Goal: Task Accomplishment & Management: Complete application form

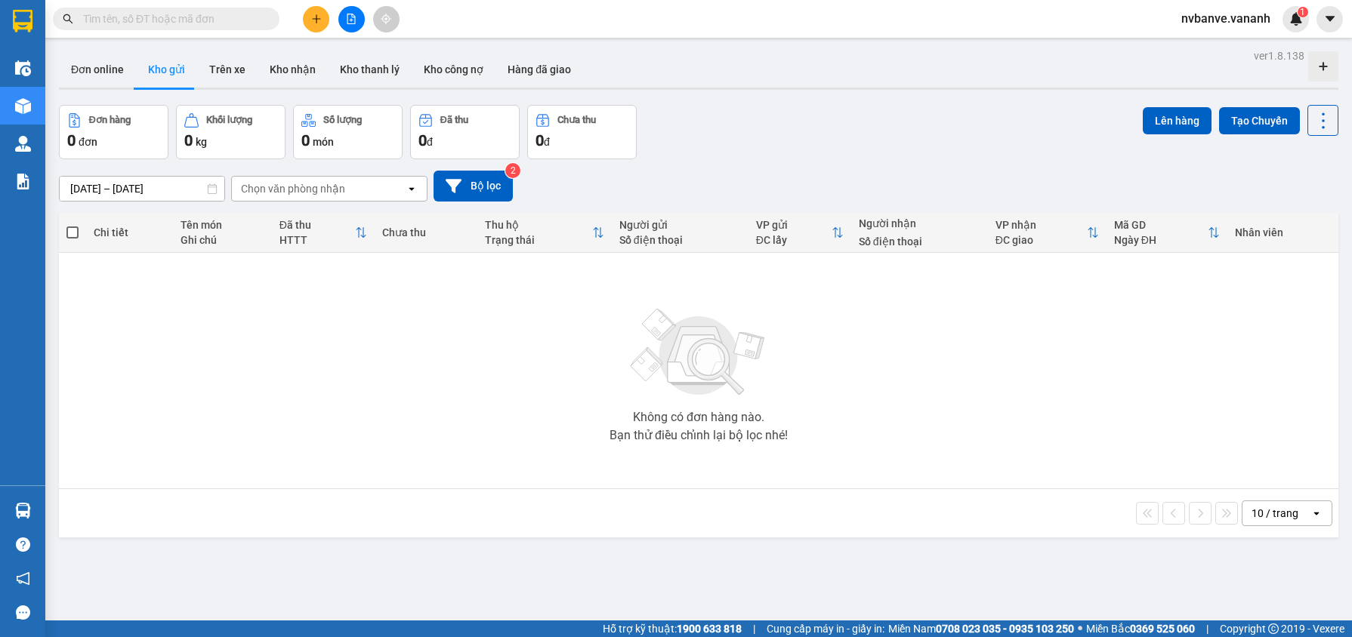
click at [1230, 8] on div "nvbanve.vananh 1" at bounding box center [1239, 19] width 140 height 26
click at [1233, 23] on span "nvbanve.vananh" at bounding box center [1225, 18] width 113 height 19
click at [1202, 37] on li "Đăng xuất" at bounding box center [1225, 47] width 114 height 24
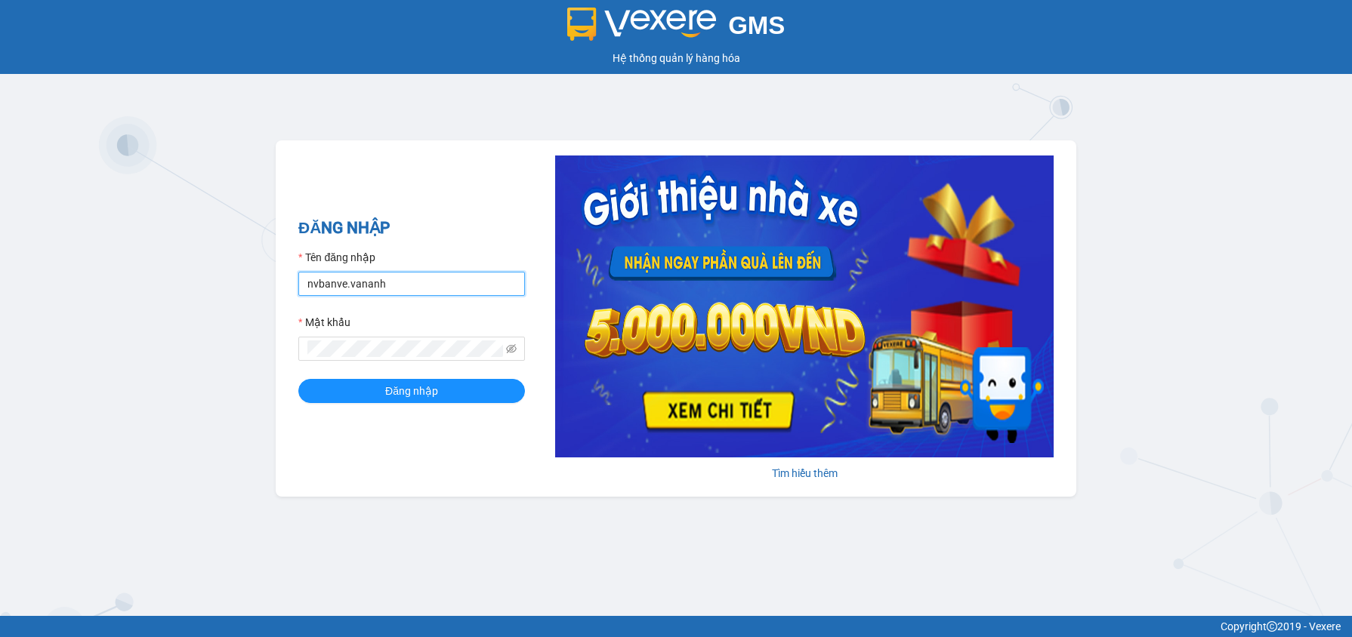
drag, startPoint x: 416, startPoint y: 290, endPoint x: 304, endPoint y: 286, distance: 111.9
click at [304, 286] on input "nvbanve.vananh" at bounding box center [411, 284] width 227 height 24
type input "vietnguyen.vxr"
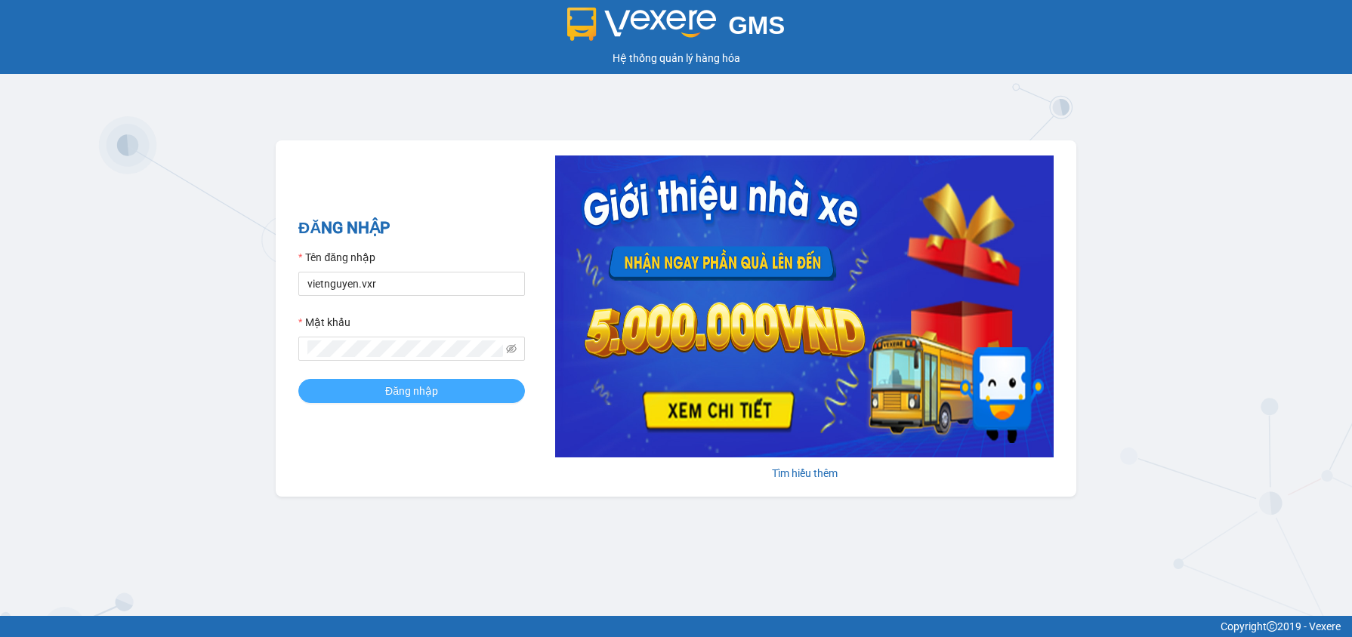
click at [439, 400] on button "Đăng nhập" at bounding box center [411, 391] width 227 height 24
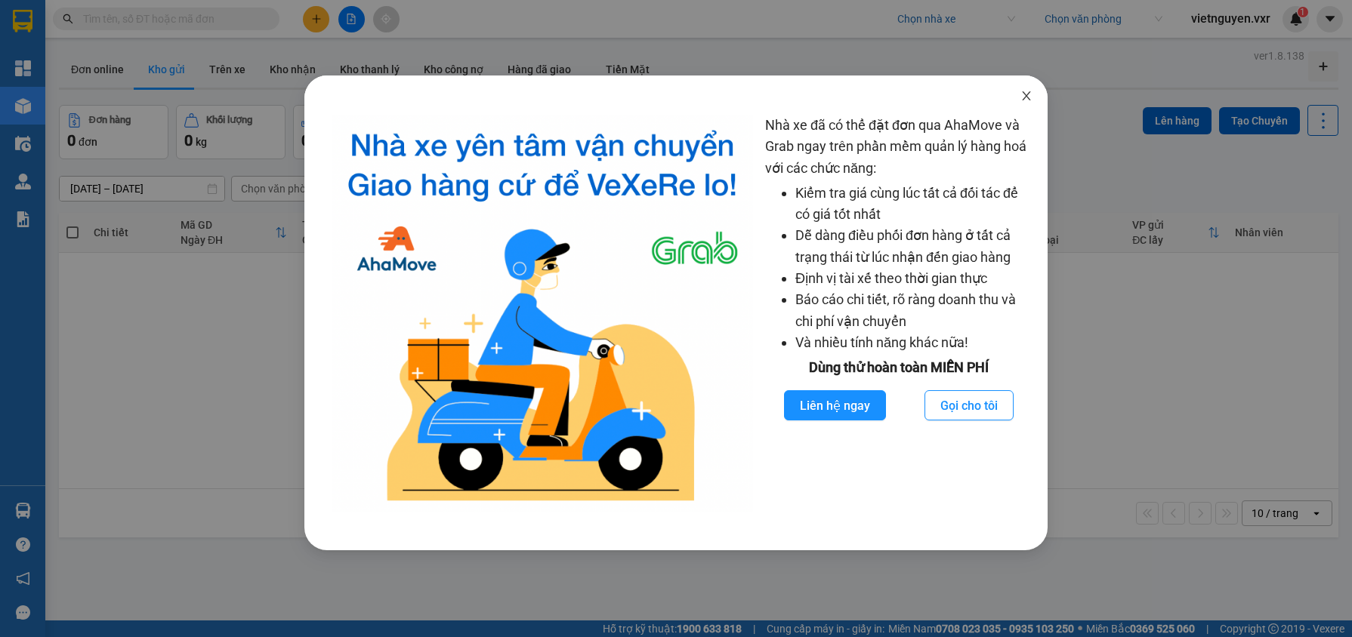
click at [1031, 96] on icon "close" at bounding box center [1026, 96] width 12 height 12
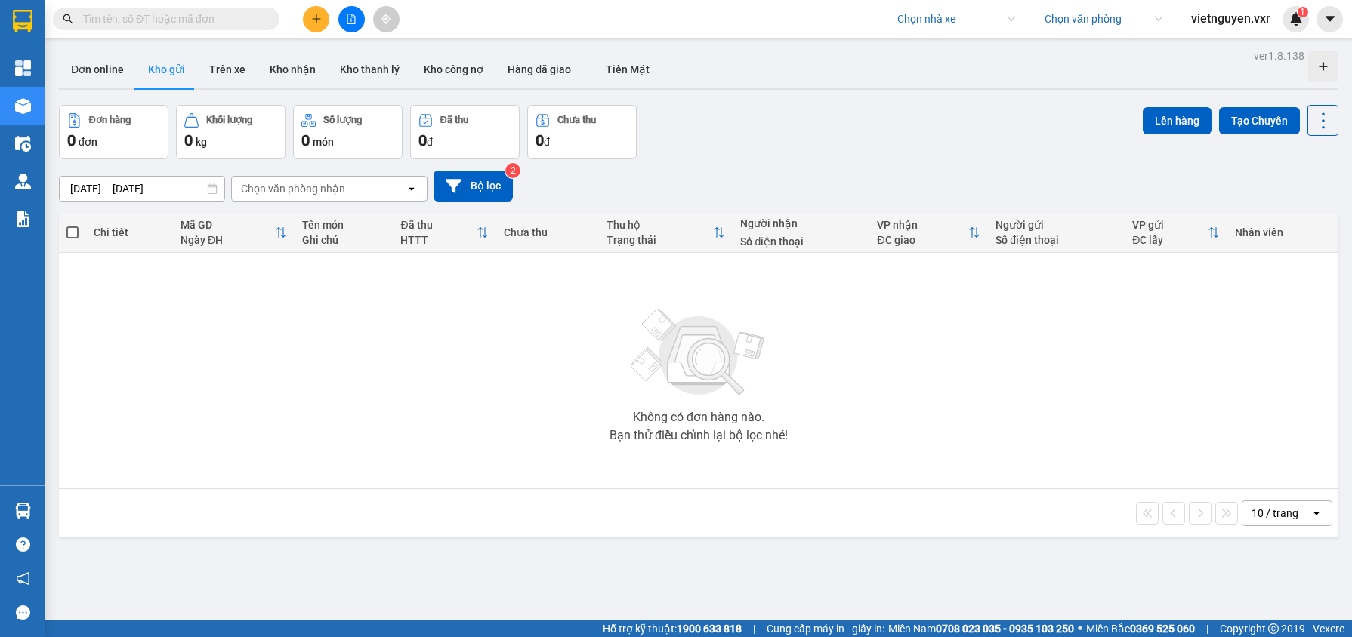
click at [1227, 14] on span "vietnguyen.vxr" at bounding box center [1230, 18] width 103 height 19
click at [1205, 49] on span "Đăng xuất" at bounding box center [1237, 47] width 73 height 17
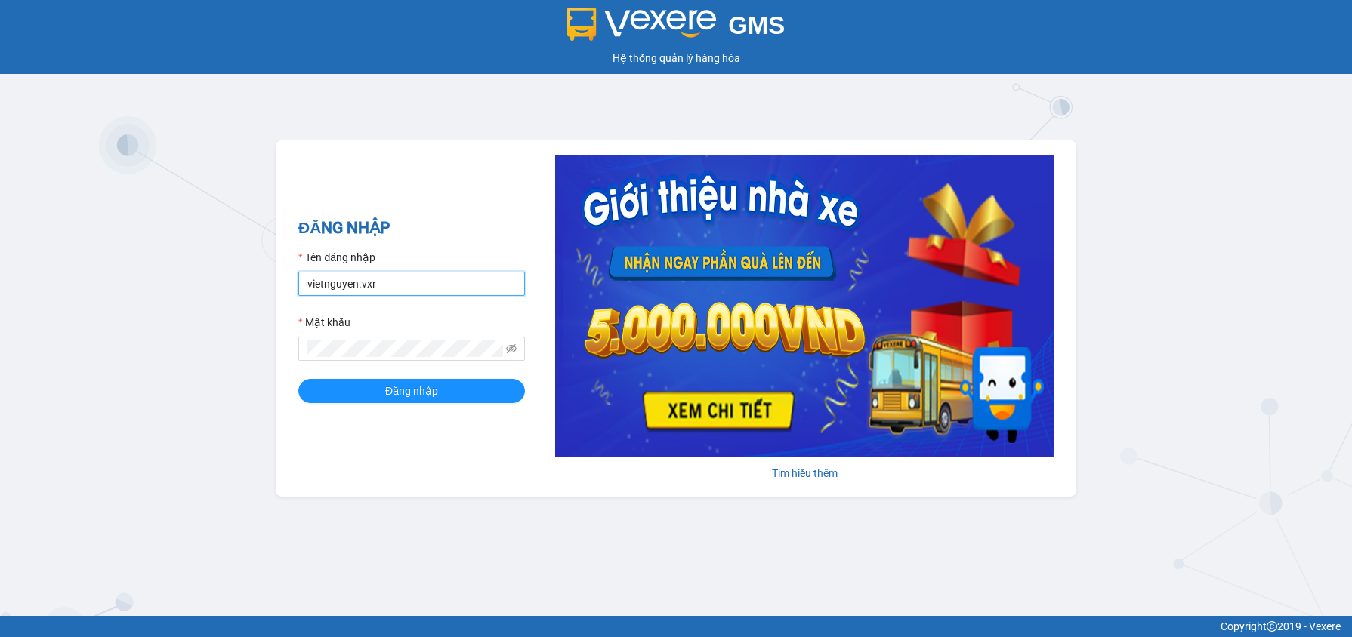
drag, startPoint x: 386, startPoint y: 282, endPoint x: 279, endPoint y: 286, distance: 107.3
click at [279, 286] on div "ĐĂNG NHẬP Tên đăng nhập vietnguyen.vxr Mật khẩu Đăng nhập Tìm hiểu thêm" at bounding box center [676, 318] width 801 height 357
type input "g"
click at [282, 285] on div "ĐĂNG NHẬP Tên đăng nhập Vui lòng nhập tên đăng nhập! Mật khẩu Đăng nhập Tìm hiể…" at bounding box center [676, 318] width 801 height 357
click at [360, 296] on div "Vui lòng nhập tên đăng nhập!" at bounding box center [411, 304] width 227 height 17
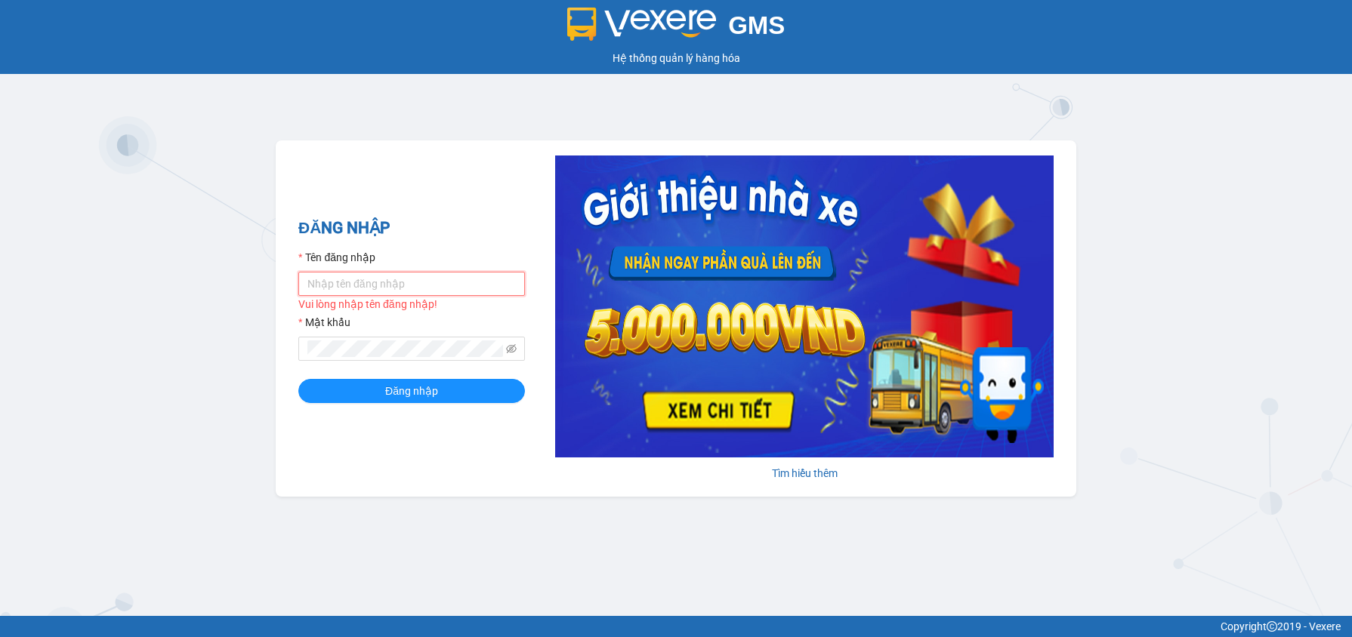
click at [366, 286] on input "Tên đăng nhập" at bounding box center [411, 284] width 227 height 24
type input "thuhuong.phucxuyen"
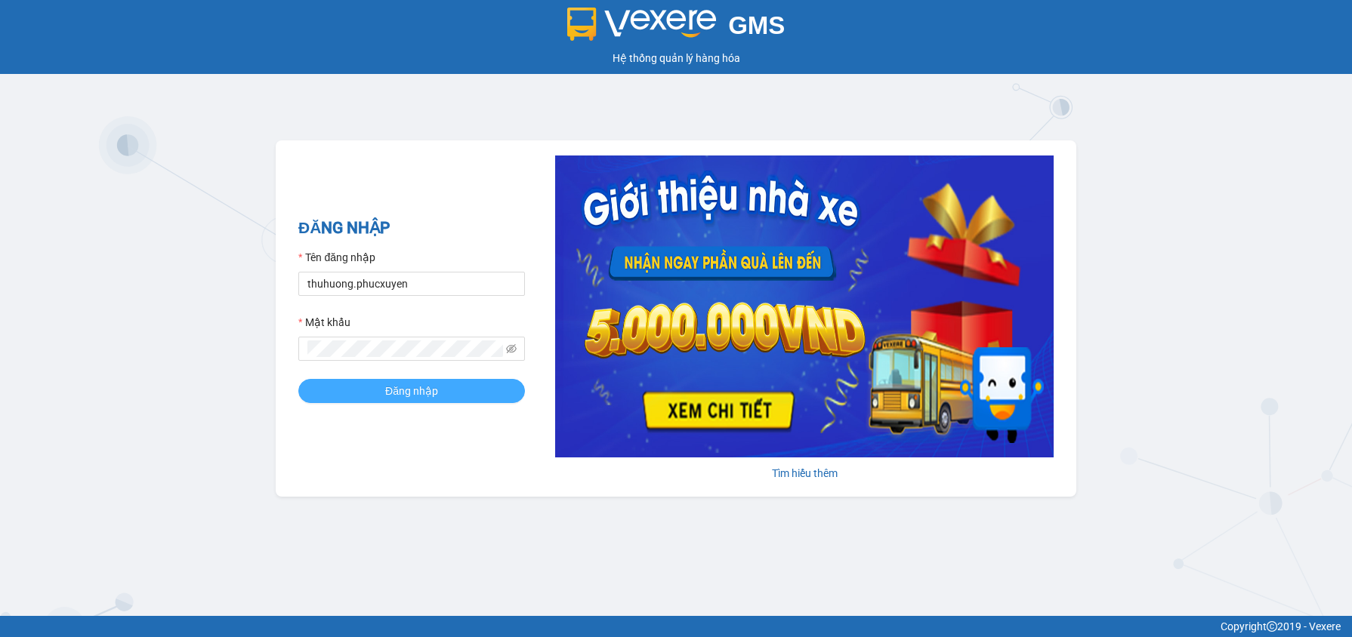
click at [429, 401] on button "Đăng nhập" at bounding box center [411, 391] width 227 height 24
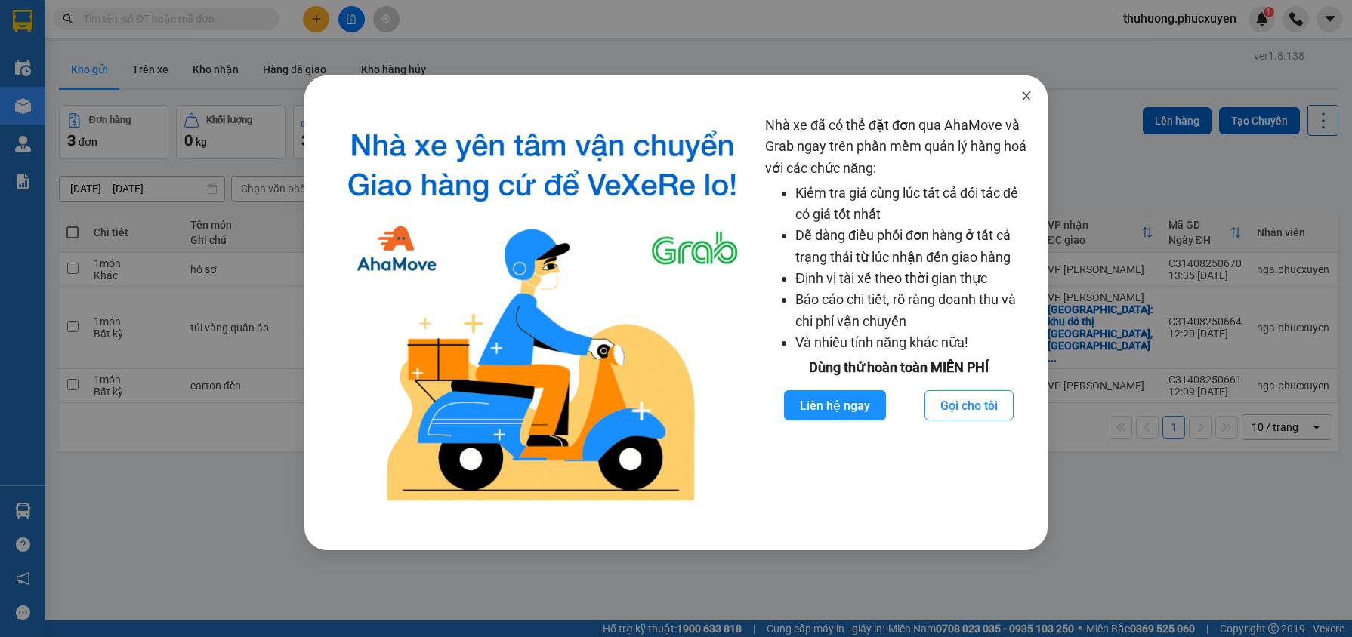
click at [1037, 86] on span "Close" at bounding box center [1026, 97] width 42 height 42
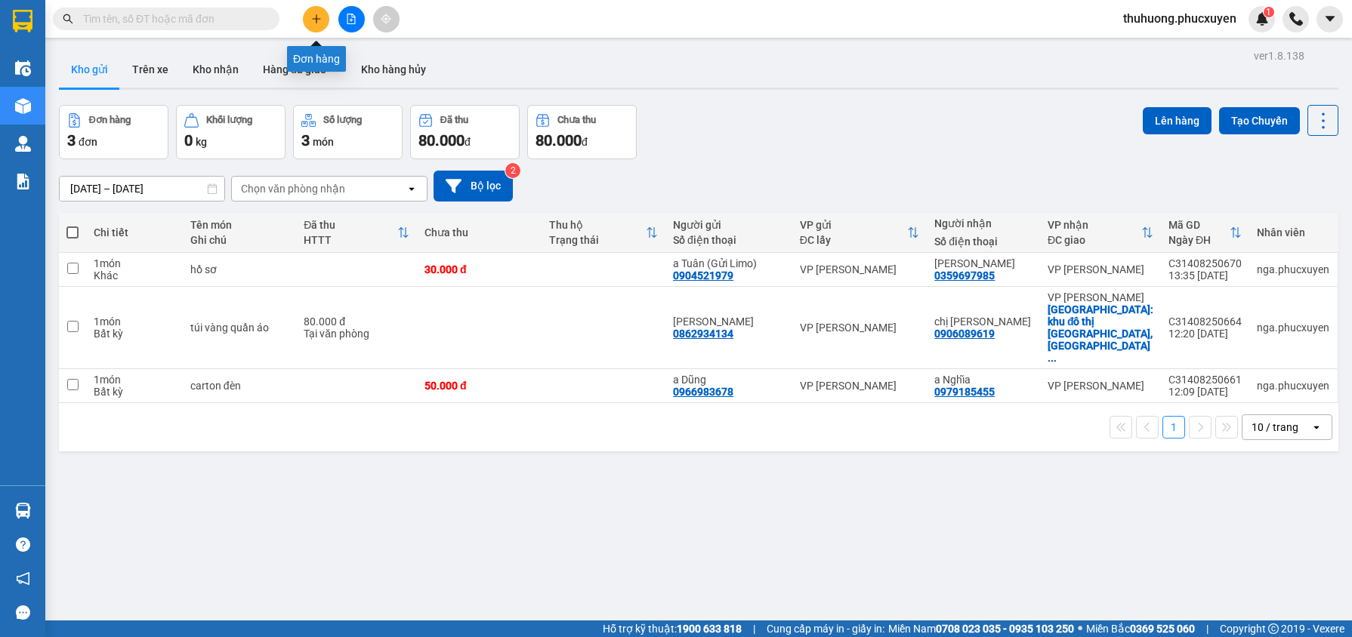
click at [309, 17] on button at bounding box center [316, 19] width 26 height 26
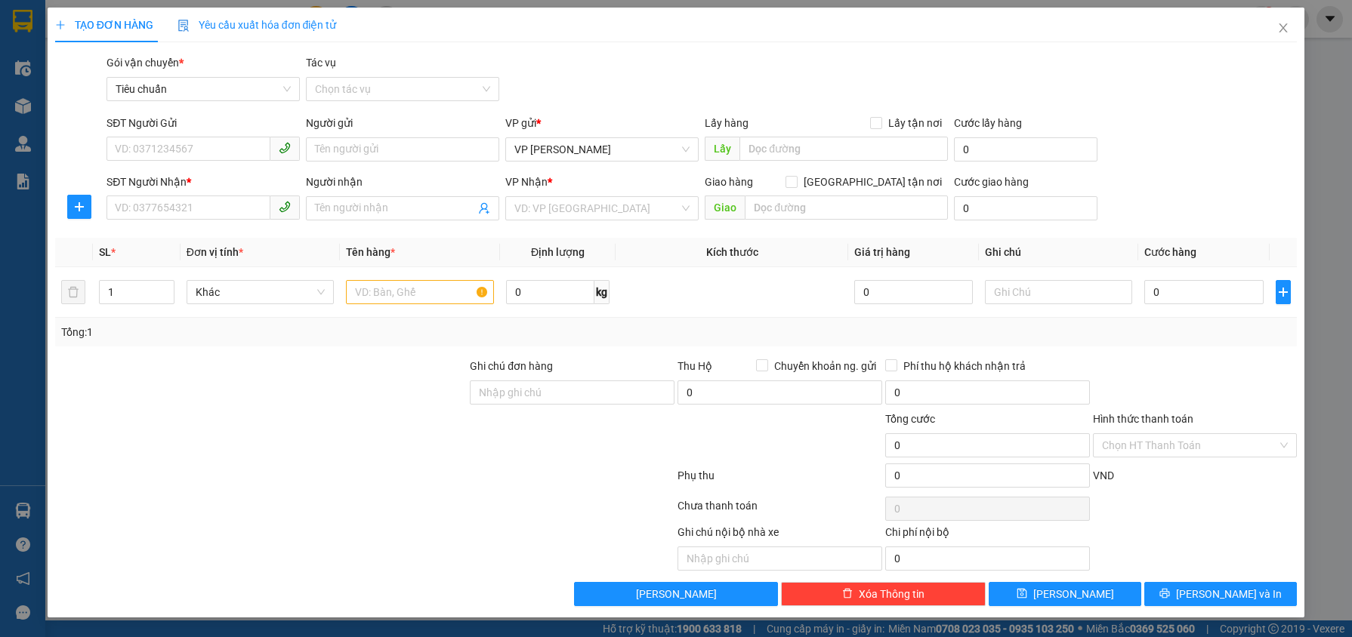
click at [566, 221] on div "VP Nhận * VD: VP Sài Gòn" at bounding box center [601, 200] width 193 height 53
click at [590, 220] on div "VP Nhận * VD: VP Sài Gòn" at bounding box center [601, 200] width 193 height 53
click at [595, 213] on input "search" at bounding box center [596, 208] width 165 height 23
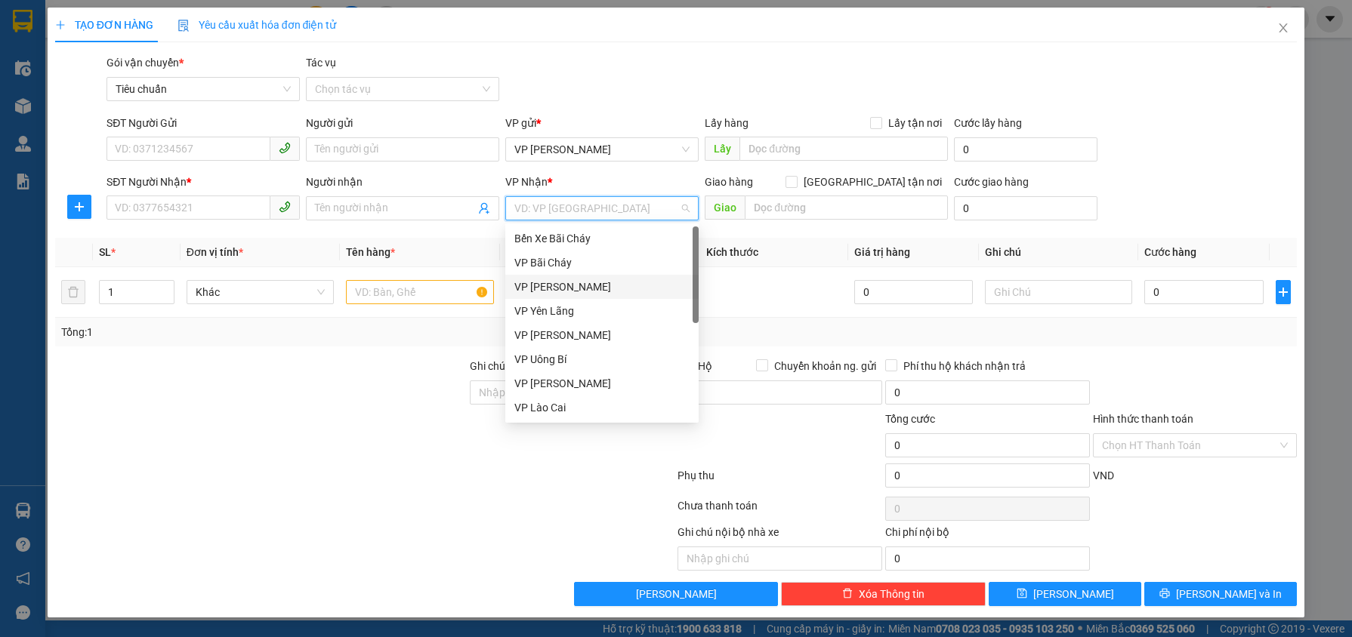
type input "e"
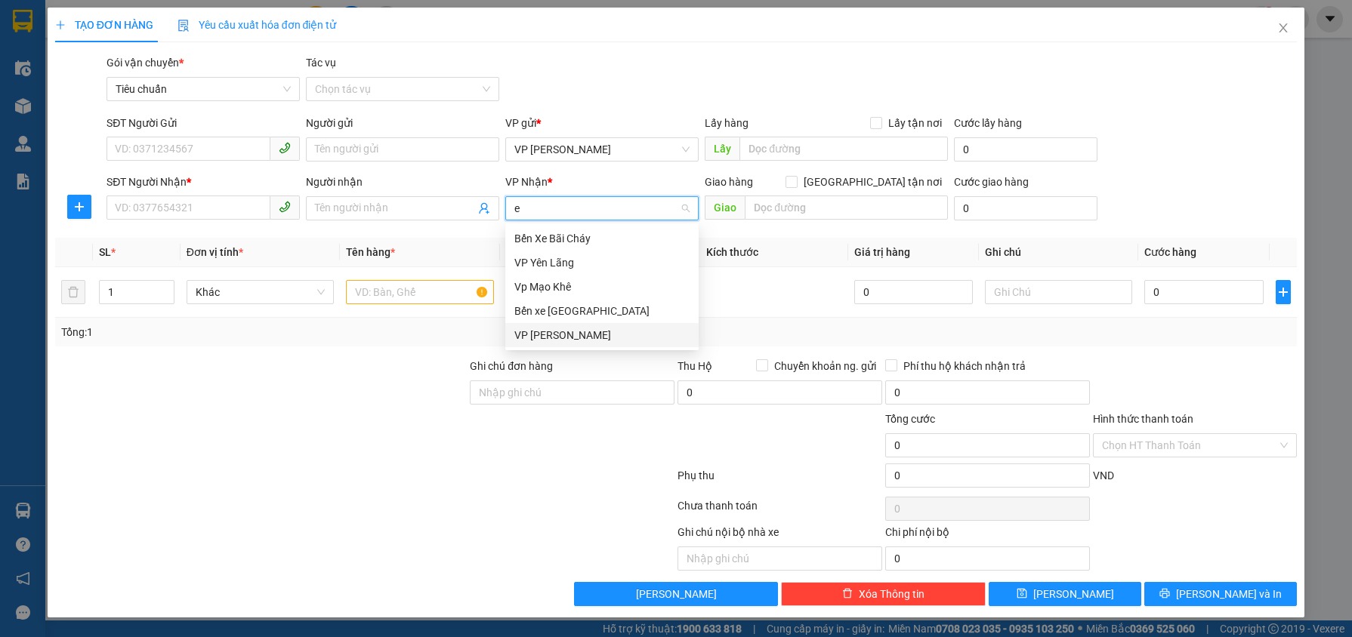
click at [613, 340] on div "VP [PERSON_NAME]" at bounding box center [601, 335] width 175 height 17
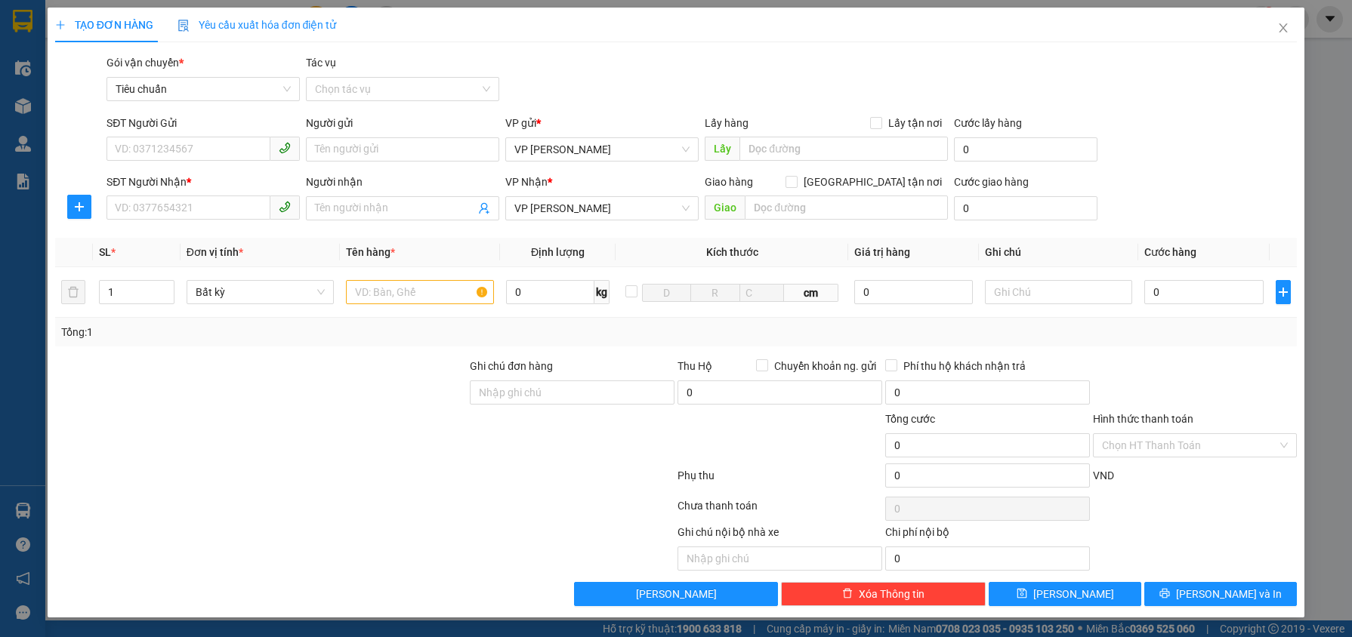
scroll to position [218, 0]
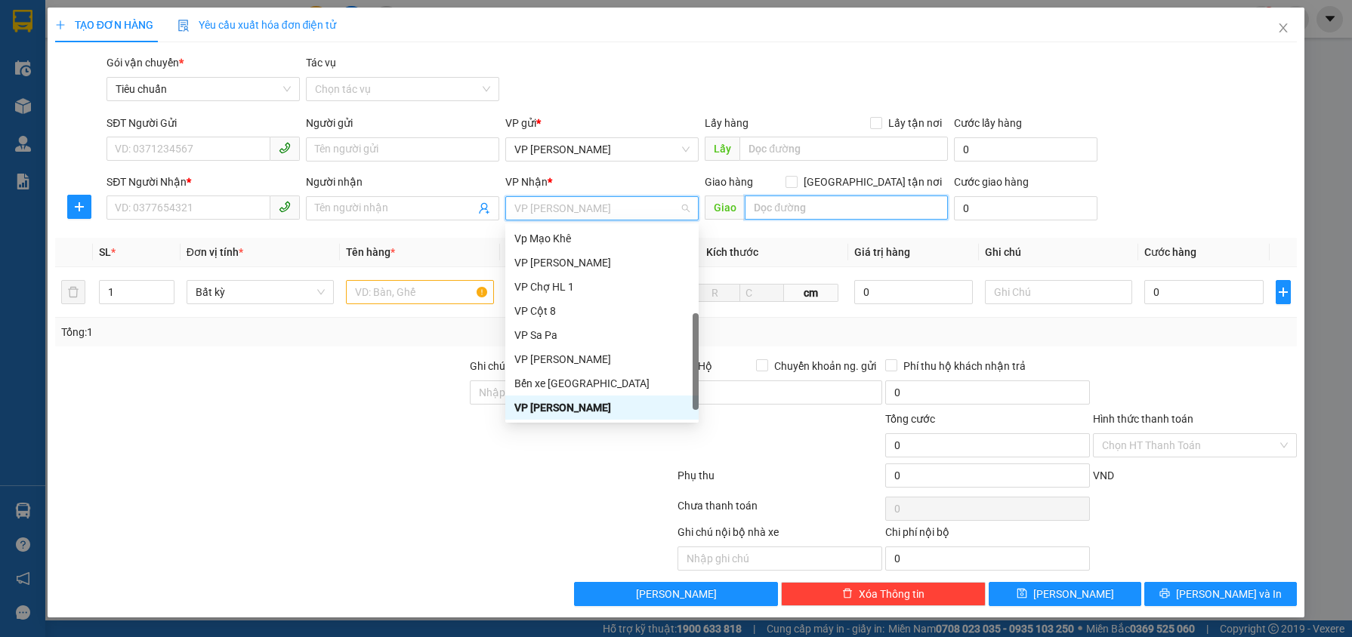
click at [786, 203] on input "text" at bounding box center [846, 208] width 203 height 24
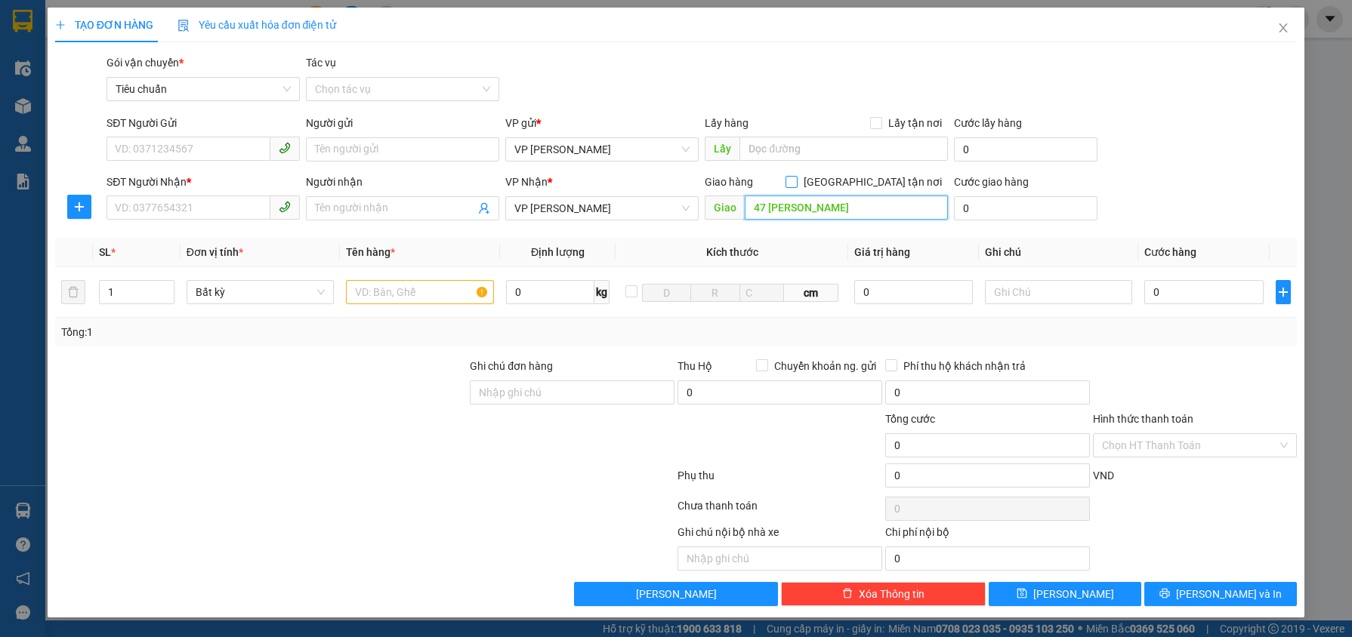
type input "47 Phạm Văn Đồng"
click at [882, 177] on span "[GEOGRAPHIC_DATA] tận nơi" at bounding box center [873, 182] width 150 height 17
click at [796, 177] on input "[GEOGRAPHIC_DATA] tận nơi" at bounding box center [791, 181] width 11 height 11
checkbox input "true"
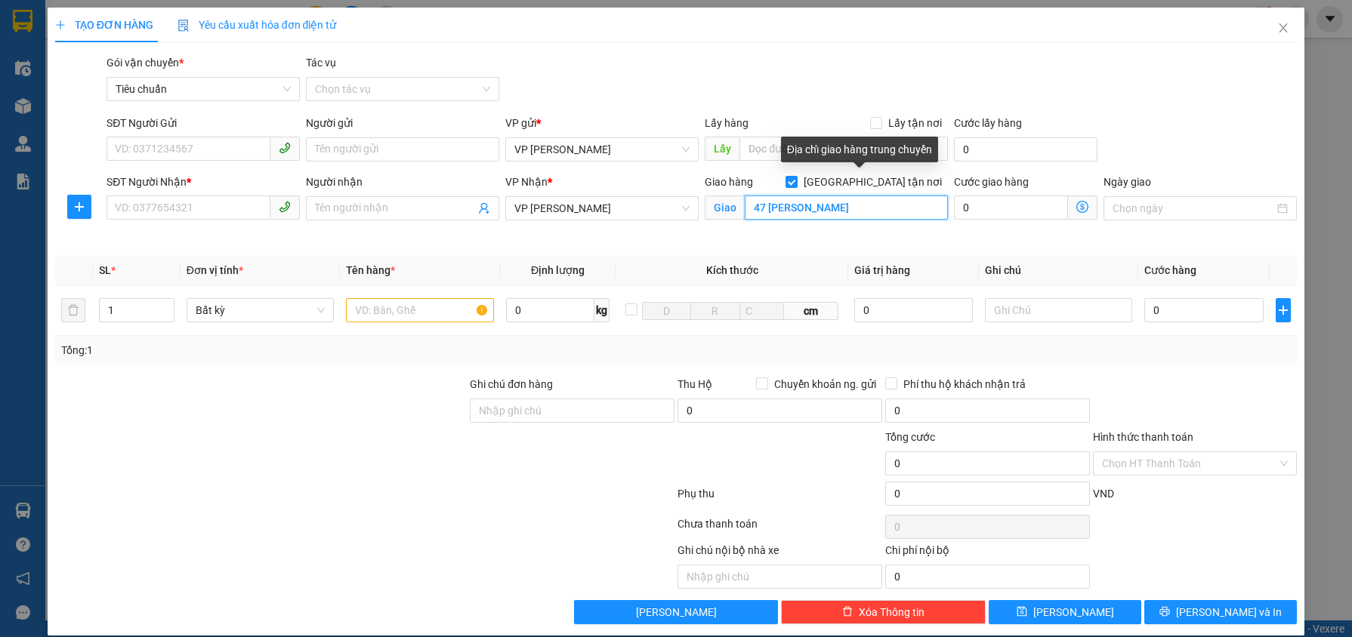
click at [852, 206] on input "47 Phạm Văn Đồng" at bounding box center [846, 208] width 203 height 24
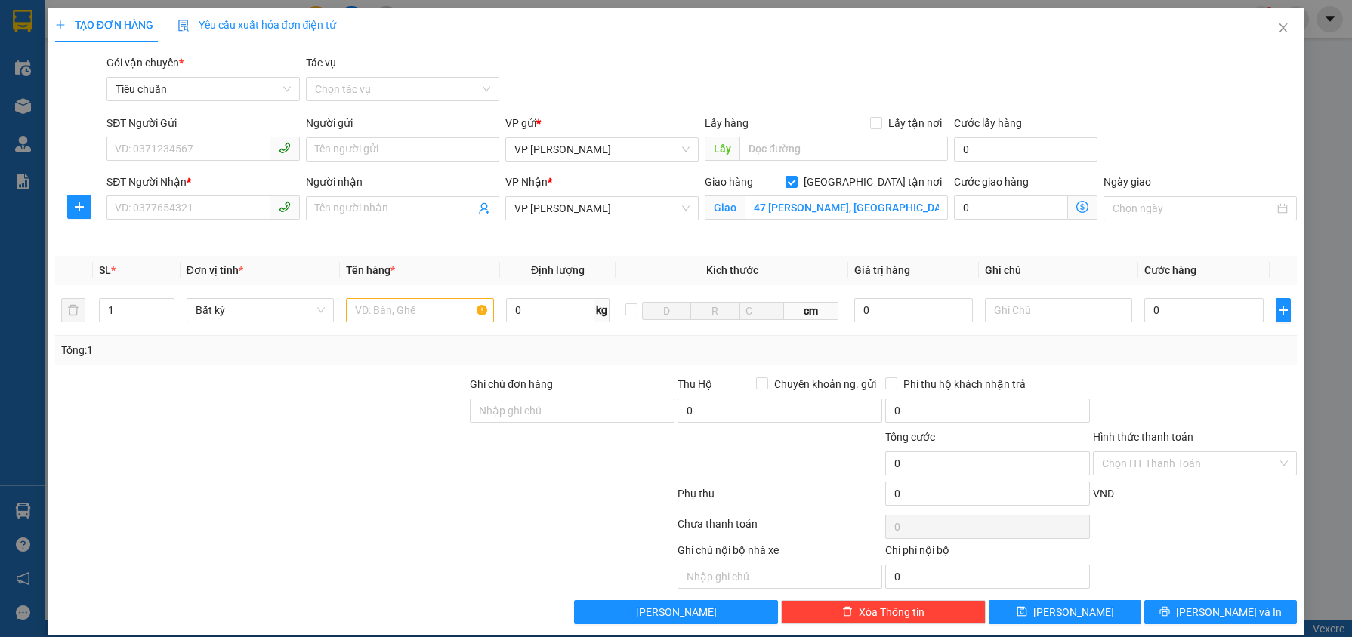
click at [1076, 203] on icon "dollar-circle" at bounding box center [1082, 207] width 12 height 12
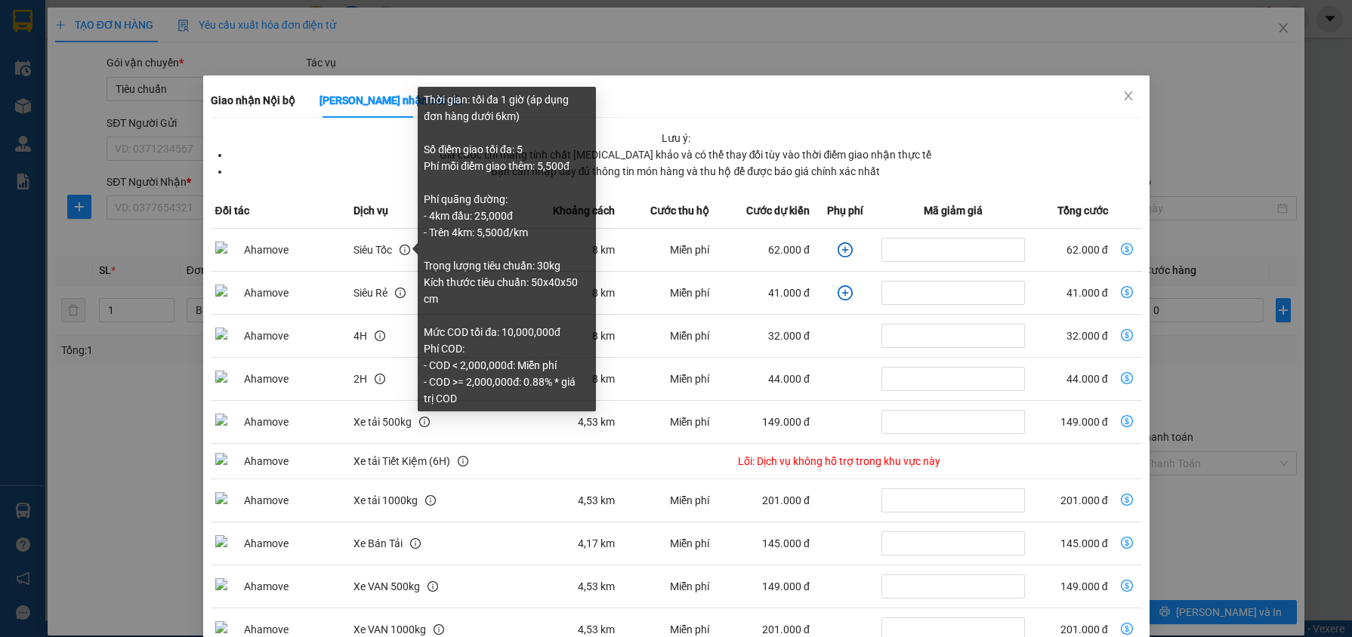
click at [400, 251] on icon "info-circle" at bounding box center [405, 250] width 11 height 11
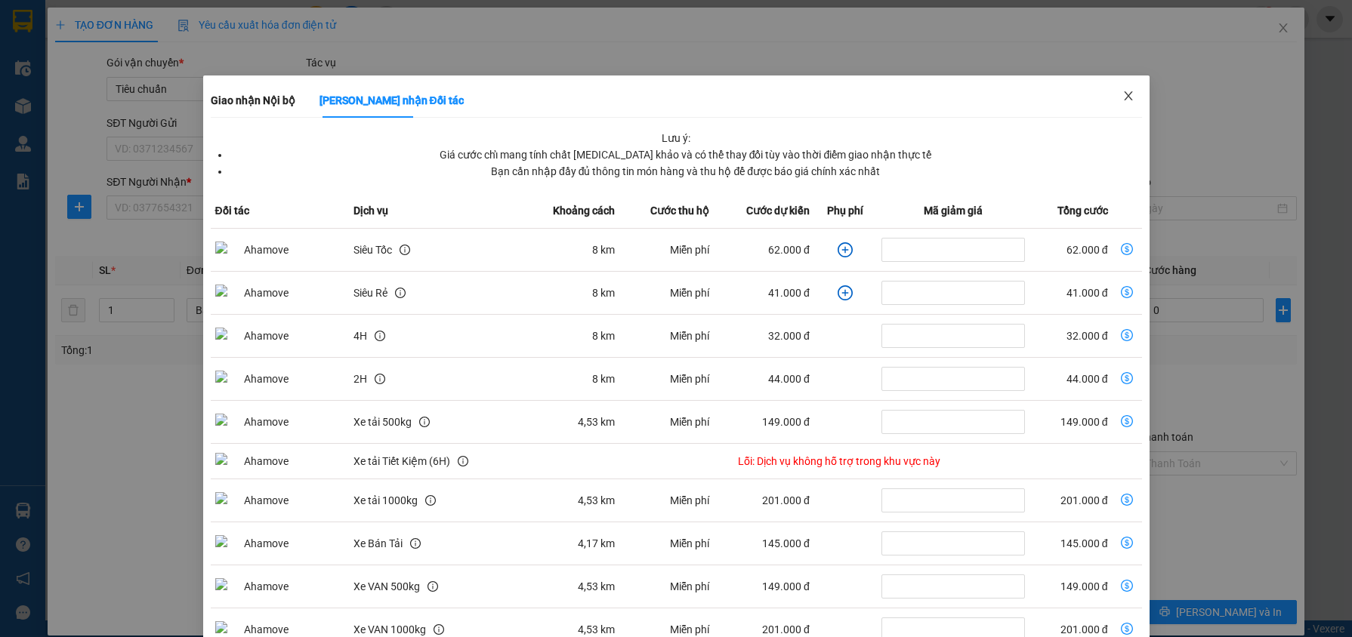
click at [1128, 96] on span "Close" at bounding box center [1128, 97] width 42 height 42
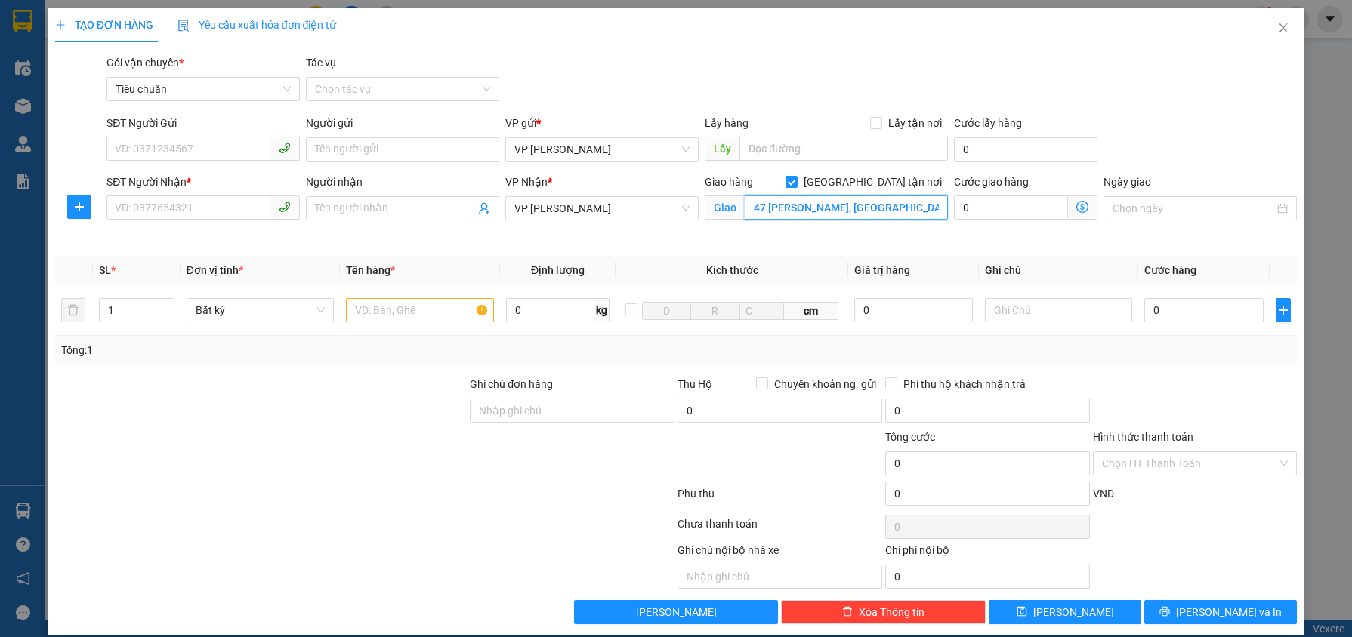
click at [859, 202] on input "47 Phạm Văn Đồng, Hà Nội" at bounding box center [846, 208] width 203 height 24
click at [853, 205] on input "47 Phạm Văn Đồng, Hà Nội" at bounding box center [846, 208] width 203 height 24
drag, startPoint x: 850, startPoint y: 208, endPoint x: 914, endPoint y: 211, distance: 64.2
click at [914, 211] on input "47 Phạm Văn Đồng, Hà Nội" at bounding box center [846, 208] width 203 height 24
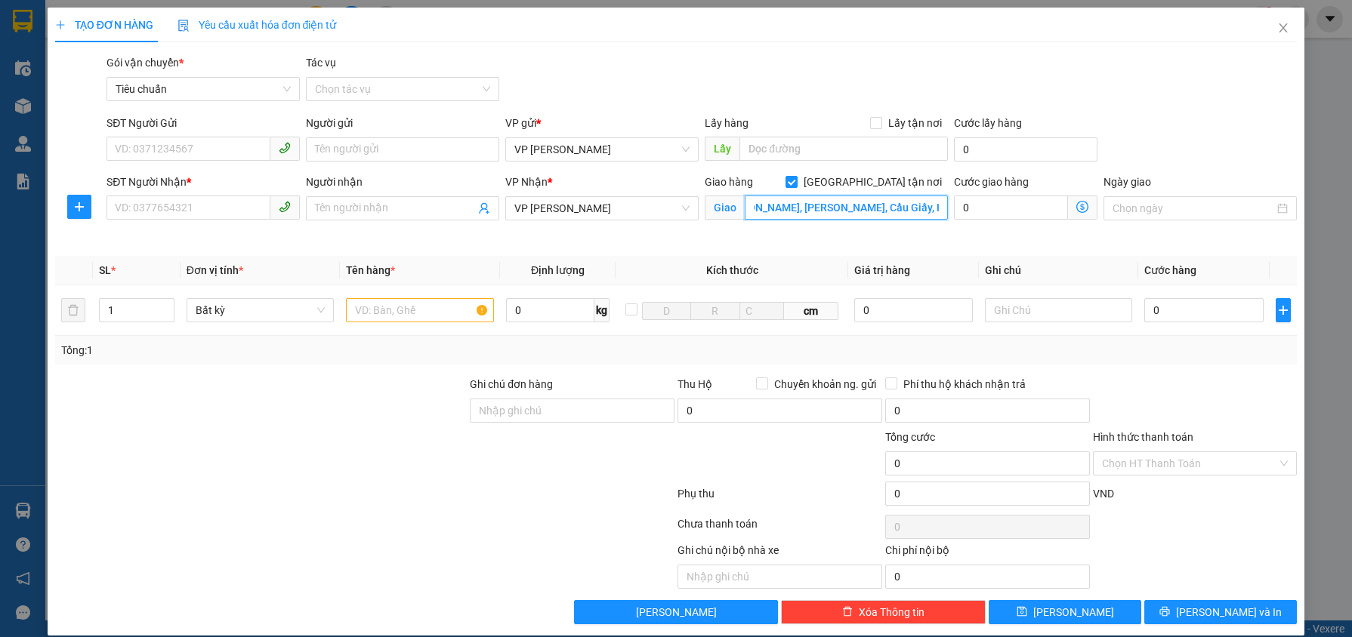
type input "47 Phạm Văn Đồng, Mai Dịch, Cầu Giấy, Hà Nôi"
click at [1076, 207] on icon "dollar-circle" at bounding box center [1082, 207] width 12 height 12
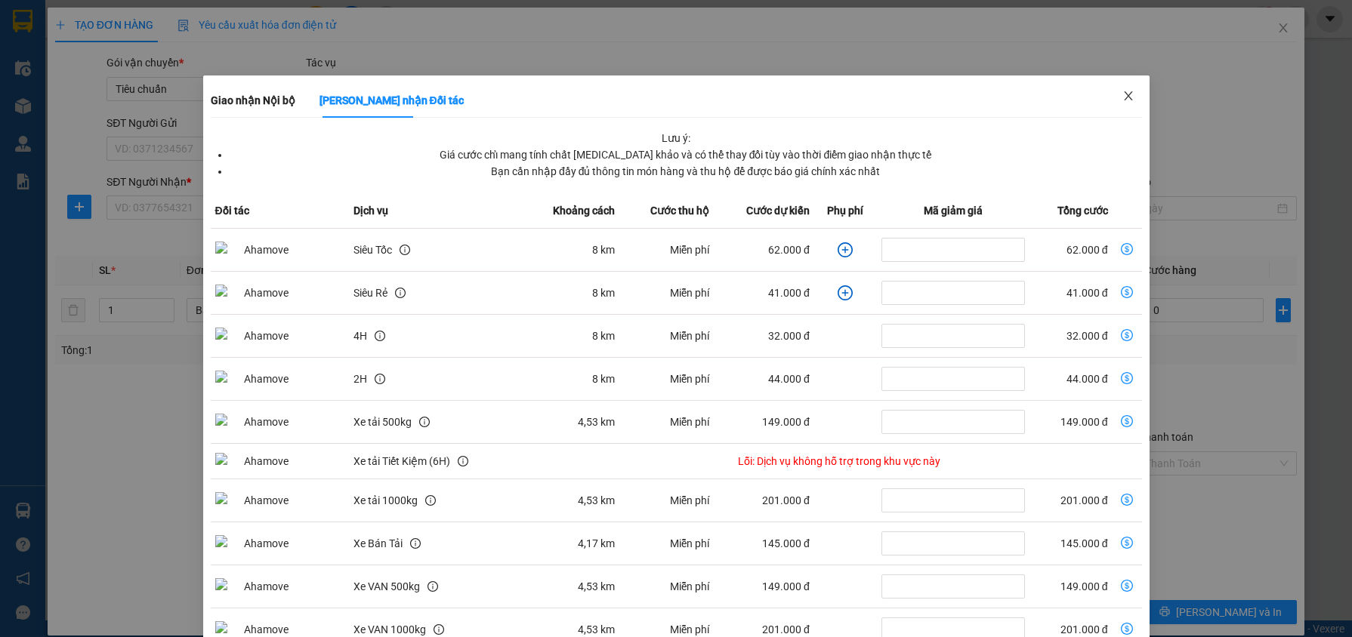
click at [1122, 96] on icon "close" at bounding box center [1128, 96] width 12 height 12
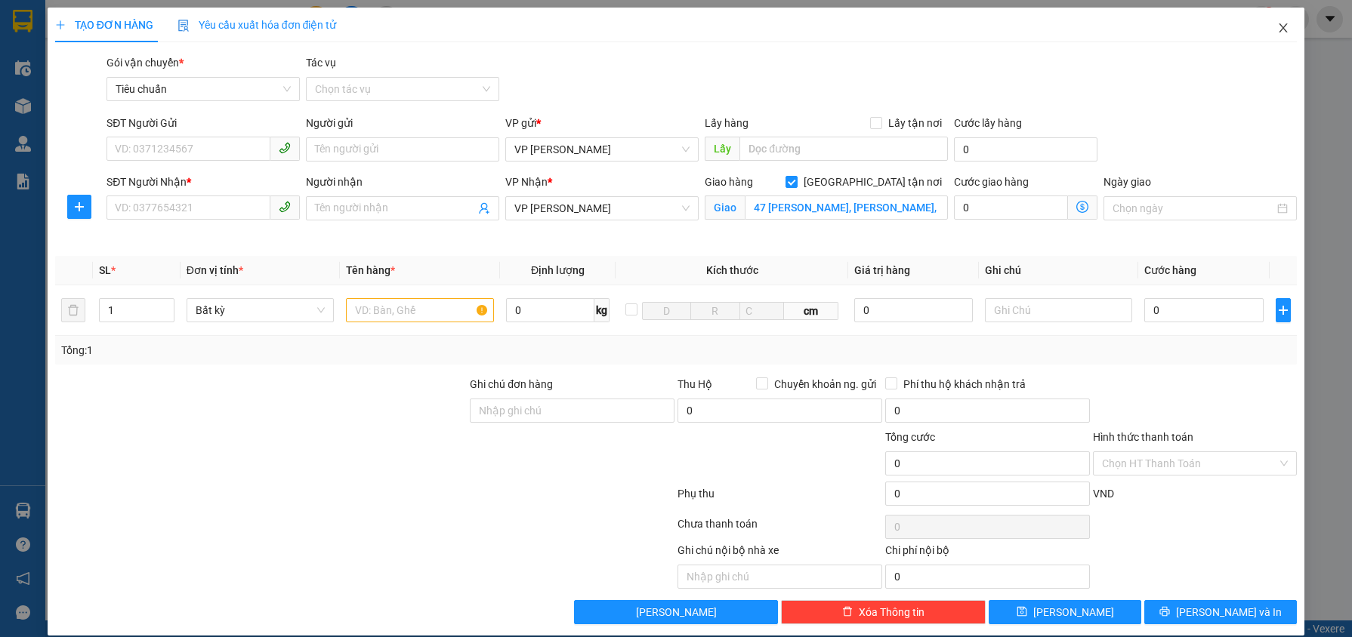
click at [1277, 31] on icon "close" at bounding box center [1283, 28] width 12 height 12
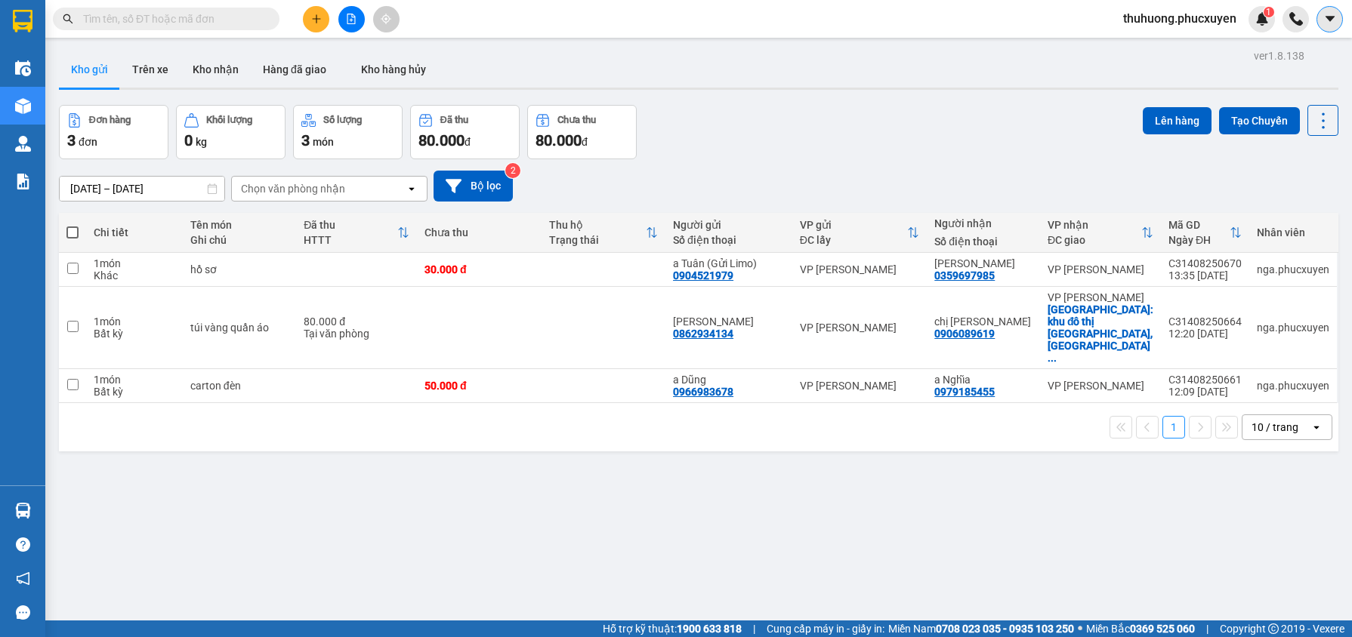
click at [1329, 18] on icon "caret-down" at bounding box center [1329, 18] width 9 height 5
click at [1292, 51] on div "Cấu hình nhà xe" at bounding box center [1290, 56] width 76 height 17
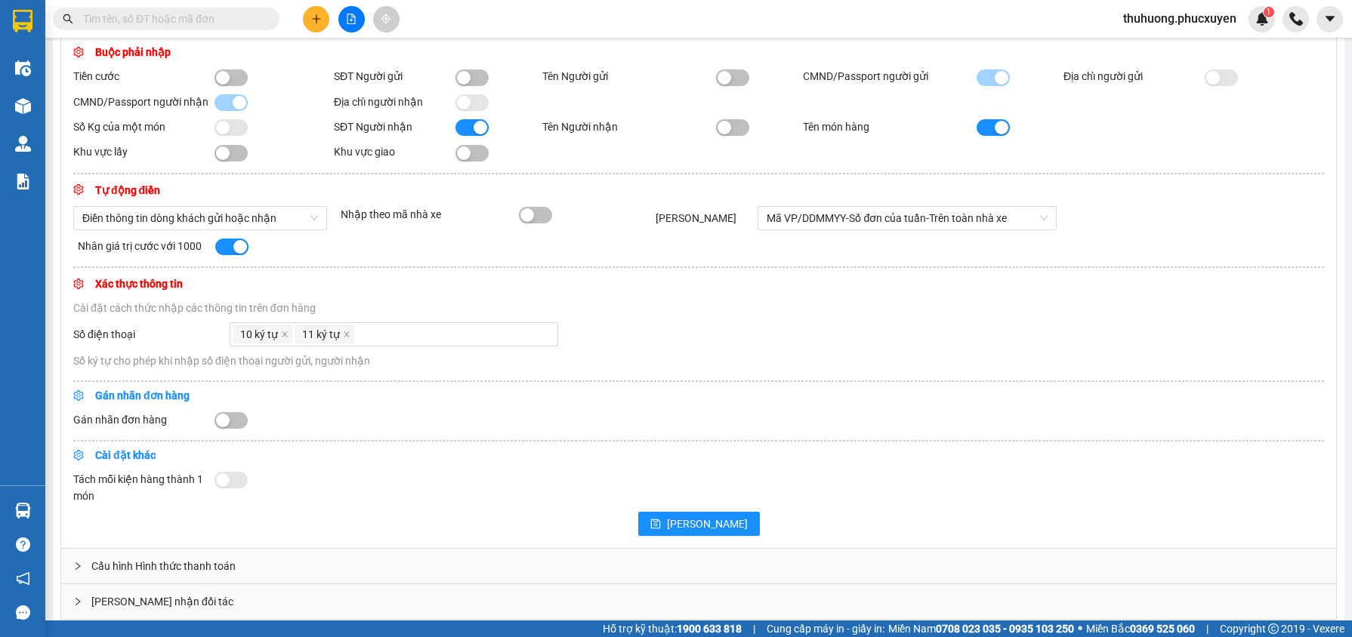
scroll to position [415, 0]
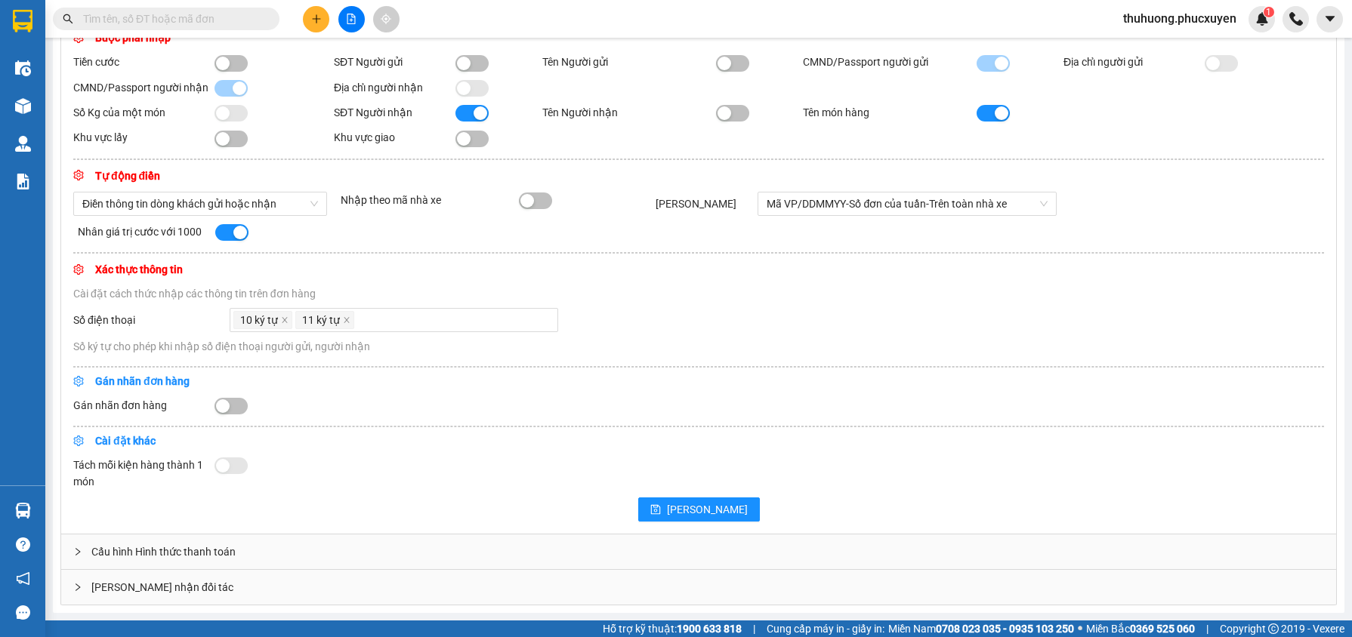
click at [117, 595] on div "Giao nhận đối tác" at bounding box center [698, 587] width 1275 height 35
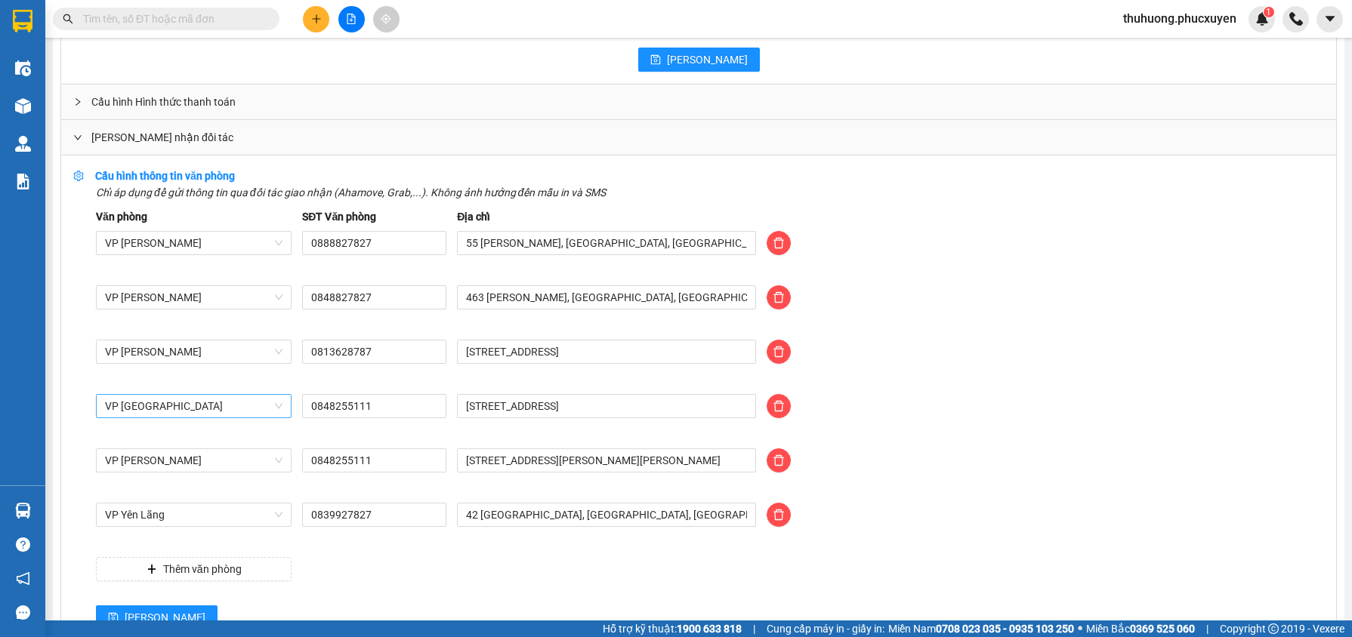
scroll to position [902, 0]
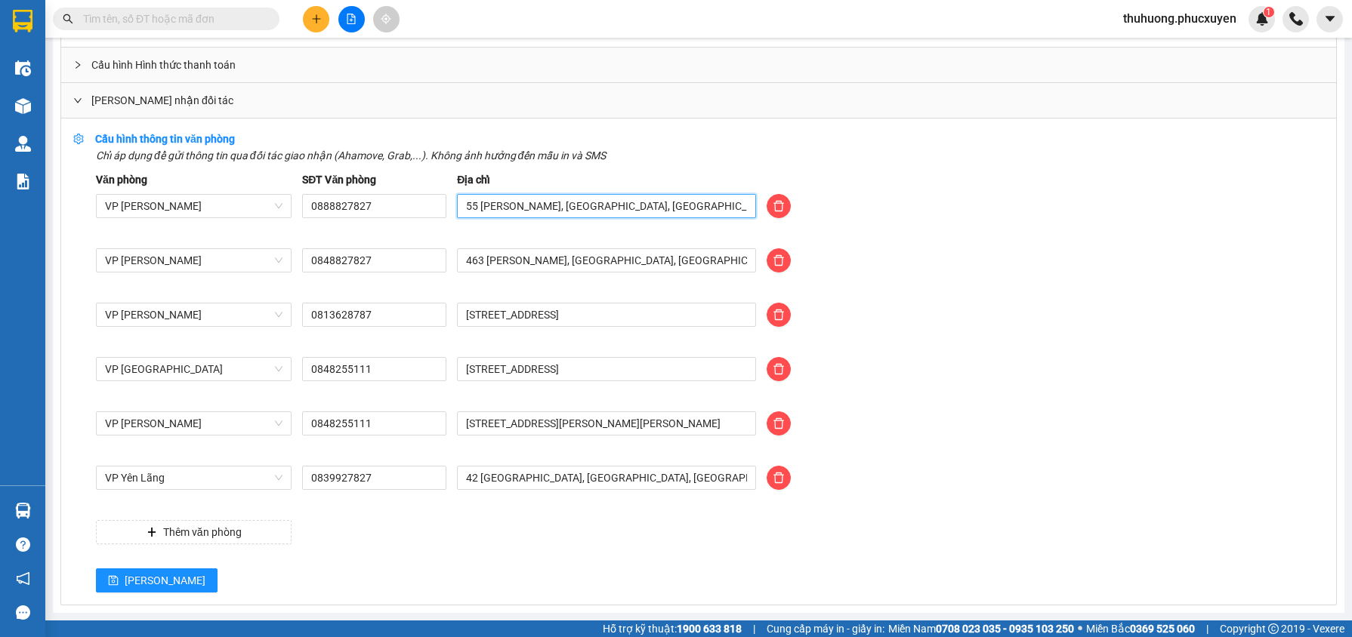
drag, startPoint x: 529, startPoint y: 205, endPoint x: 709, endPoint y: 204, distance: 180.5
click at [709, 204] on input "55 Dương Đình Nghệ, Yên Hòa, Cầu Giấy, Hà Nội" at bounding box center [606, 206] width 299 height 24
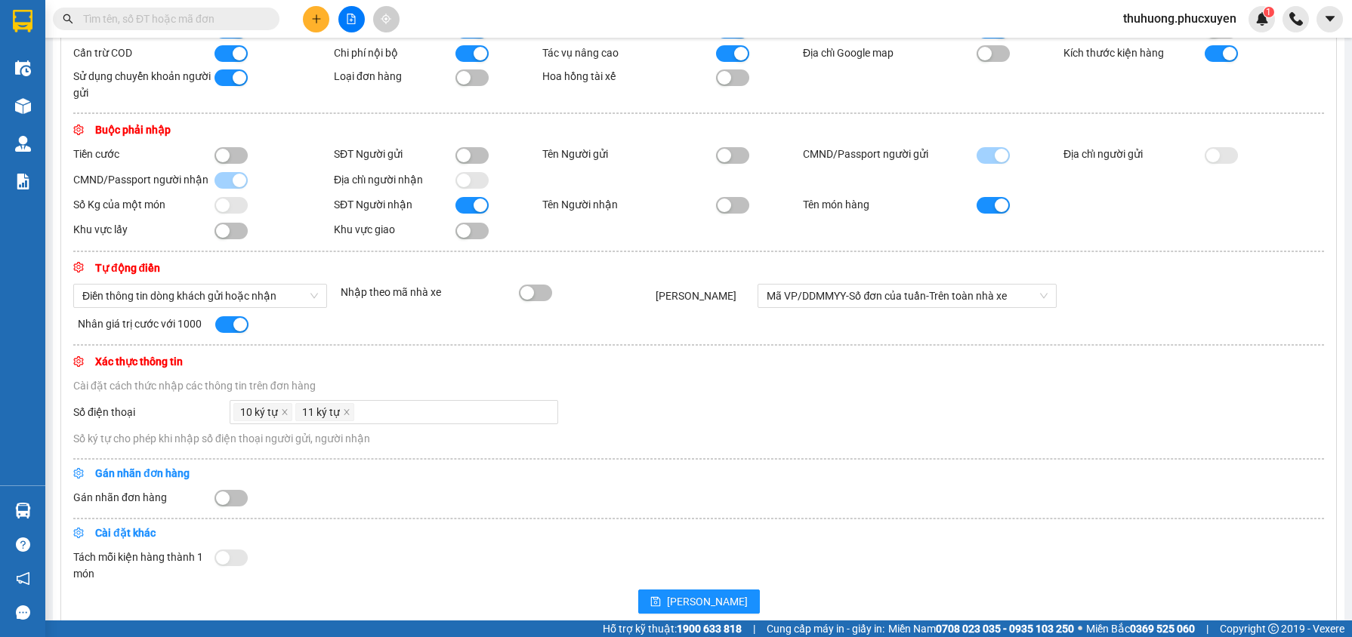
scroll to position [0, 0]
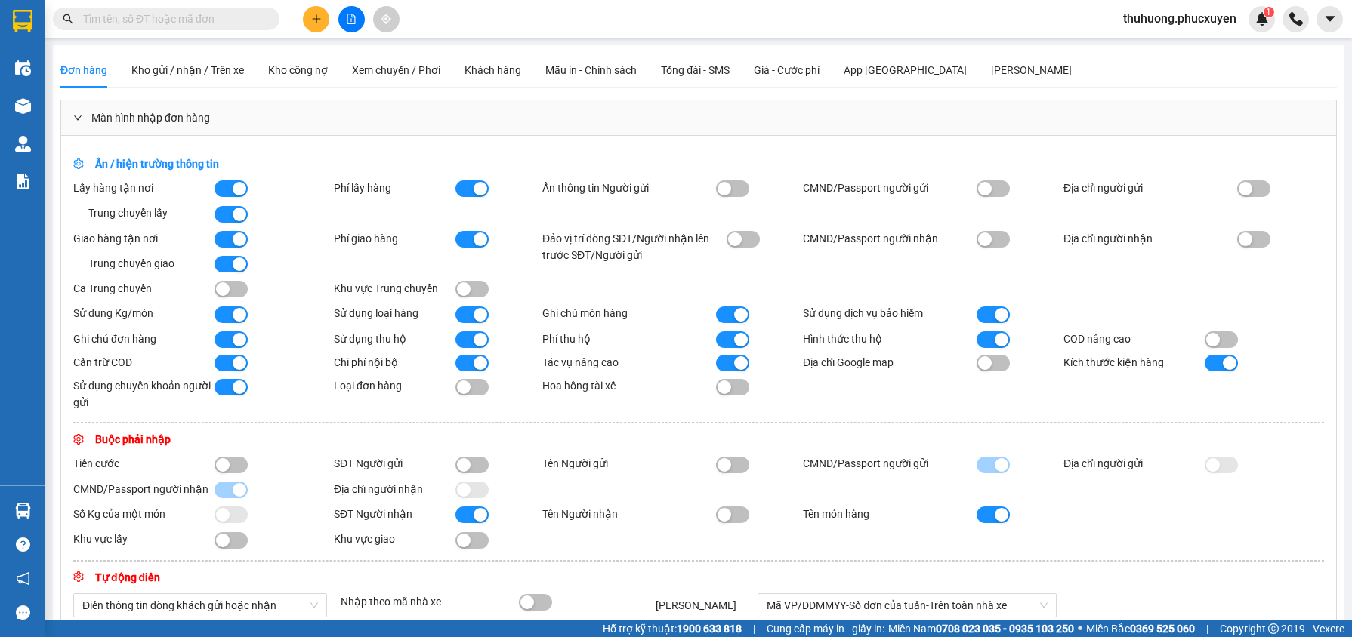
click at [313, 29] on button at bounding box center [316, 19] width 26 height 26
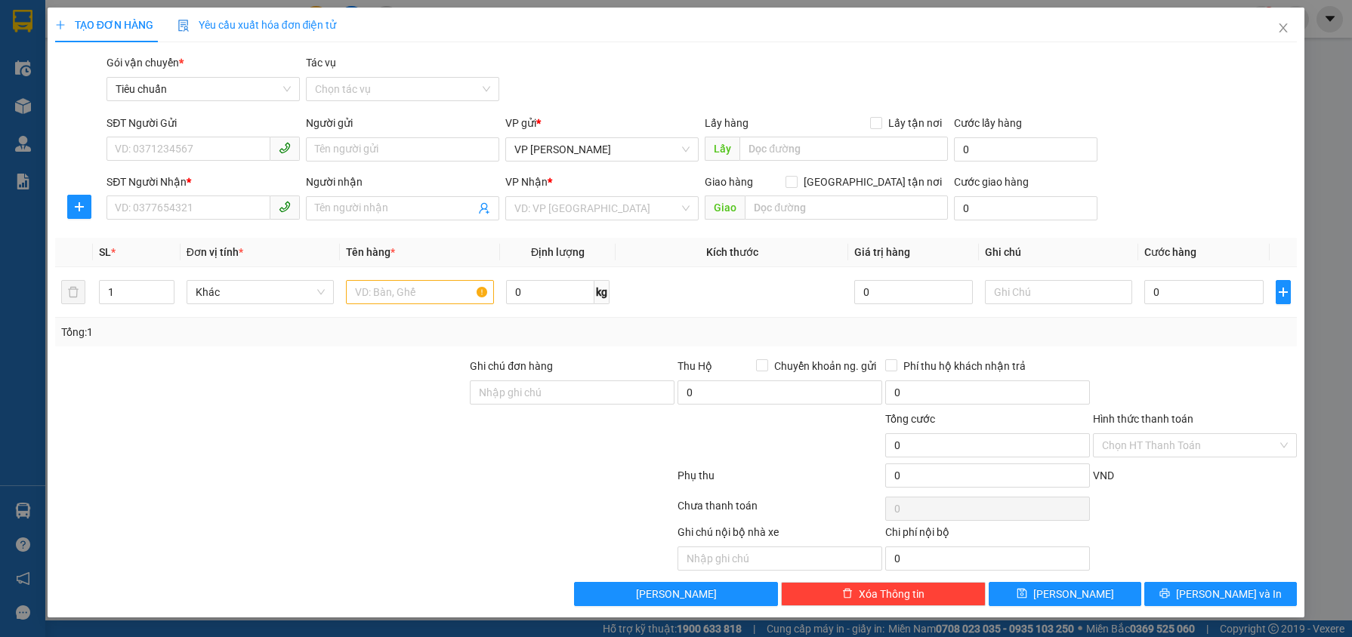
click at [566, 193] on div "VP Nhận *" at bounding box center [601, 185] width 193 height 23
click at [568, 205] on input "search" at bounding box center [596, 208] width 165 height 23
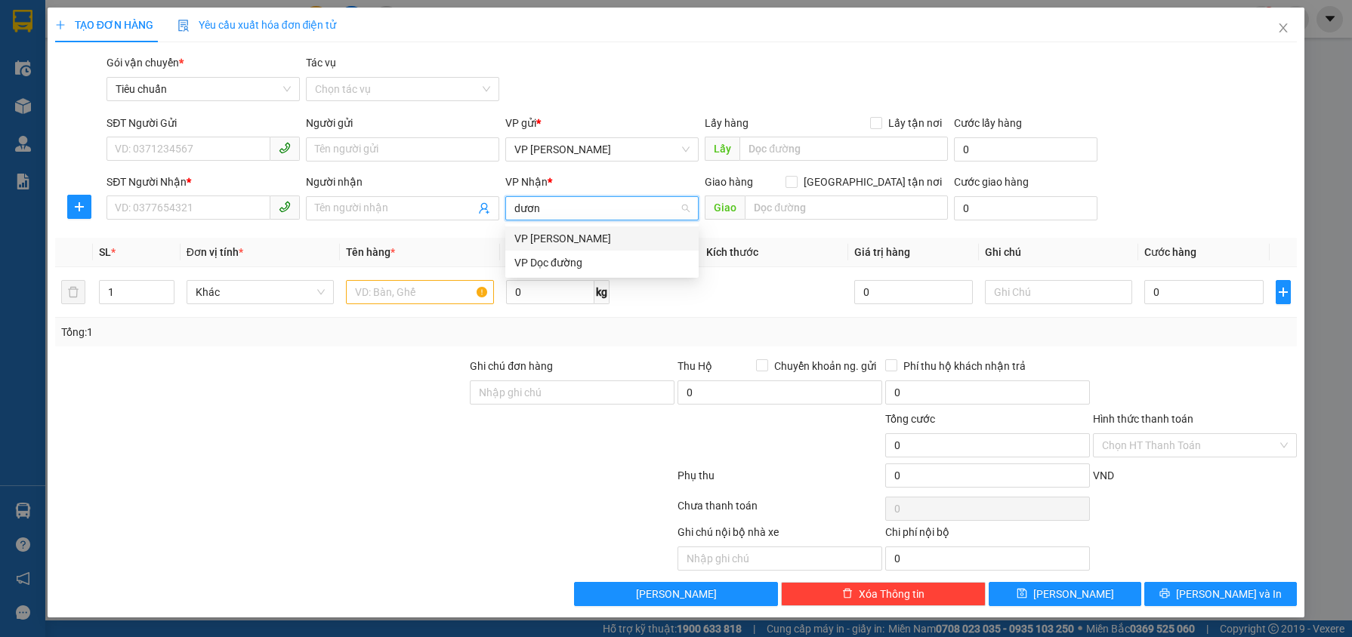
type input "dương"
click at [633, 242] on div "VP [PERSON_NAME]" at bounding box center [601, 238] width 175 height 17
click at [881, 180] on span "[GEOGRAPHIC_DATA] tận nơi" at bounding box center [873, 182] width 150 height 17
click at [796, 180] on input "[GEOGRAPHIC_DATA] tận nơi" at bounding box center [791, 181] width 11 height 11
checkbox input "true"
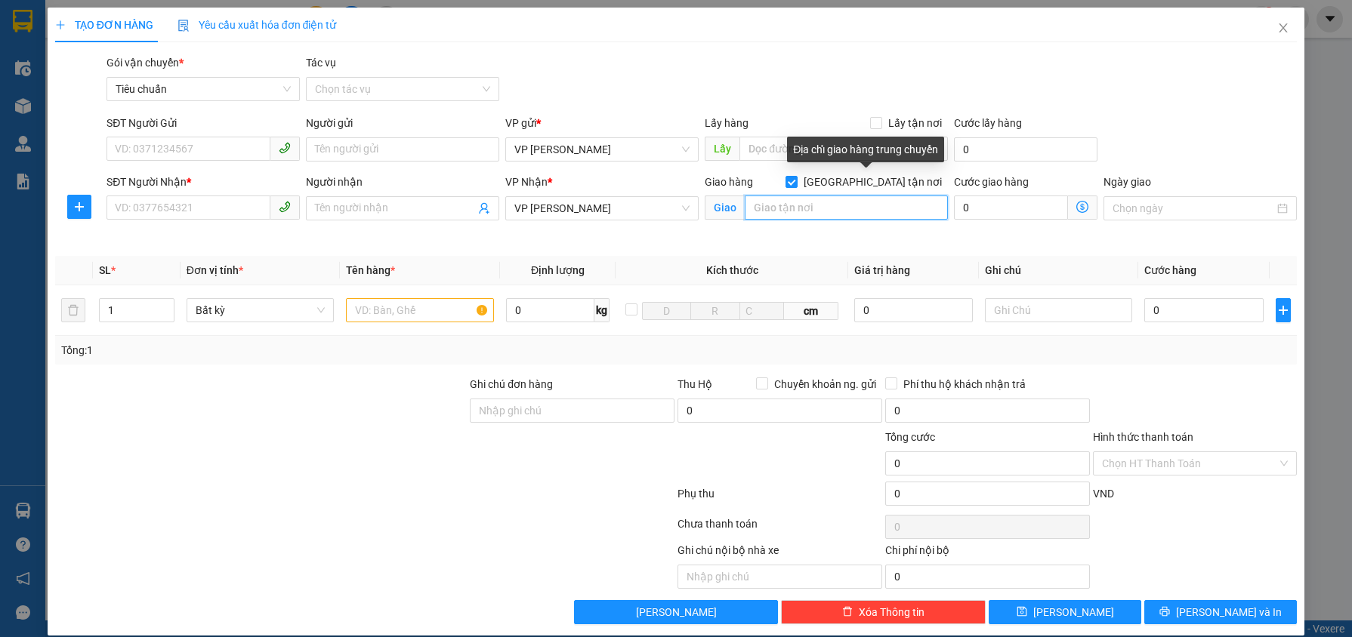
click at [850, 208] on input "text" at bounding box center [846, 208] width 203 height 24
type input "47 Phạm Văn Đồng, Mai Dịch, Cầu Giấy, Hà Nội"
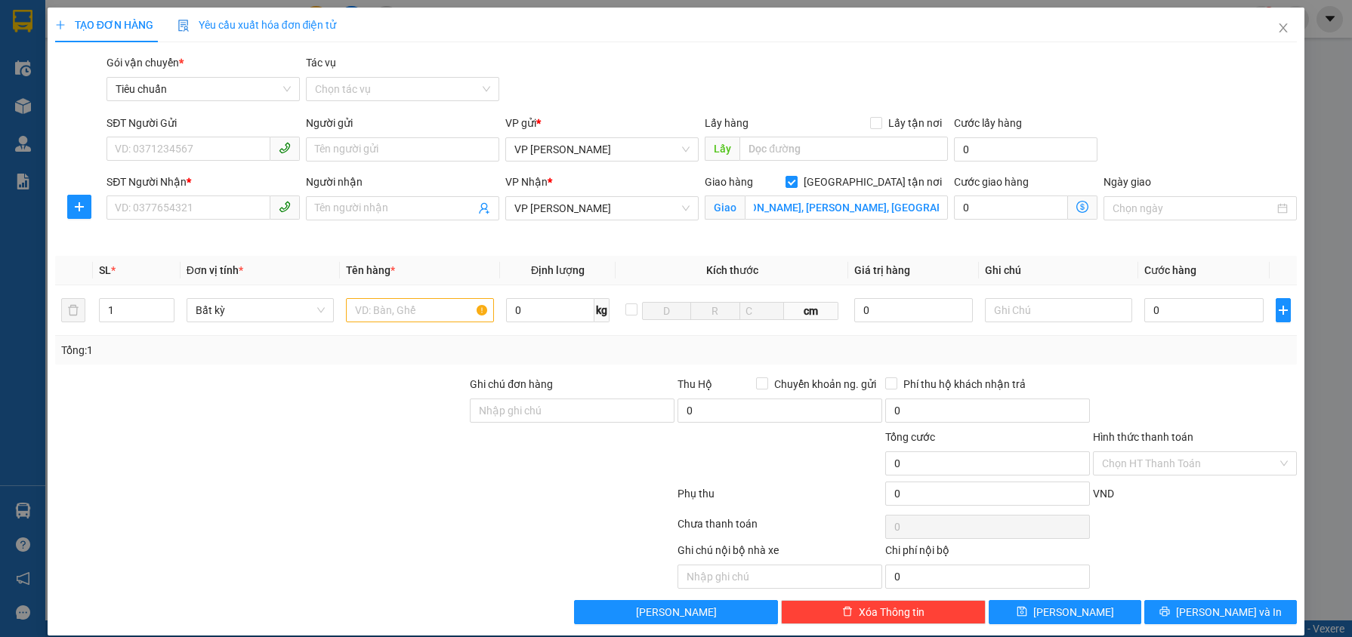
click at [1083, 199] on span at bounding box center [1082, 208] width 29 height 24
click at [1076, 205] on icon "dollar-circle" at bounding box center [1082, 207] width 12 height 12
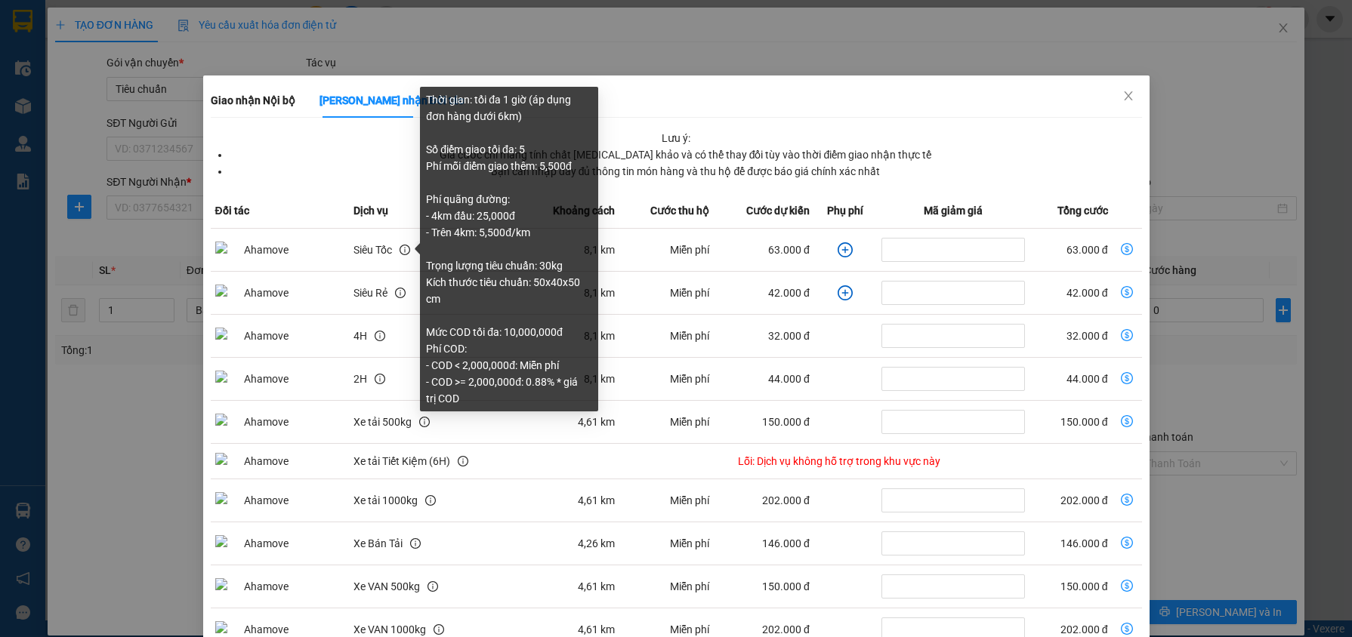
click at [401, 247] on icon "info-circle" at bounding box center [405, 250] width 11 height 11
drag, startPoint x: 430, startPoint y: 219, endPoint x: 545, endPoint y: 230, distance: 116.1
click at [545, 230] on div "Thời gian: tối đa 1 giờ (áp dụng đơn hàng dưới 6km) Số điểm giao tối đa: 5 Phí …" at bounding box center [509, 249] width 166 height 316
copy div "4km đầu: 25,000đ - Trên 4km: 5,500đ/km"
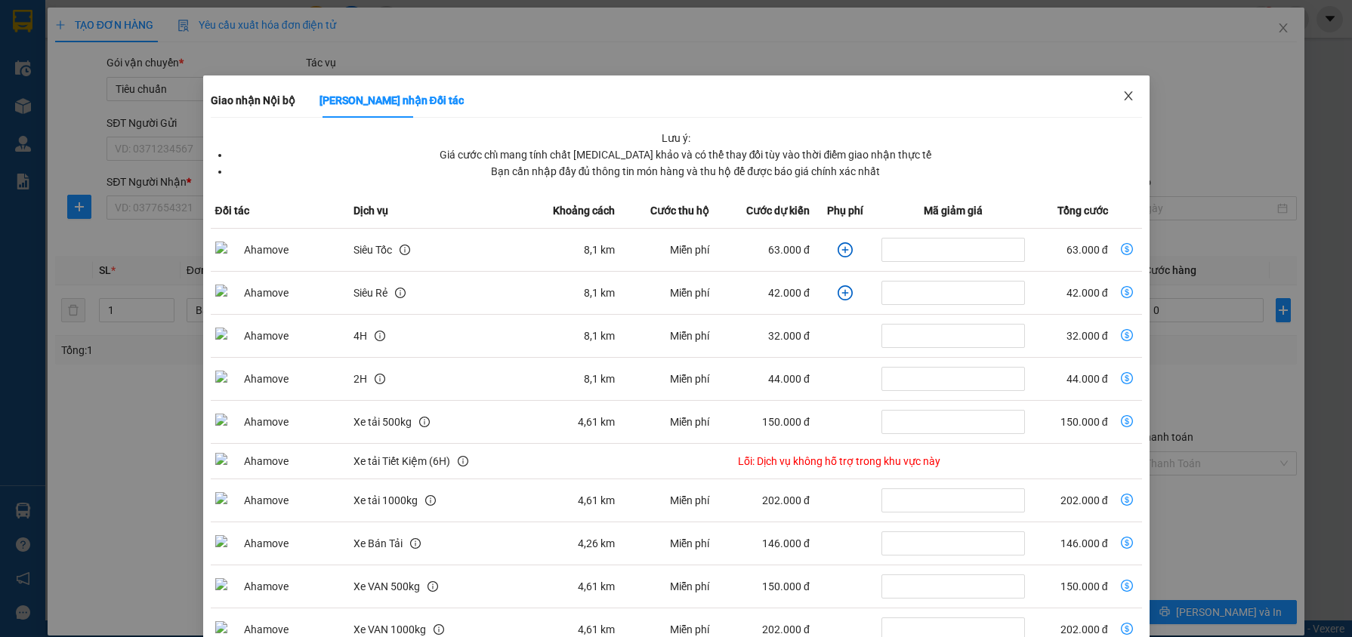
click at [1122, 97] on icon "close" at bounding box center [1128, 96] width 12 height 12
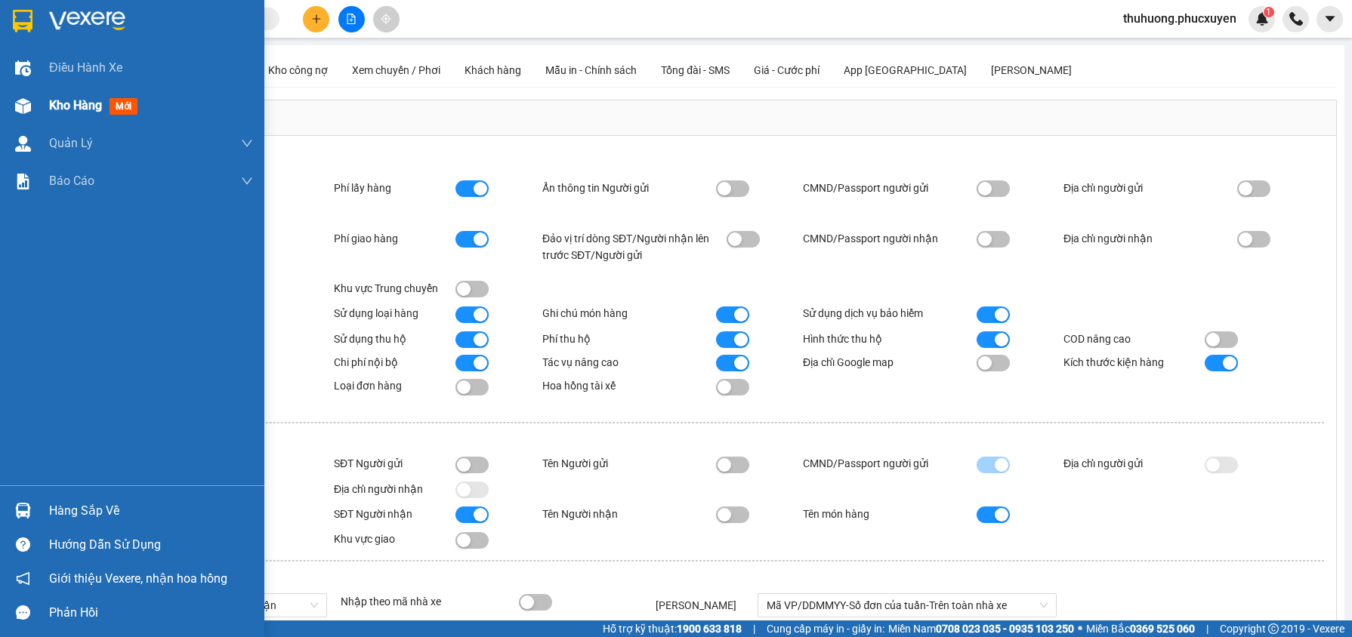
click at [30, 103] on img at bounding box center [23, 106] width 16 height 16
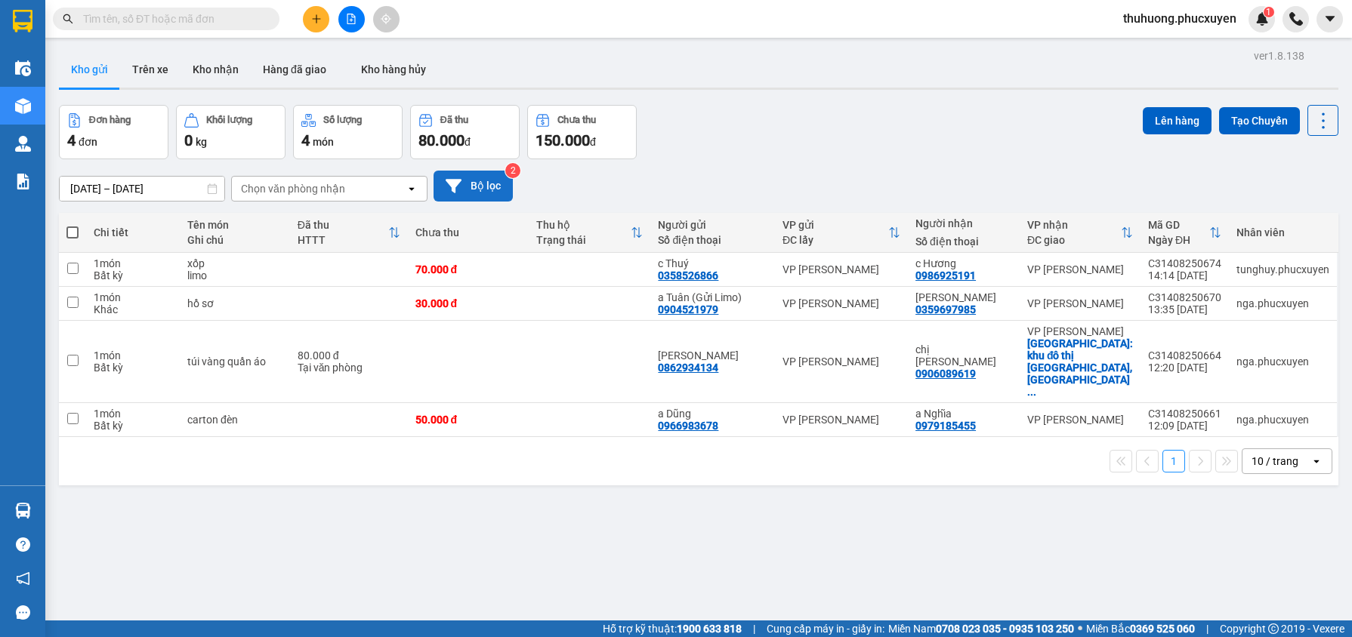
click at [485, 184] on button "Bộ lọc" at bounding box center [473, 186] width 79 height 31
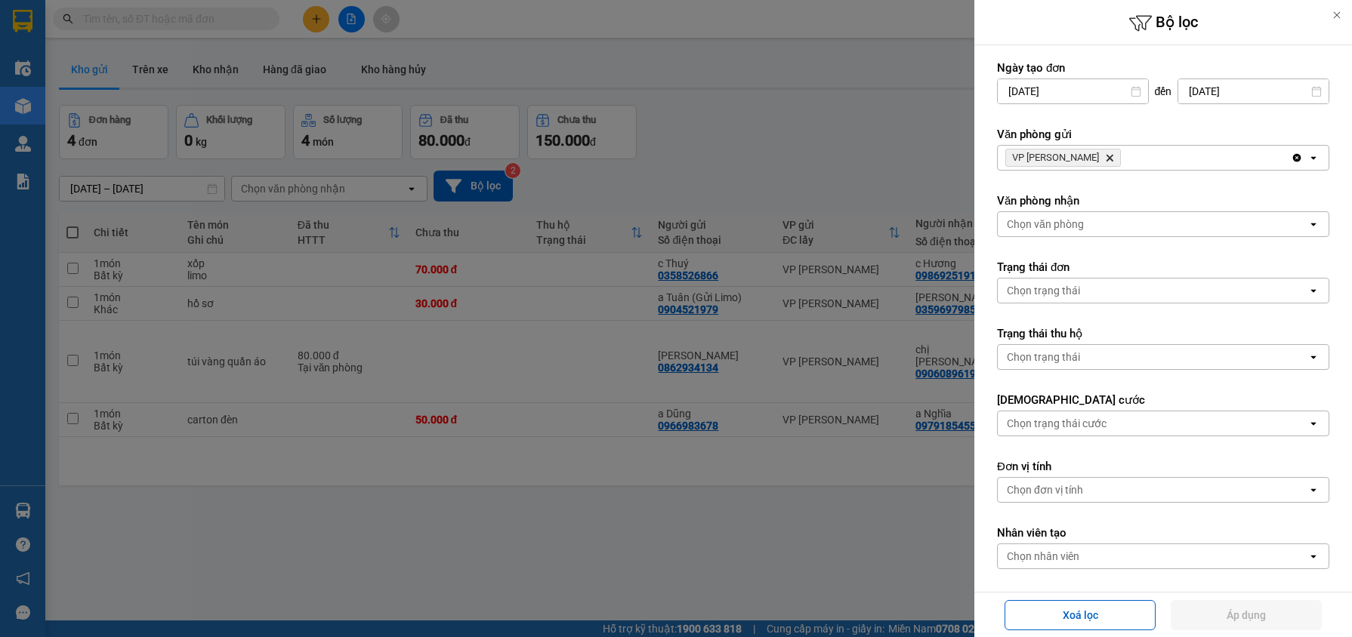
click at [301, 184] on div at bounding box center [676, 318] width 1352 height 637
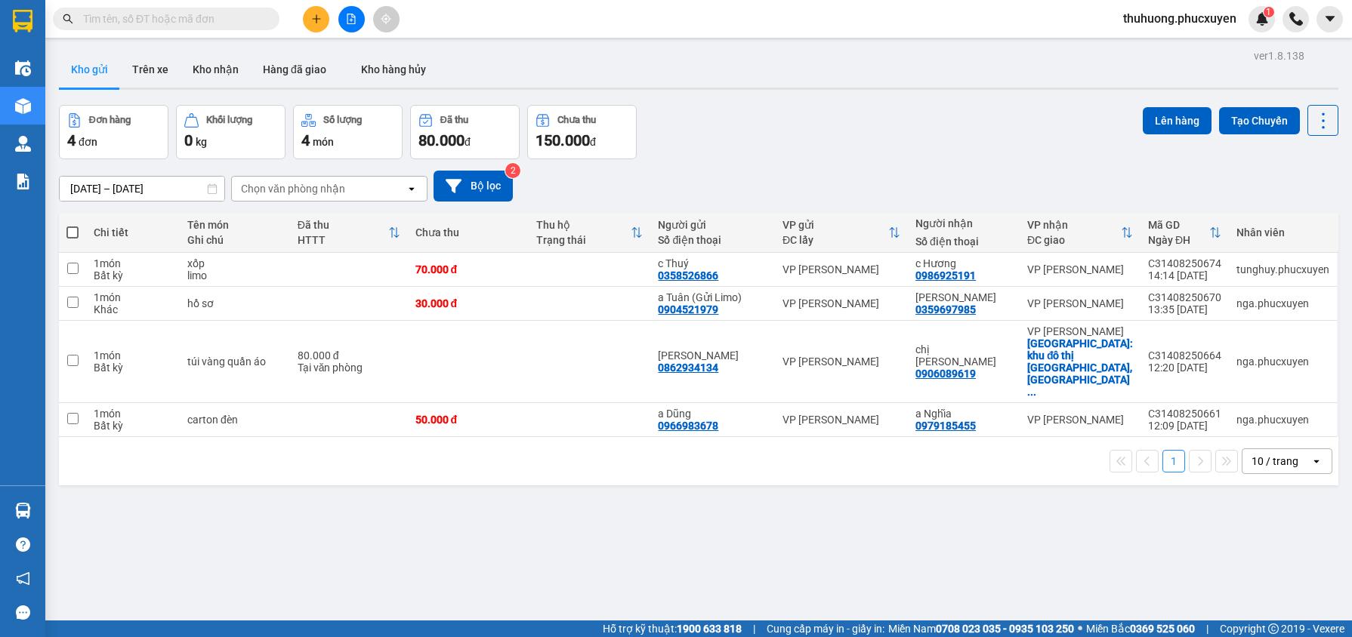
click at [298, 189] on div "Chọn văn phòng nhận" at bounding box center [293, 188] width 104 height 15
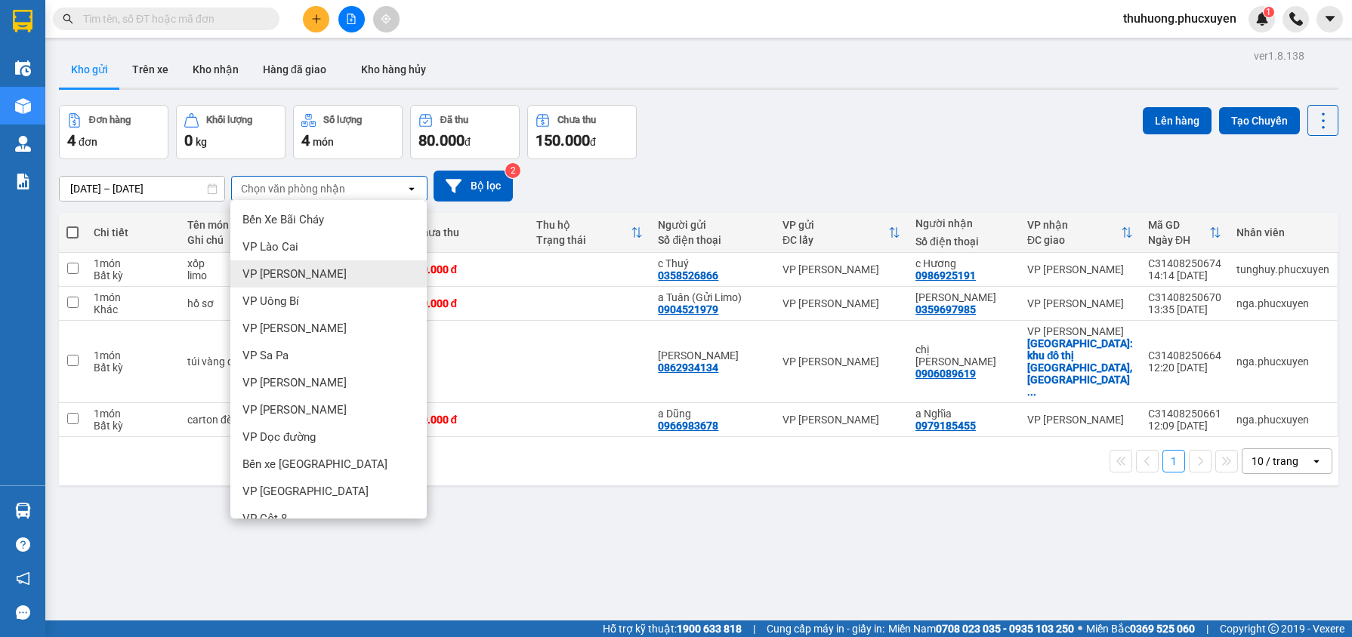
click at [320, 270] on span "VP [PERSON_NAME]" at bounding box center [294, 274] width 104 height 15
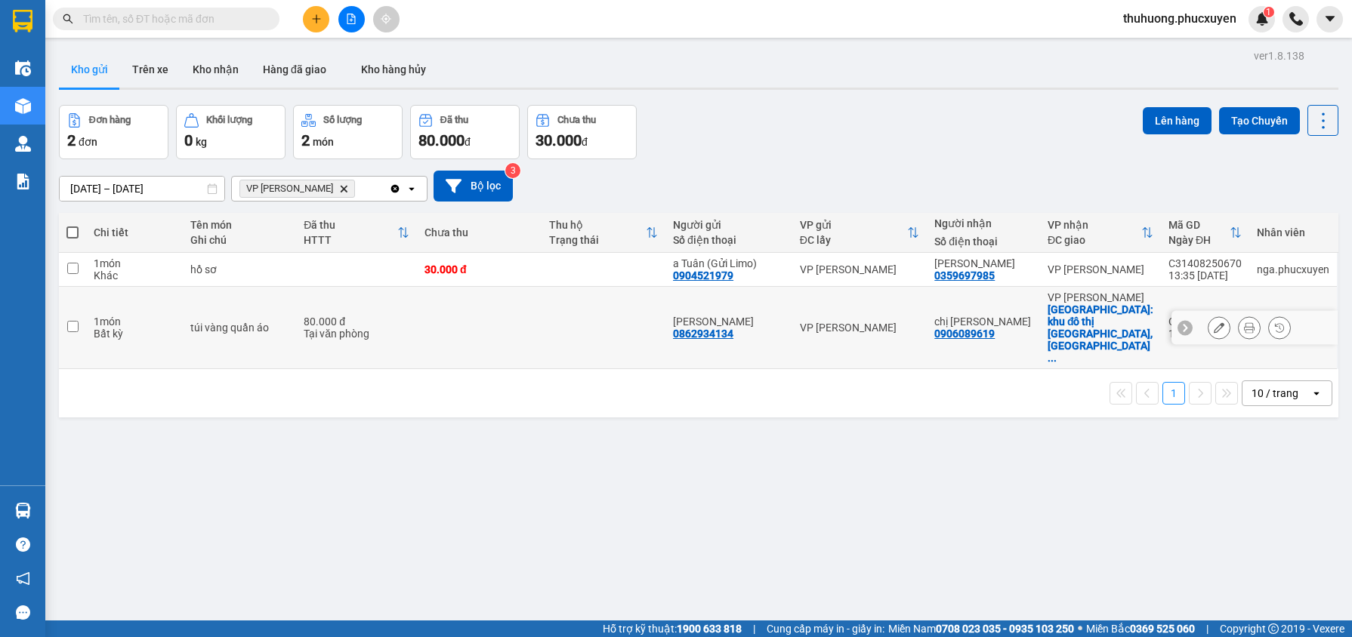
click at [1214, 323] on icon at bounding box center [1219, 328] width 11 height 11
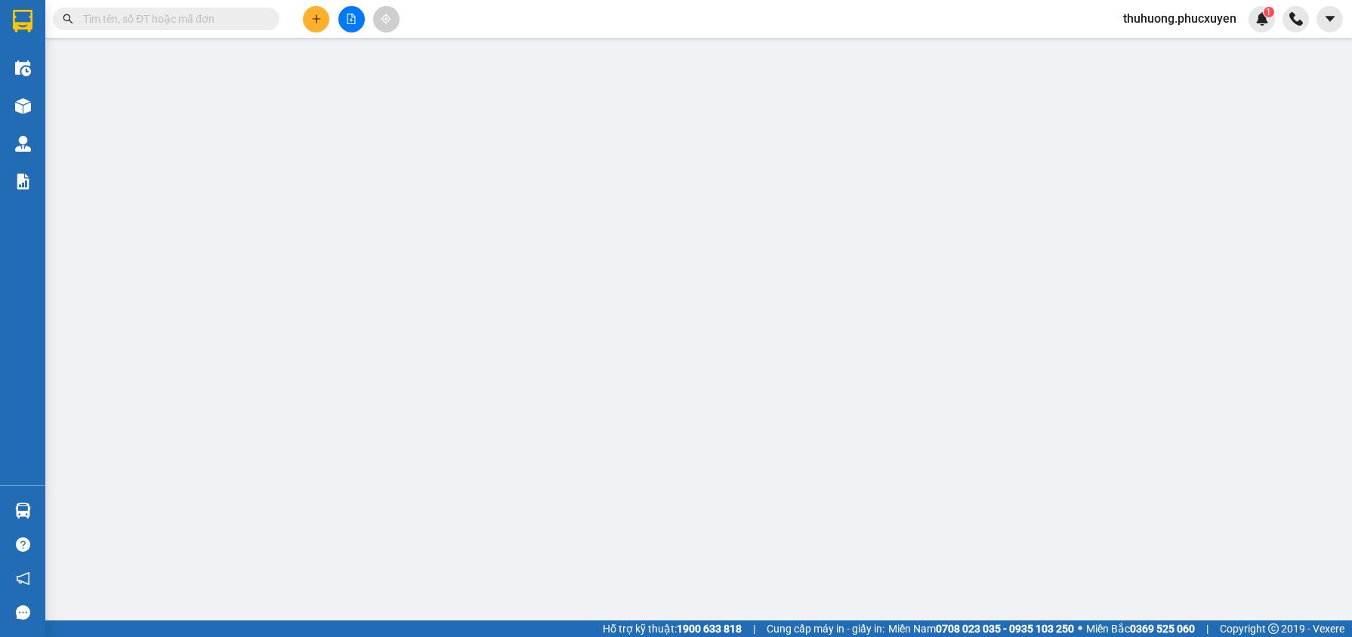
type input "0862934134"
type input "[PERSON_NAME]"
type input "0906089619"
type input "chị [PERSON_NAME]"
checkbox input "true"
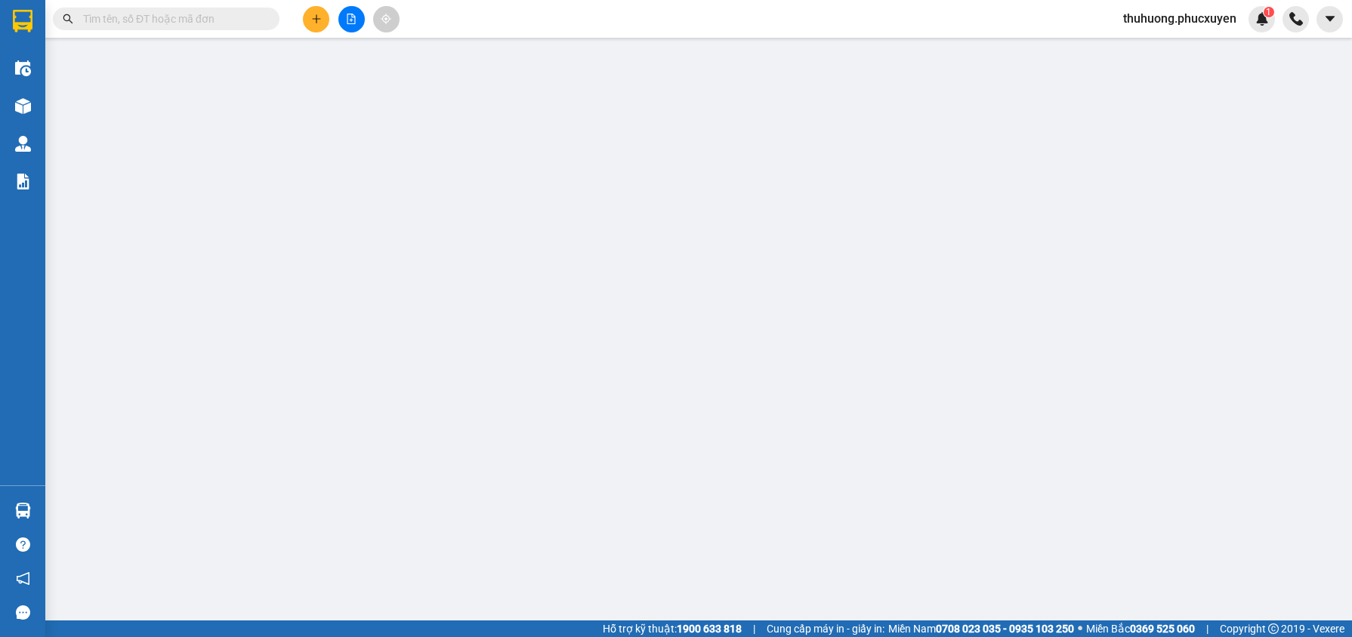
type input "khu đô thị Bắc Hà,Tố Hữu.thanh xuân"
type input "80.000"
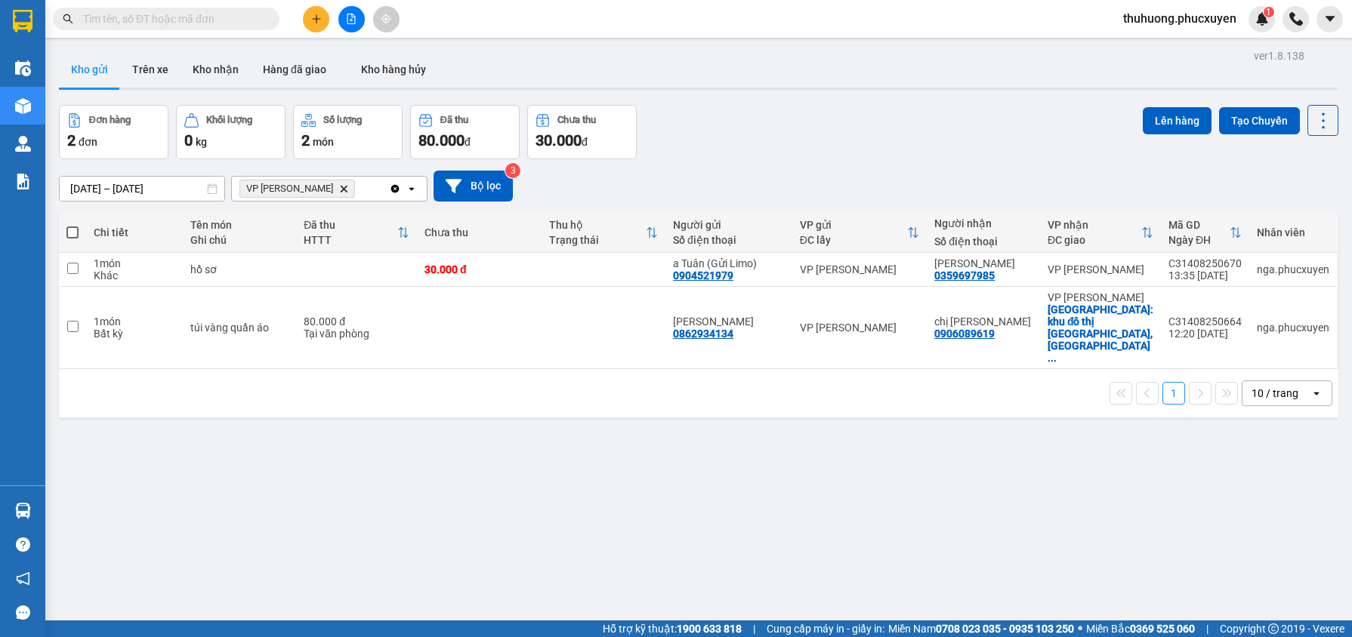
click at [344, 185] on icon "Delete" at bounding box center [343, 188] width 9 height 9
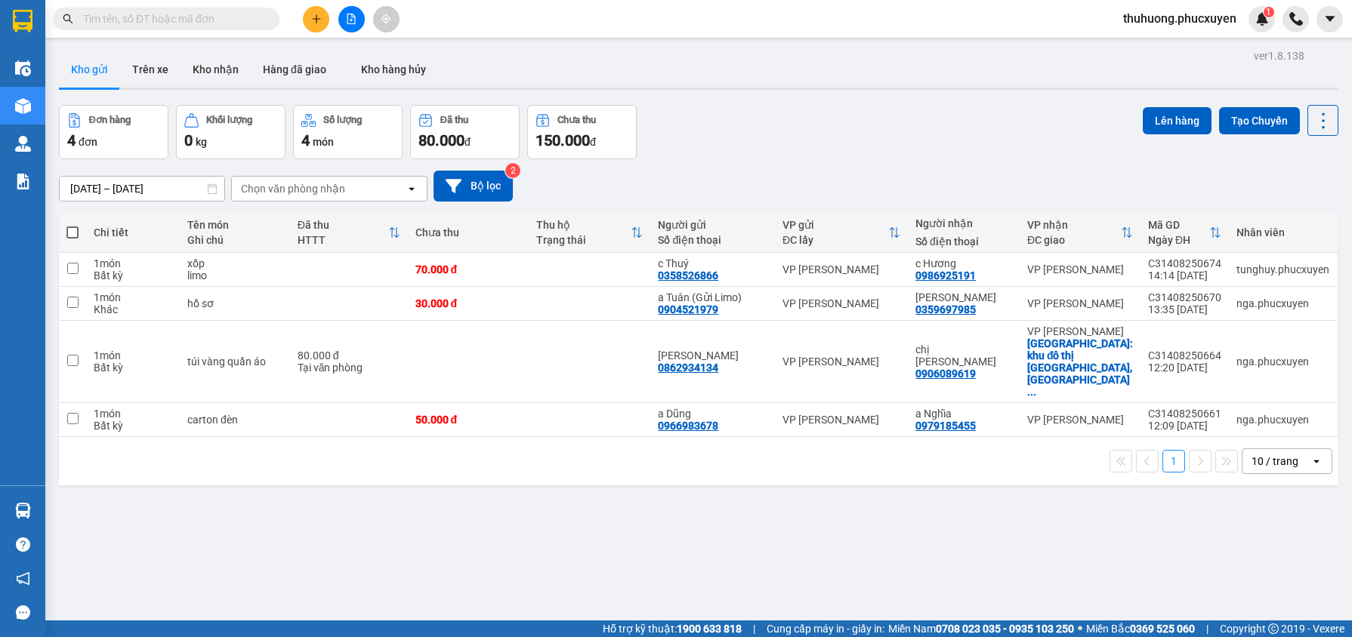
click at [304, 10] on div at bounding box center [351, 19] width 113 height 26
click at [307, 14] on button at bounding box center [316, 19] width 26 height 26
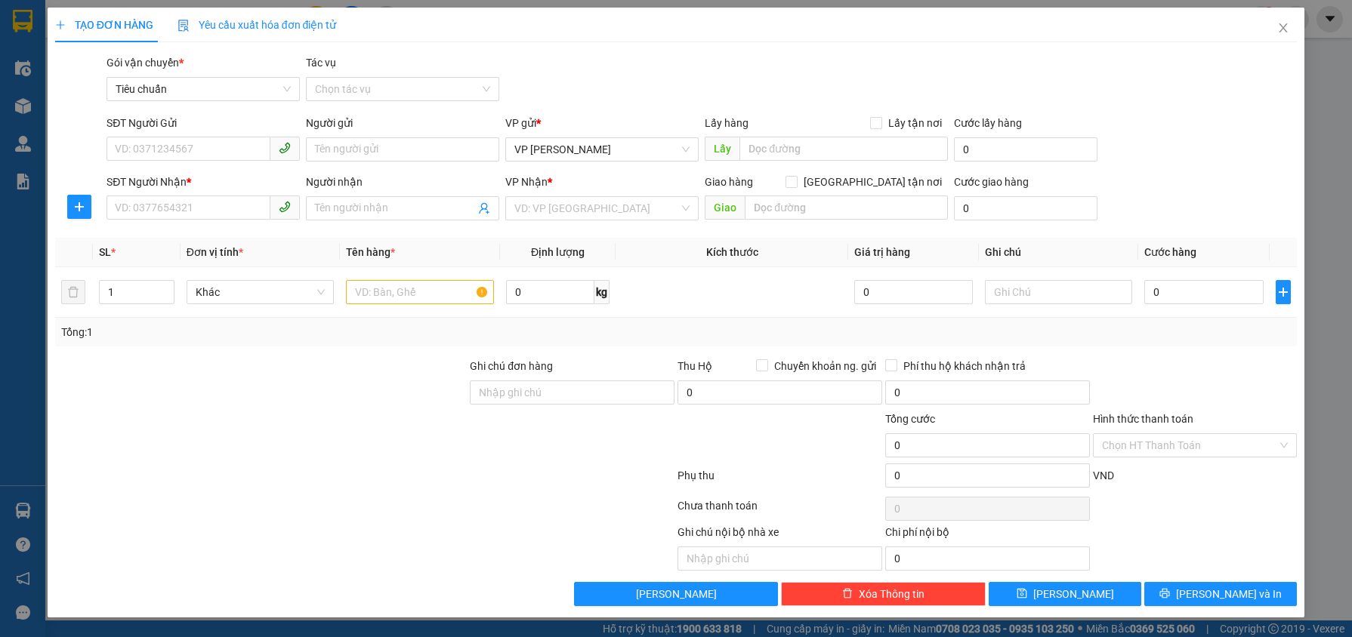
click at [595, 221] on div "VP Nhận * VD: VP Sài Gòn" at bounding box center [601, 200] width 193 height 53
click at [622, 207] on input "search" at bounding box center [596, 208] width 165 height 23
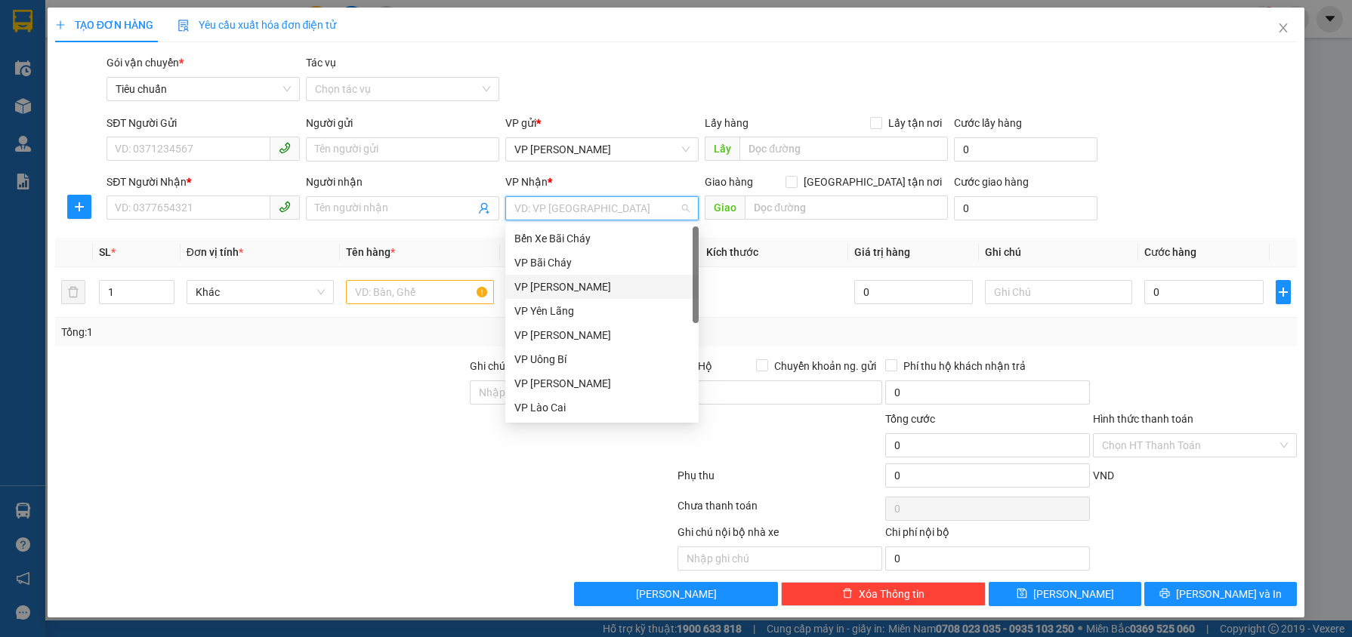
click at [627, 286] on div "VP [PERSON_NAME]" at bounding box center [601, 287] width 175 height 17
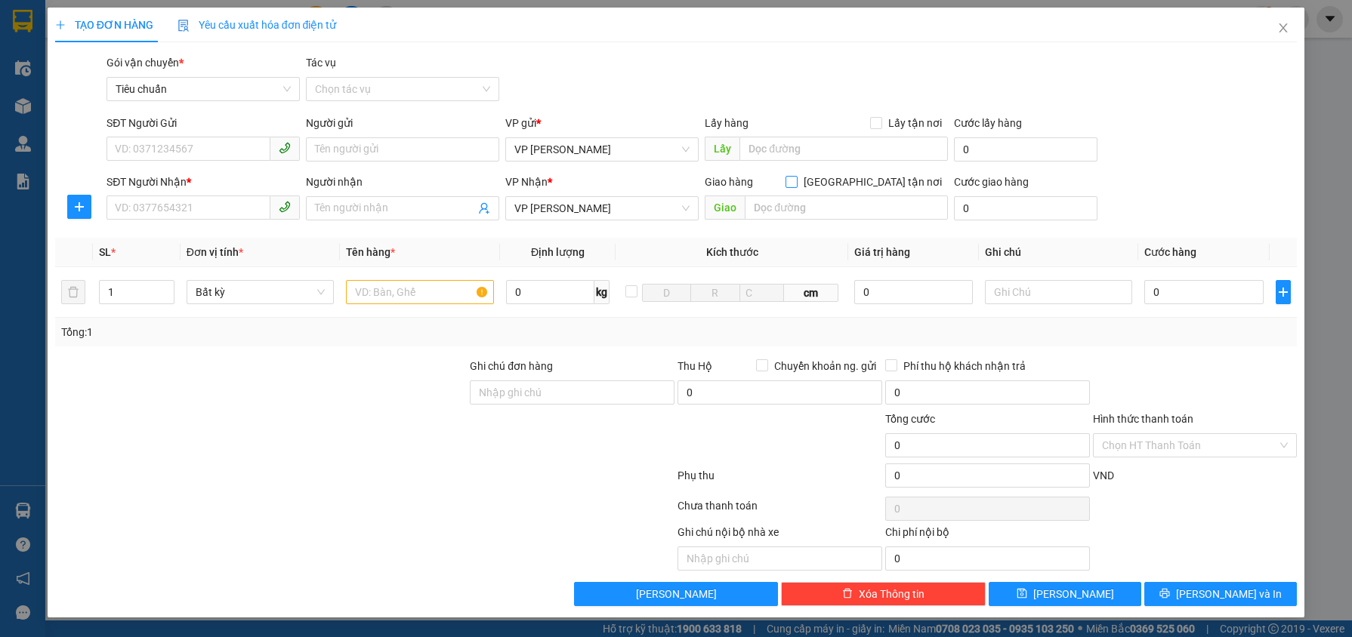
click at [796, 177] on input "[GEOGRAPHIC_DATA] tận nơi" at bounding box center [791, 181] width 11 height 11
checkbox input "true"
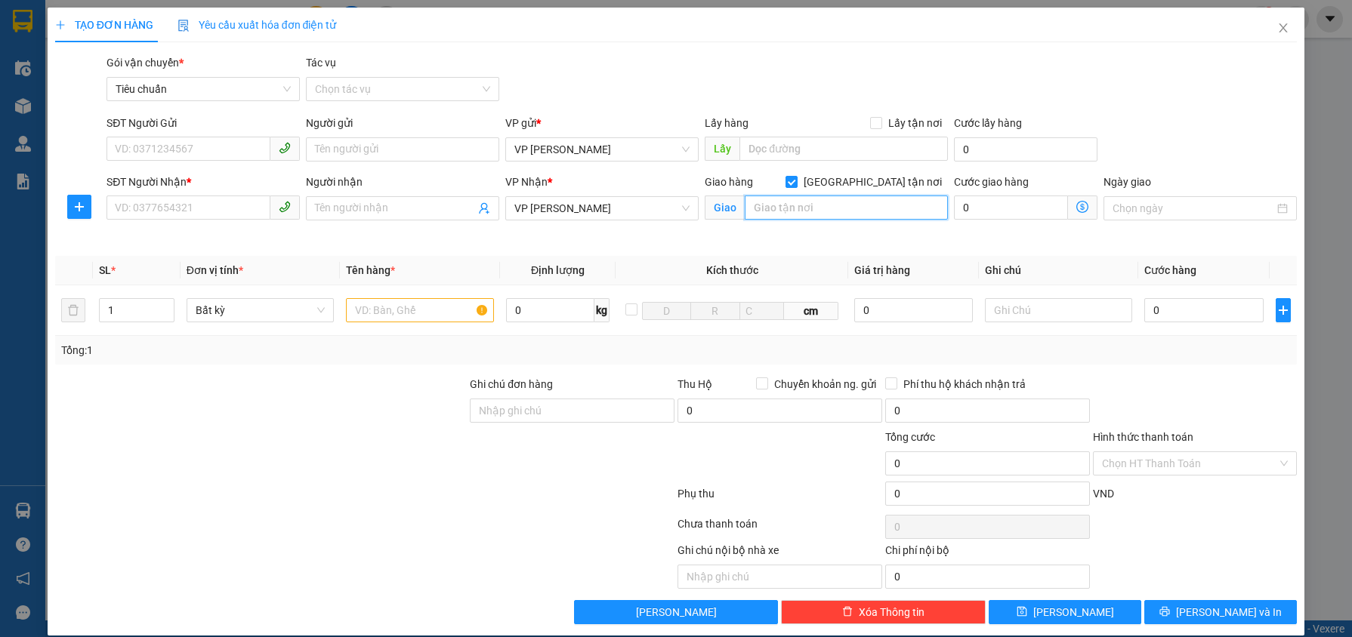
click at [801, 215] on input "text" at bounding box center [846, 208] width 203 height 24
click at [864, 215] on input "47 Phạm Văn Đồng," at bounding box center [846, 208] width 203 height 24
type input "47 Phạm Văn Đồng, Mai Dịch, Cầu Giấy, Hà Nội"
click at [1076, 208] on icon "dollar-circle" at bounding box center [1082, 207] width 12 height 12
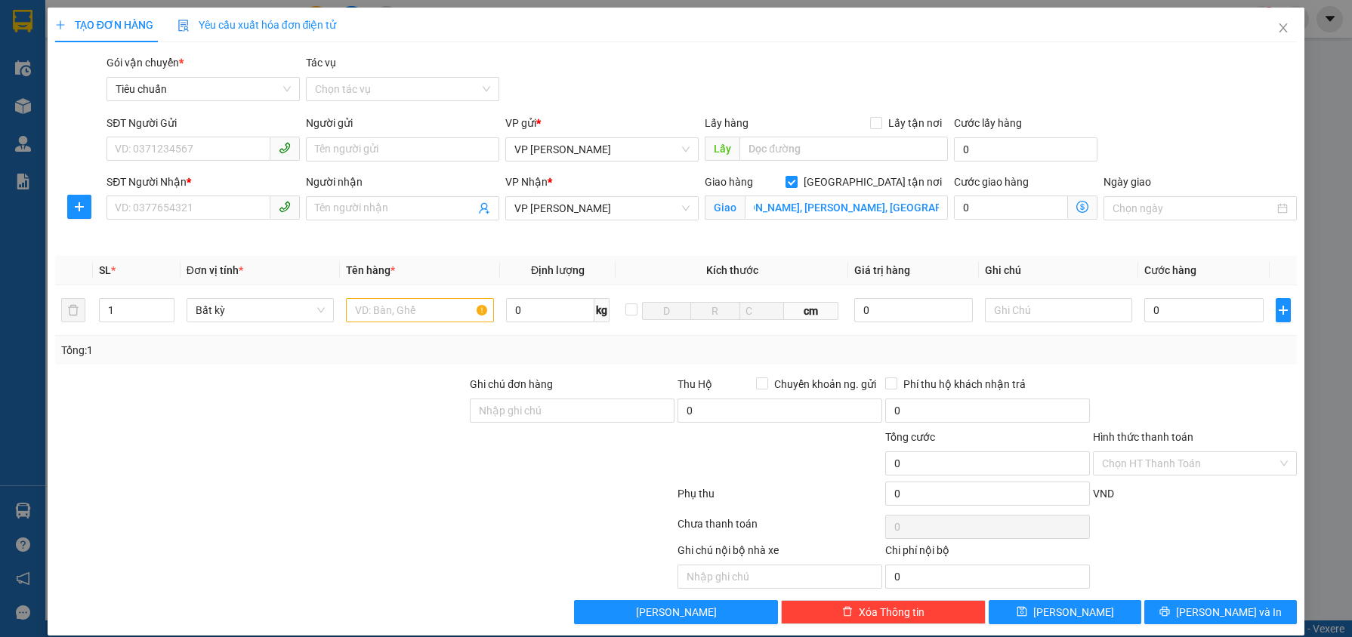
scroll to position [0, 0]
click at [906, 205] on input "47 Phạm Văn Đồng, Mai Dịch, Cầu Giấy, Hà Nội" at bounding box center [846, 208] width 203 height 24
drag, startPoint x: 900, startPoint y: 211, endPoint x: 931, endPoint y: 208, distance: 30.4
click at [931, 208] on input "47 Phạm Văn Đồng, Mai Dịch, Cầu Giấy, Hà Nội" at bounding box center [846, 208] width 203 height 24
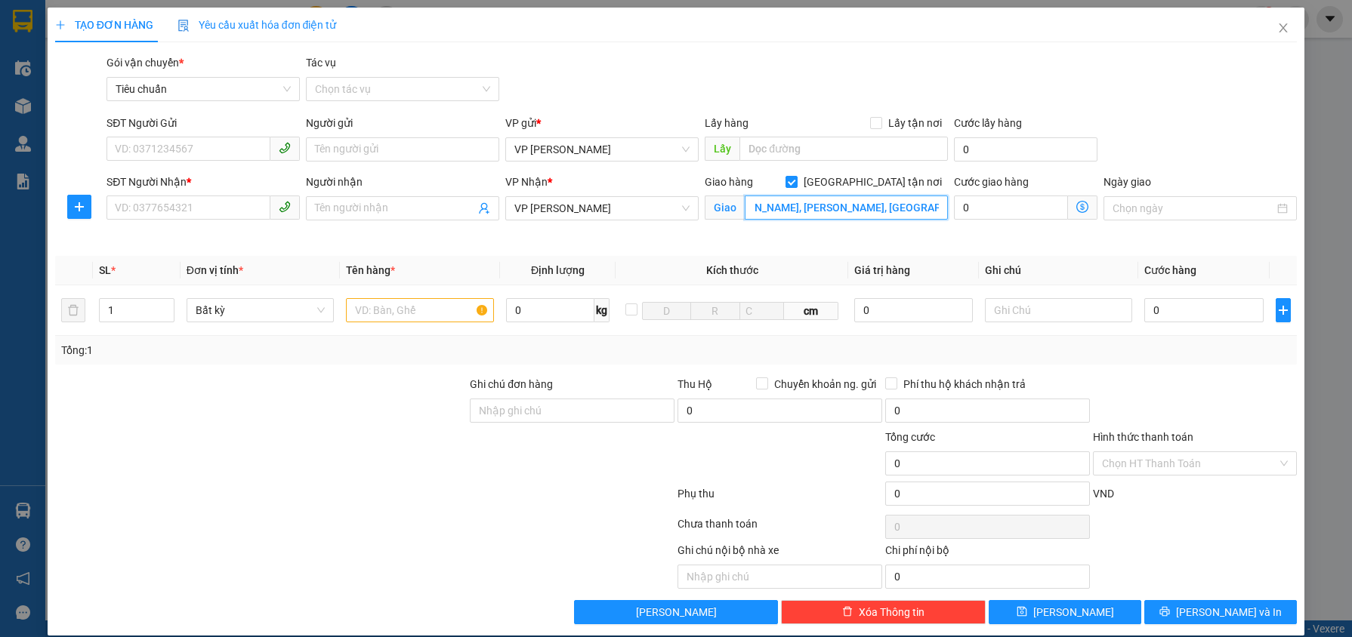
click at [894, 206] on input "47 Phạm Văn Đồng, Mai Dịch, Cầu Giấy, Hà Nội" at bounding box center [846, 208] width 203 height 24
click at [592, 156] on span "VP [PERSON_NAME]" at bounding box center [601, 149] width 175 height 23
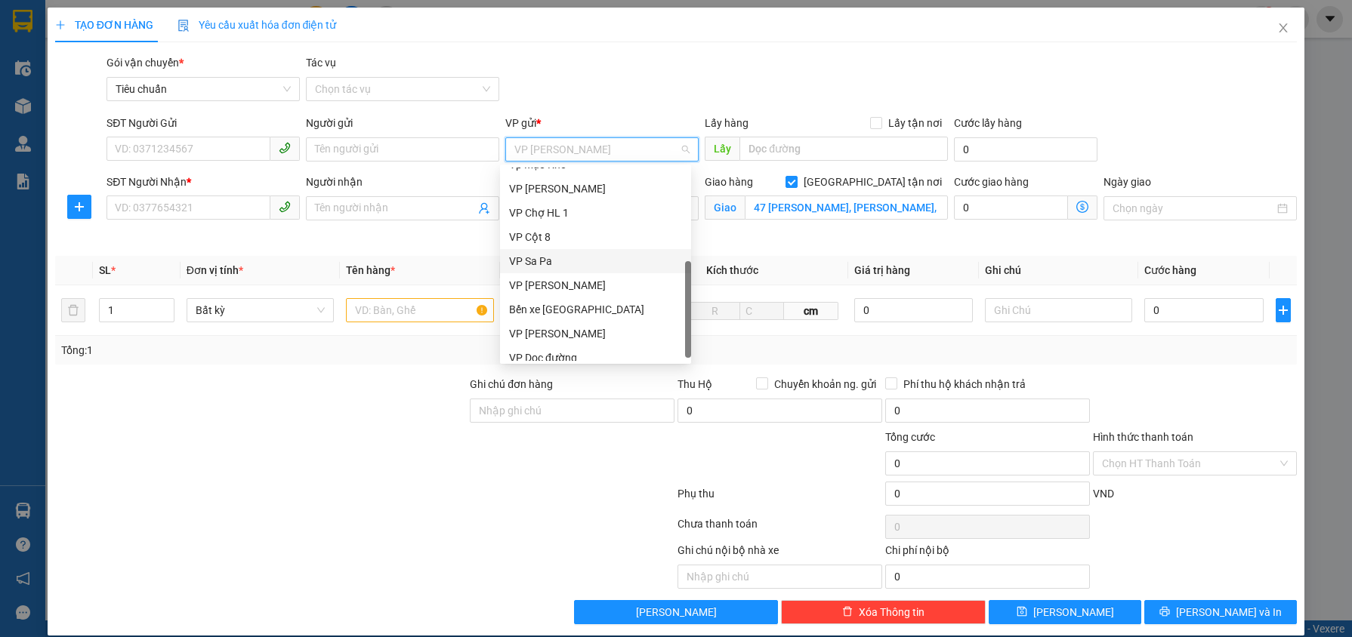
scroll to position [242, 0]
click at [601, 328] on div "VP [PERSON_NAME]" at bounding box center [595, 324] width 173 height 17
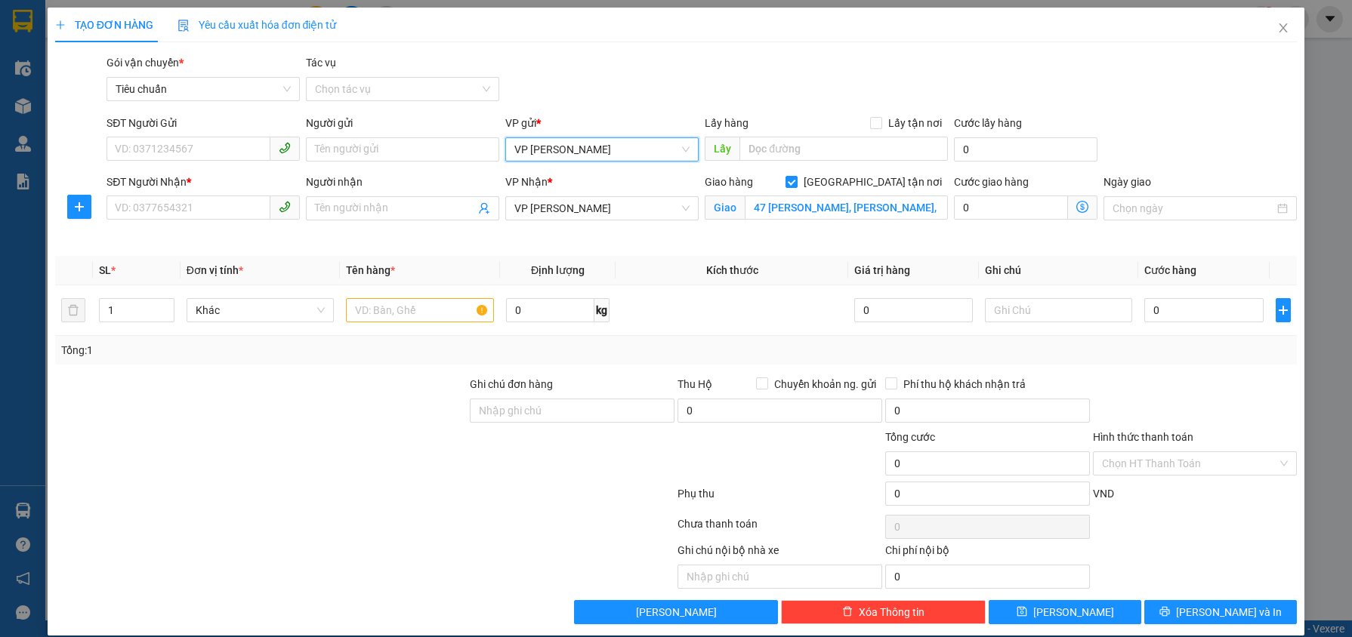
click at [1076, 210] on icon "dollar-circle" at bounding box center [1082, 207] width 12 height 12
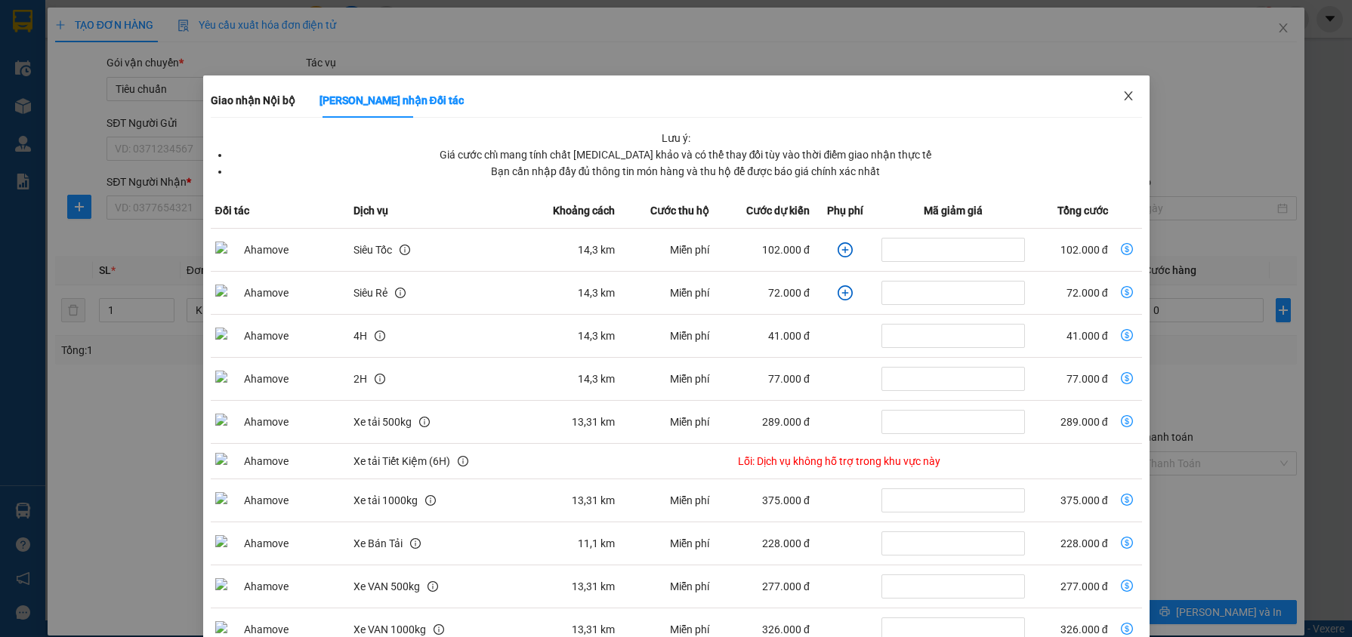
click at [1127, 88] on span "Close" at bounding box center [1128, 97] width 42 height 42
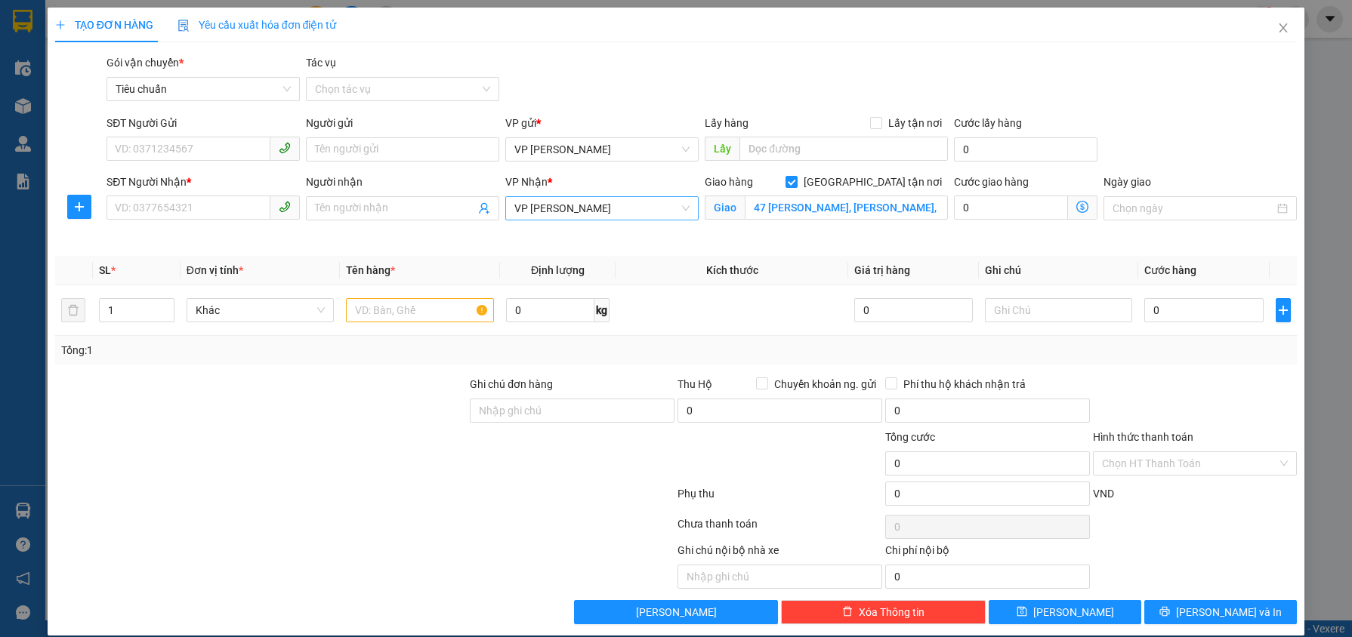
click at [604, 215] on span "VP [PERSON_NAME]" at bounding box center [601, 208] width 175 height 23
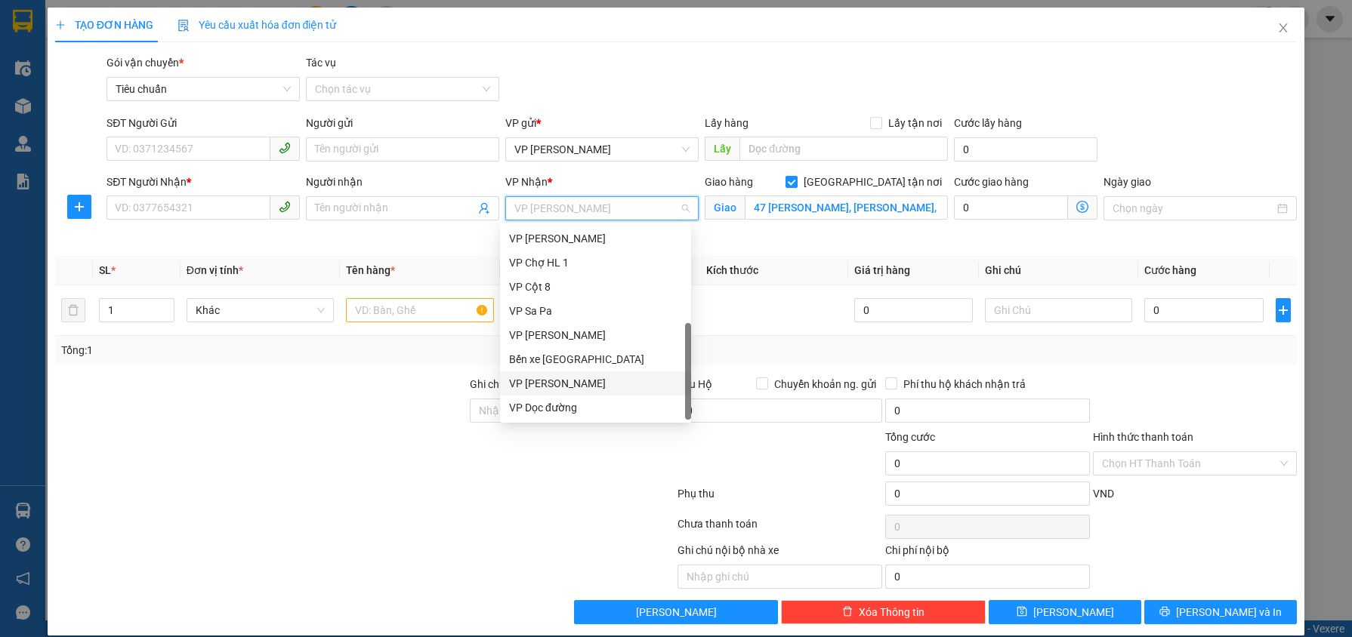
click at [605, 390] on div "VP [PERSON_NAME]" at bounding box center [595, 383] width 173 height 17
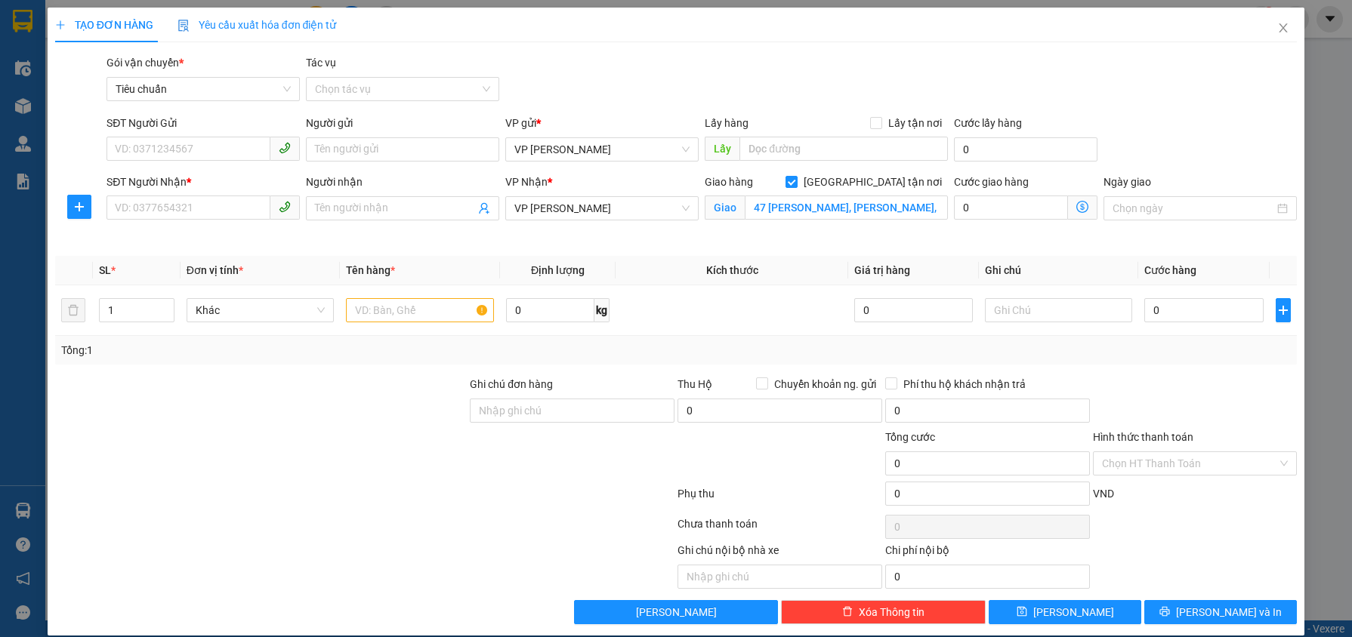
click at [1083, 207] on span "Giao nhận Nội bộ Giao nhận Đối tác Lưu ý: Giá cước chỉ mang tính chất tham khảo…" at bounding box center [1082, 208] width 29 height 24
click at [1077, 208] on icon "dollar-circle" at bounding box center [1082, 207] width 12 height 12
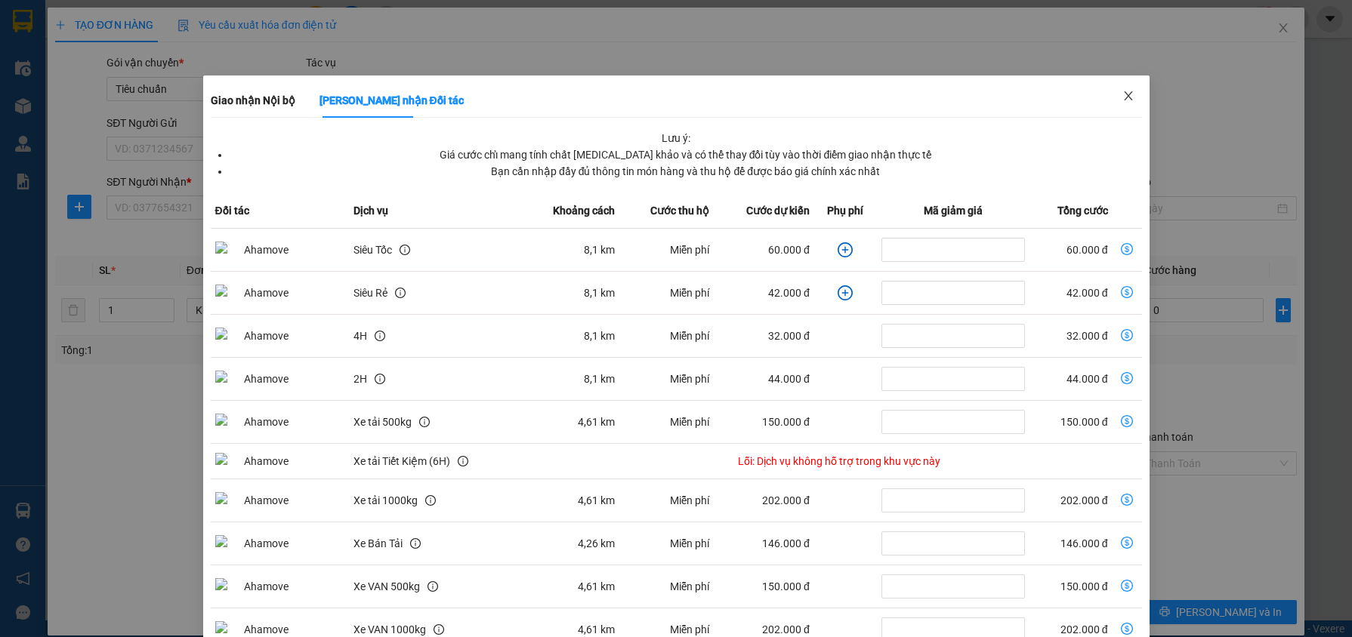
click at [1122, 100] on icon "close" at bounding box center [1128, 96] width 12 height 12
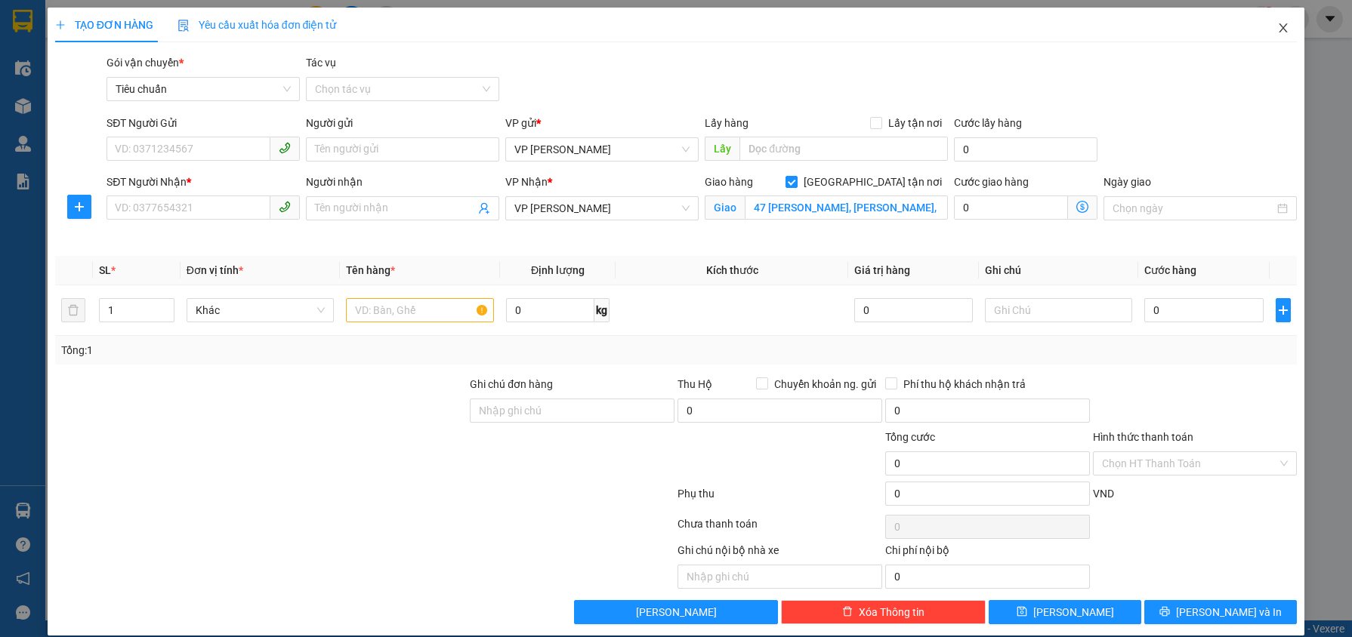
click at [1277, 31] on icon "close" at bounding box center [1283, 28] width 12 height 12
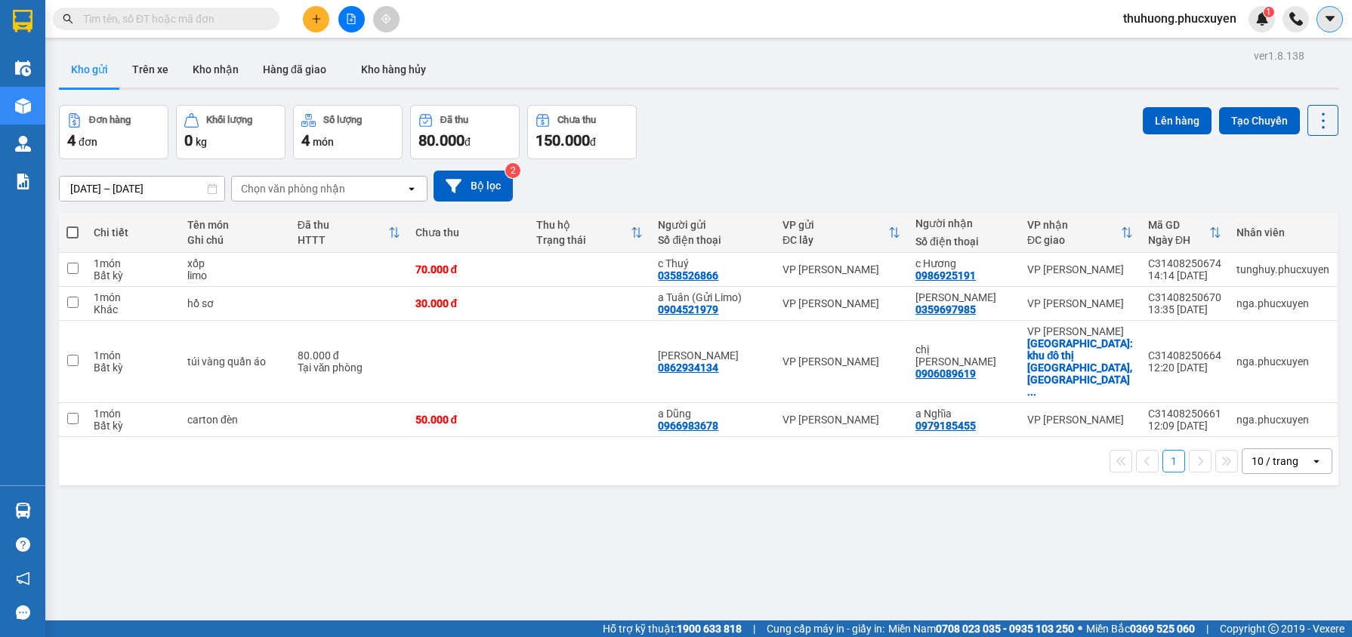
click at [1323, 13] on icon "caret-down" at bounding box center [1330, 19] width 14 height 14
click at [1273, 50] on div "Cấu hình nhà xe" at bounding box center [1290, 56] width 76 height 17
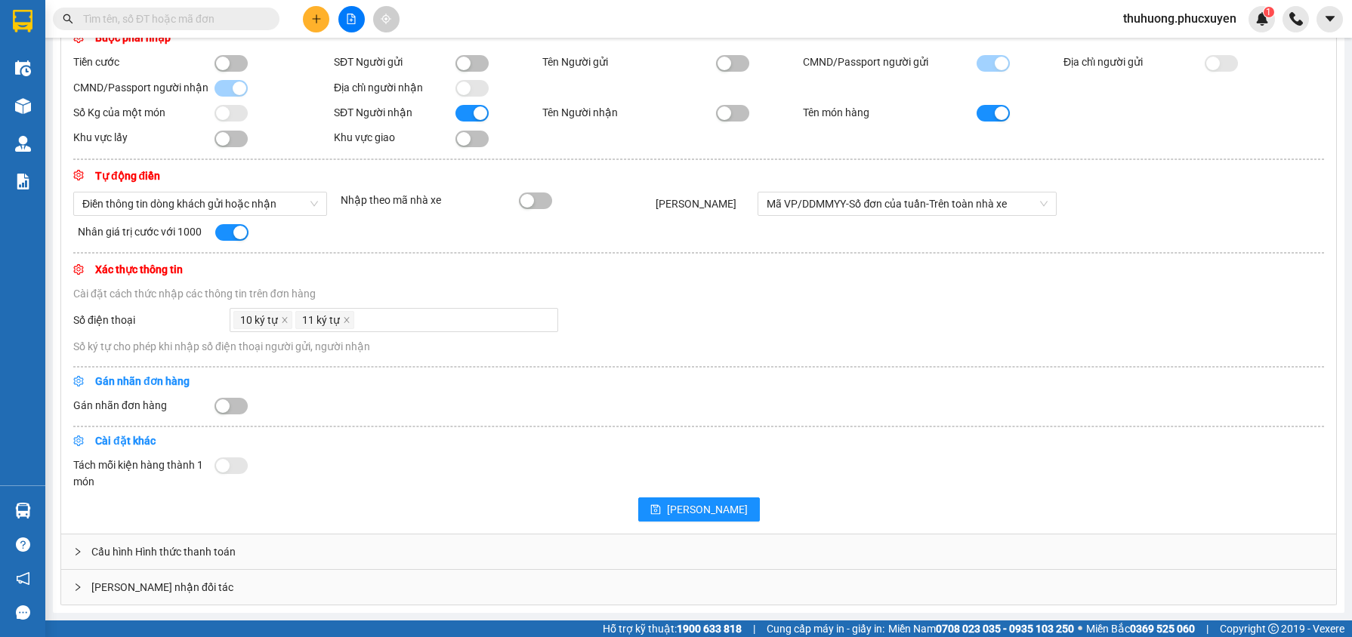
click at [111, 591] on div "Giao nhận đối tác" at bounding box center [698, 587] width 1275 height 35
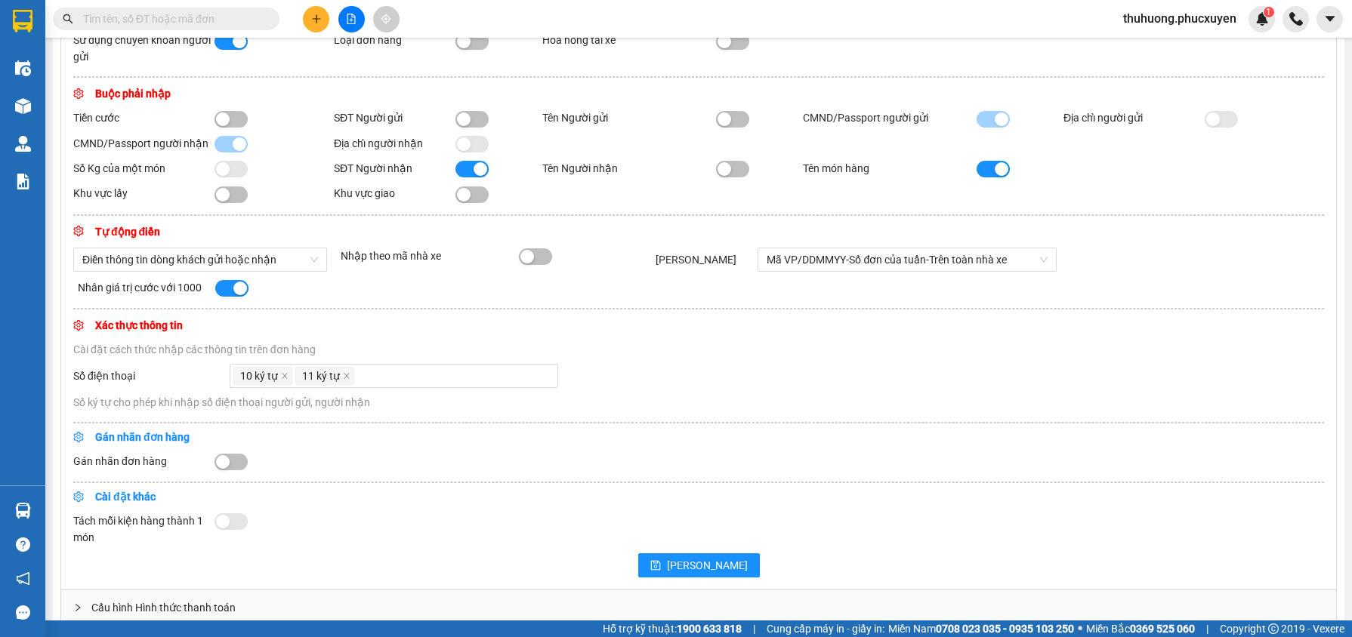
scroll to position [56, 0]
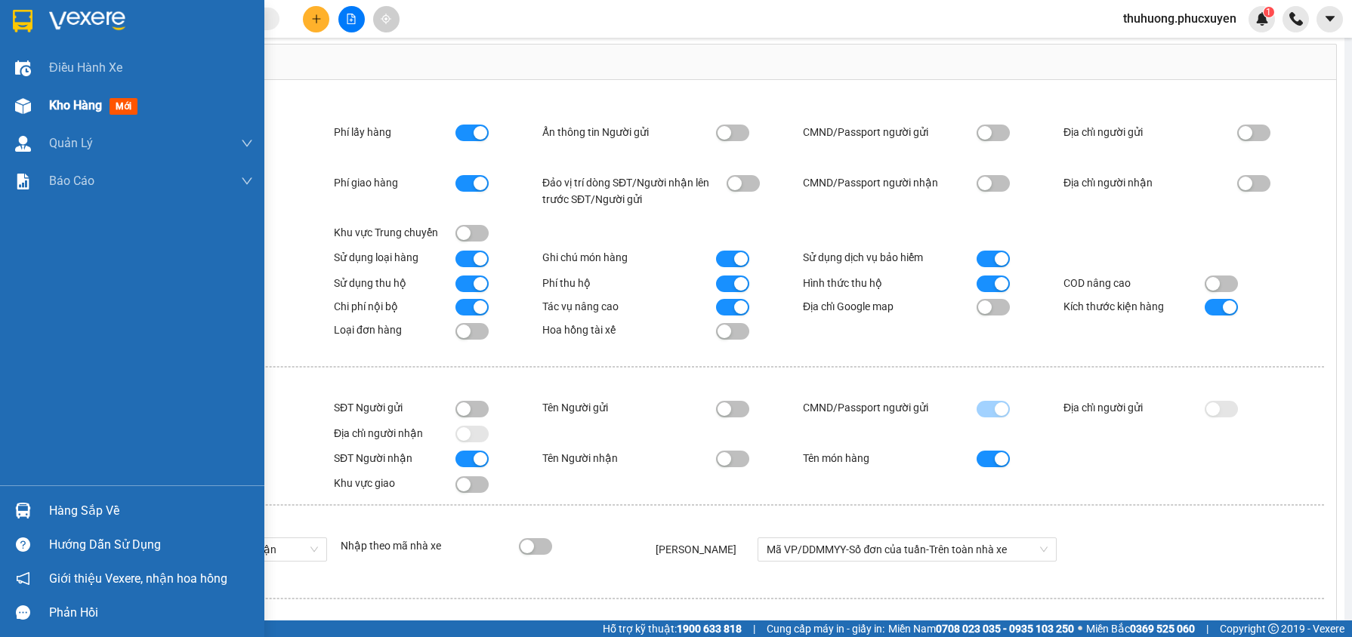
click at [39, 103] on div "Kho hàng mới" at bounding box center [132, 106] width 264 height 38
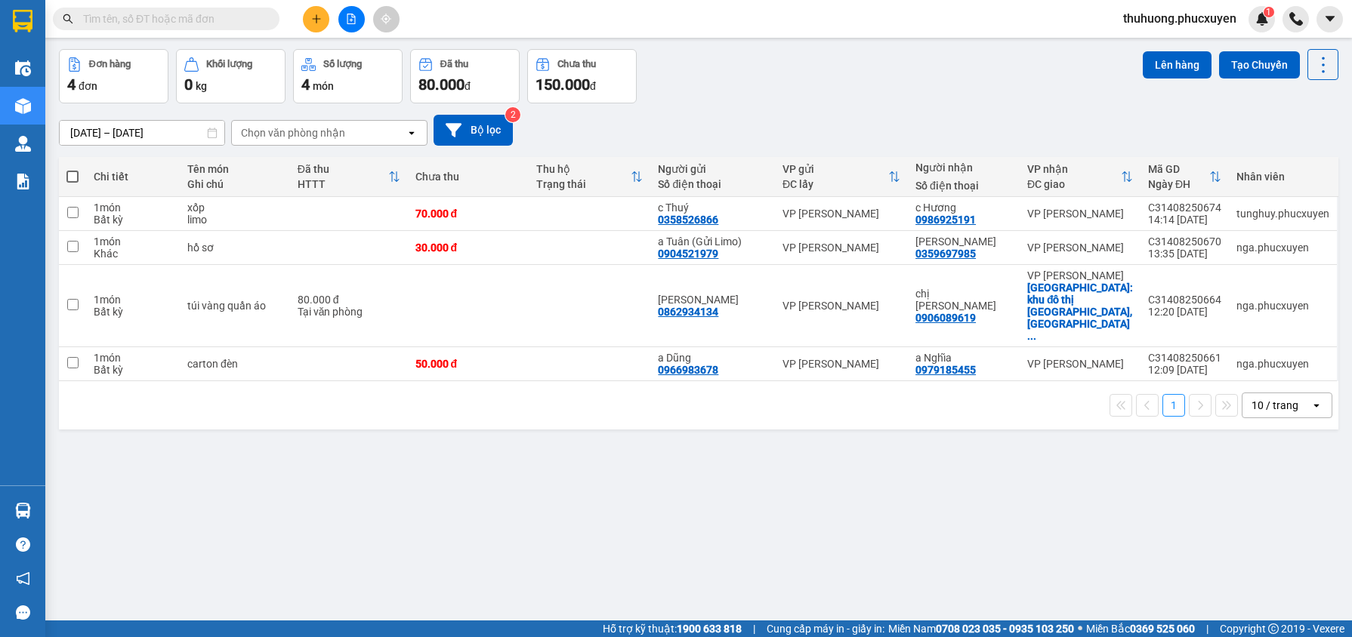
click at [325, 26] on button at bounding box center [316, 19] width 26 height 26
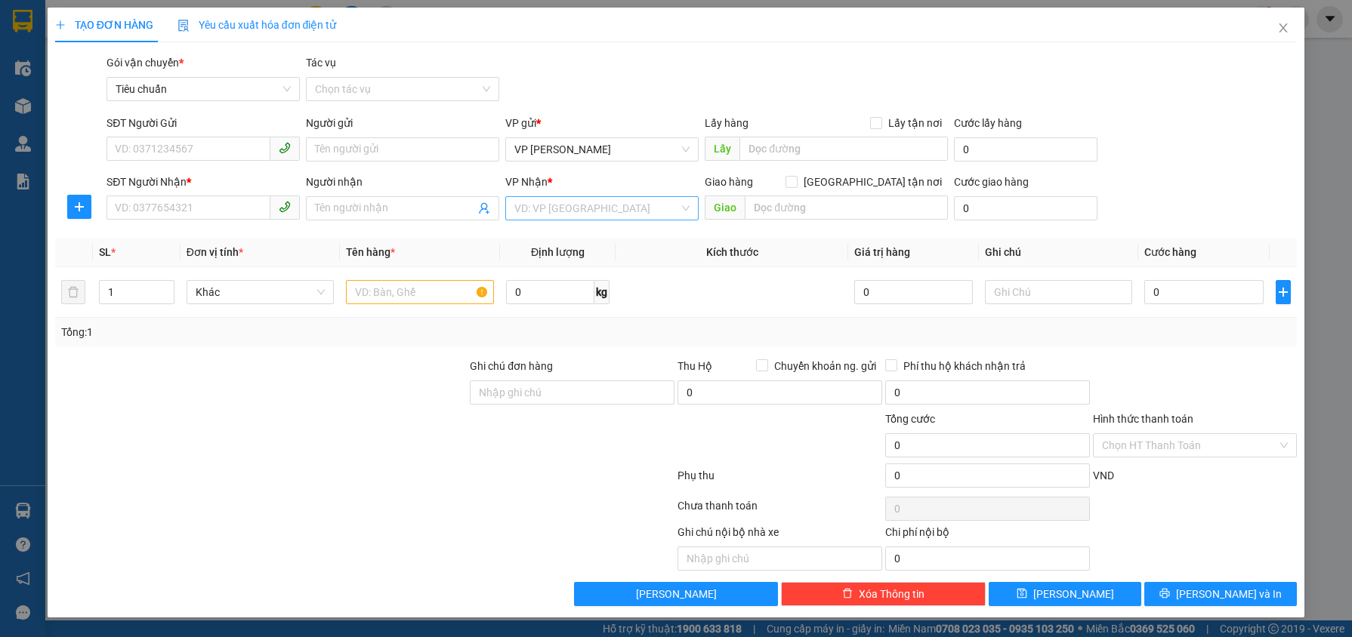
click at [559, 209] on input "search" at bounding box center [596, 208] width 165 height 23
type input "dương"
click at [659, 235] on div "VP [PERSON_NAME]" at bounding box center [601, 238] width 175 height 17
click at [796, 184] on input "[GEOGRAPHIC_DATA] tận nơi" at bounding box center [791, 181] width 11 height 11
checkbox input "true"
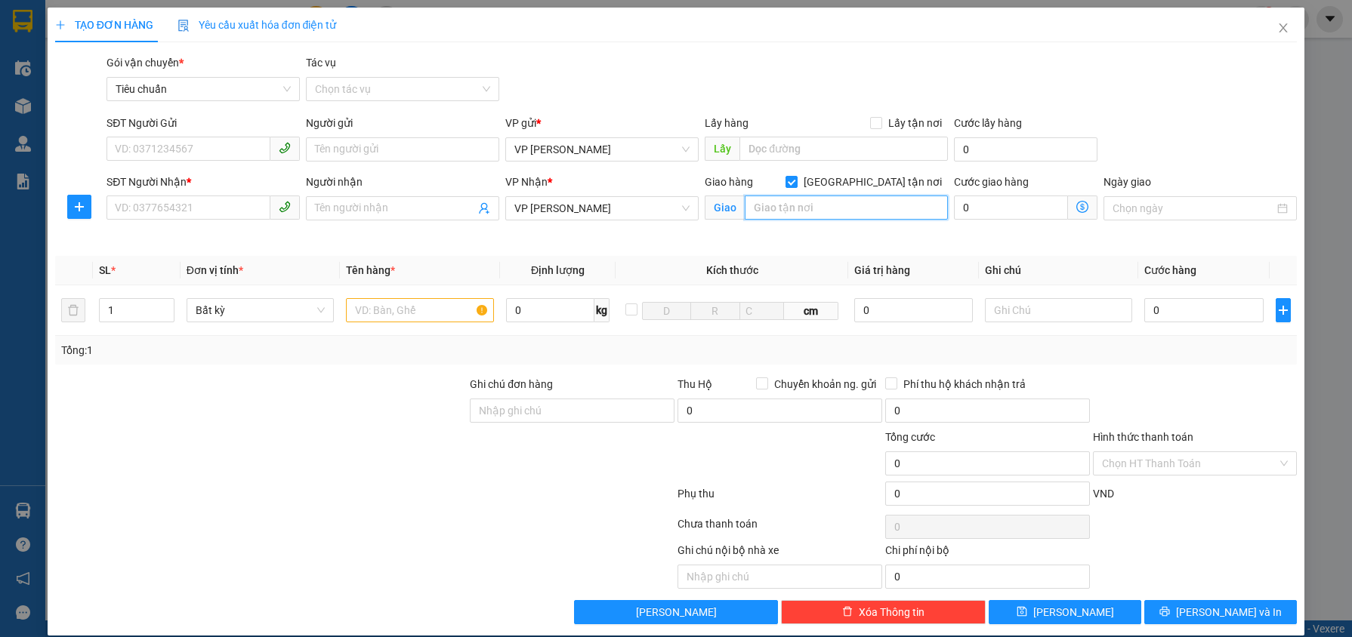
click at [841, 210] on input "text" at bounding box center [846, 208] width 203 height 24
type input "47 [PERSON_NAME]. Mai Dịch, [GEOGRAPHIC_DATA], [GEOGRAPHIC_DATA]"
click at [1082, 206] on icon "dollar-circle" at bounding box center [1082, 207] width 12 height 12
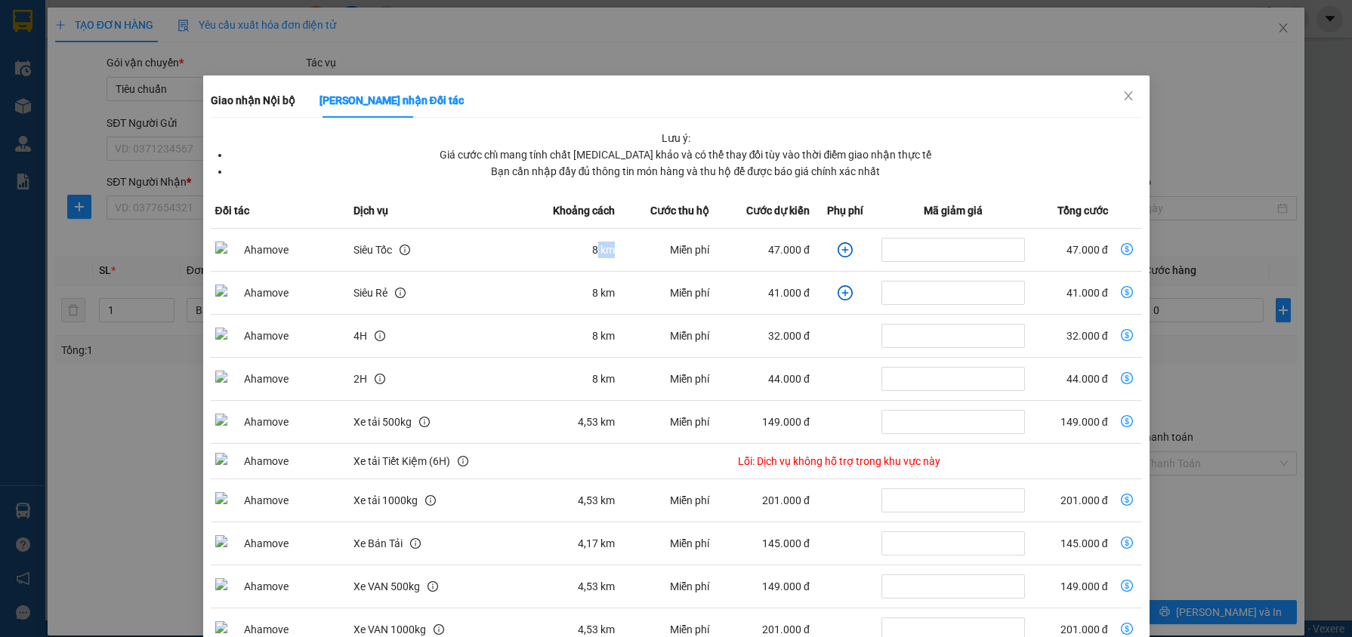
drag, startPoint x: 588, startPoint y: 250, endPoint x: 607, endPoint y: 251, distance: 18.9
click at [607, 251] on td "8 km" at bounding box center [569, 250] width 98 height 43
click at [622, 258] on td "Miễn phí" at bounding box center [666, 250] width 94 height 43
drag, startPoint x: 576, startPoint y: 251, endPoint x: 610, endPoint y: 250, distance: 34.8
click at [610, 250] on td "8 km" at bounding box center [569, 250] width 98 height 43
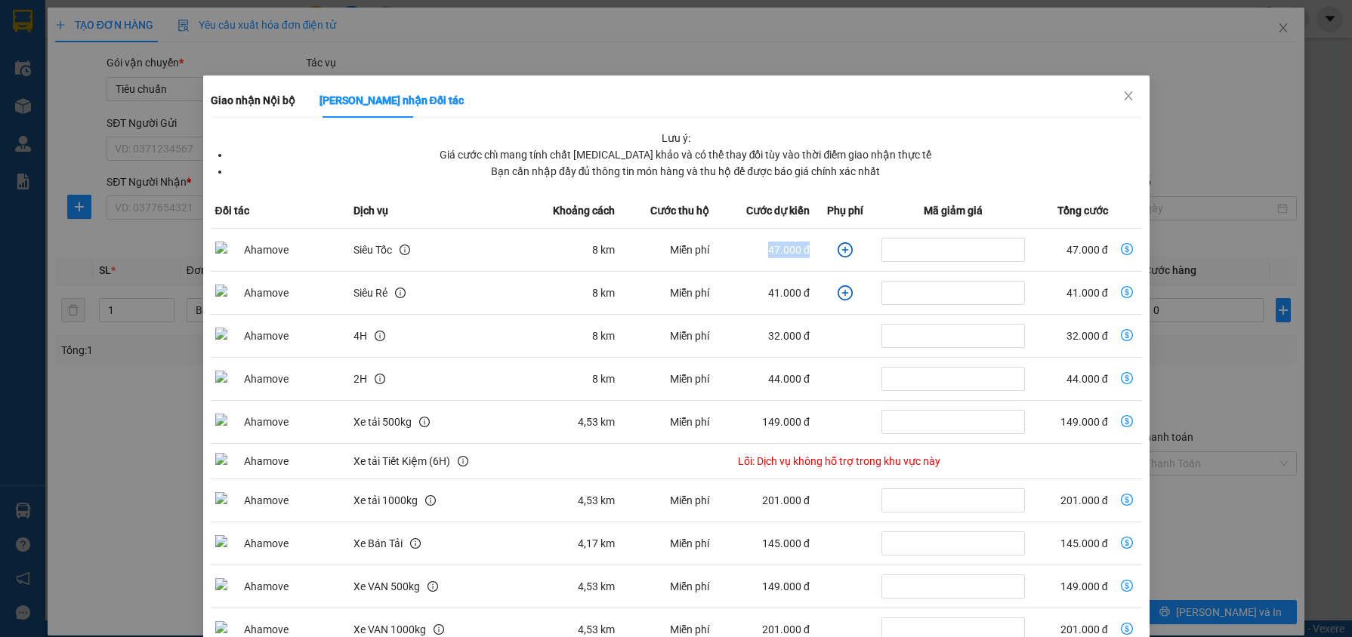
drag, startPoint x: 758, startPoint y: 249, endPoint x: 808, endPoint y: 252, distance: 50.7
click at [808, 252] on td "47.000 đ" at bounding box center [764, 250] width 100 height 43
drag, startPoint x: 755, startPoint y: 252, endPoint x: 764, endPoint y: 253, distance: 9.9
click at [764, 253] on td "47.000 đ" at bounding box center [764, 250] width 100 height 43
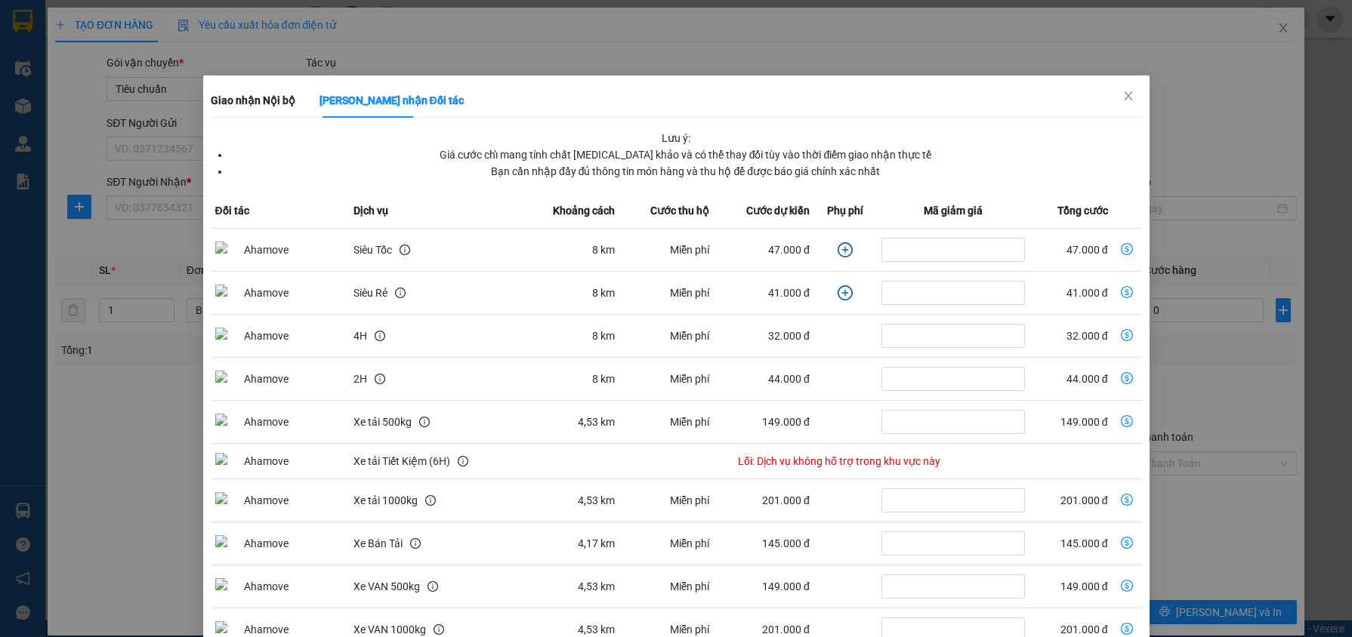
click at [762, 252] on td "47.000 đ" at bounding box center [764, 250] width 100 height 43
drag, startPoint x: 761, startPoint y: 249, endPoint x: 801, endPoint y: 253, distance: 40.2
click at [801, 253] on td "47.000 đ" at bounding box center [764, 250] width 100 height 43
click at [764, 236] on td "47.000 đ" at bounding box center [764, 250] width 100 height 43
click at [1122, 100] on icon "close" at bounding box center [1128, 96] width 12 height 12
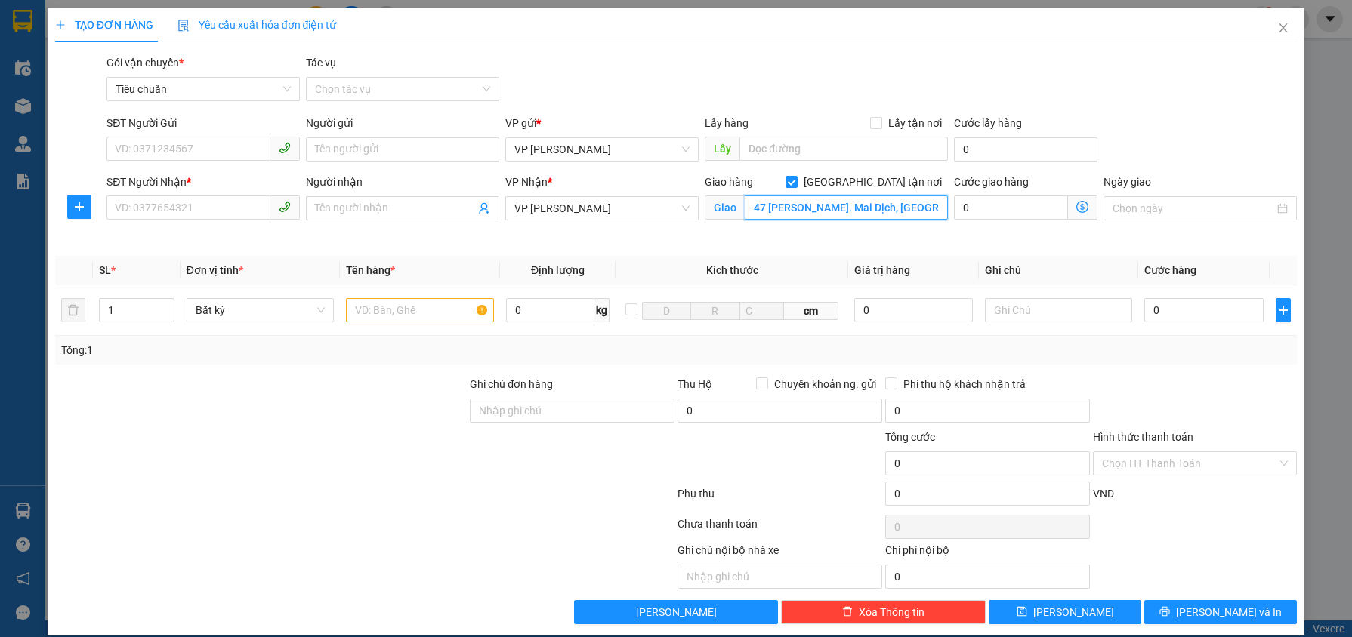
click at [801, 205] on input "47 [PERSON_NAME]. Mai Dịch, [GEOGRAPHIC_DATA], [GEOGRAPHIC_DATA]" at bounding box center [846, 208] width 203 height 24
click at [1277, 31] on icon "close" at bounding box center [1283, 28] width 12 height 12
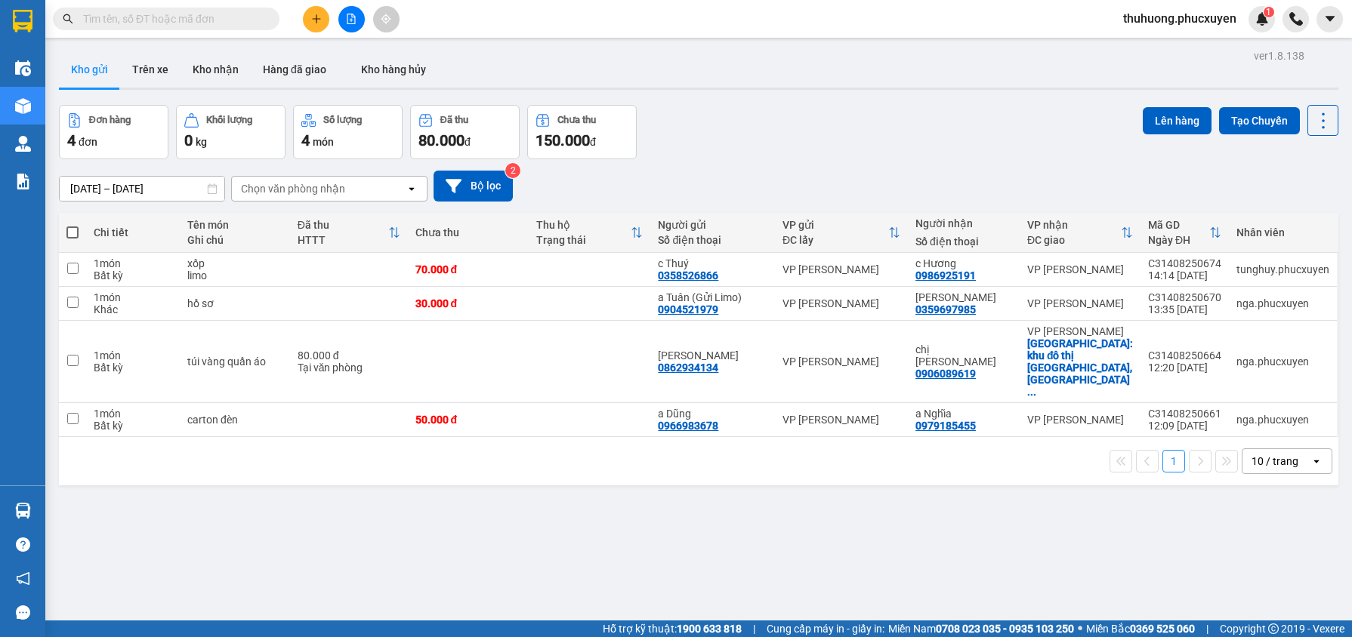
click at [317, 18] on icon "plus" at bounding box center [316, 18] width 8 height 1
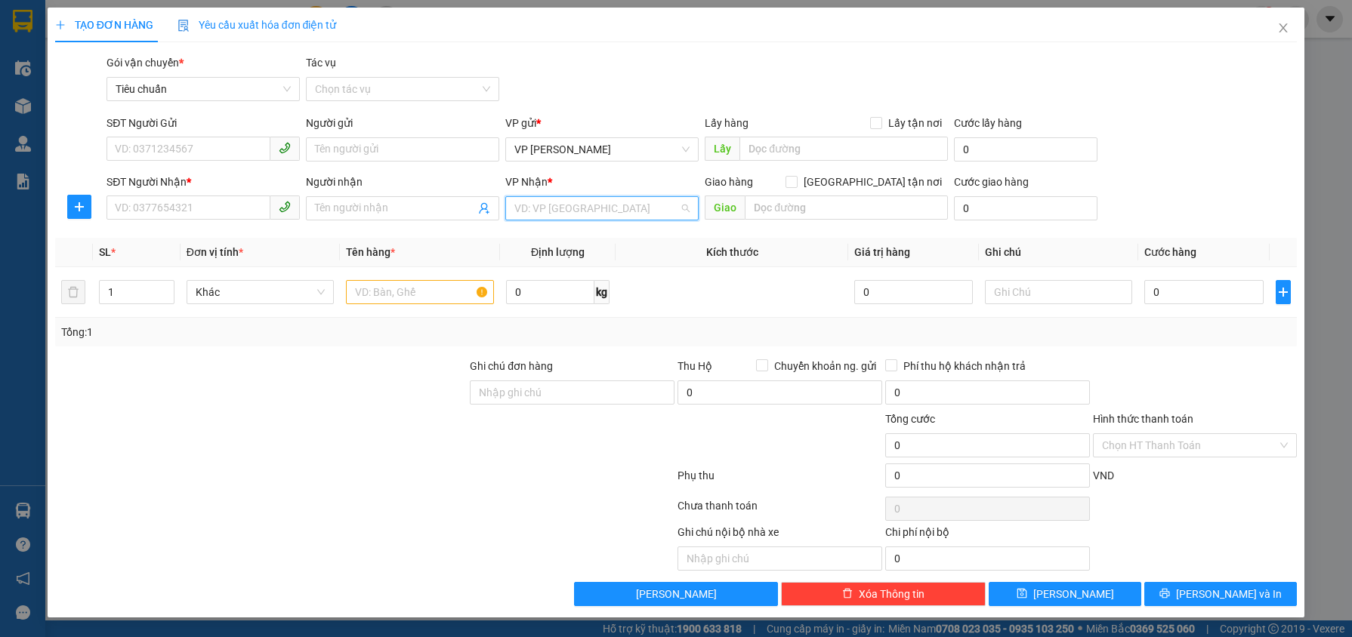
click at [580, 218] on input "search" at bounding box center [596, 208] width 165 height 23
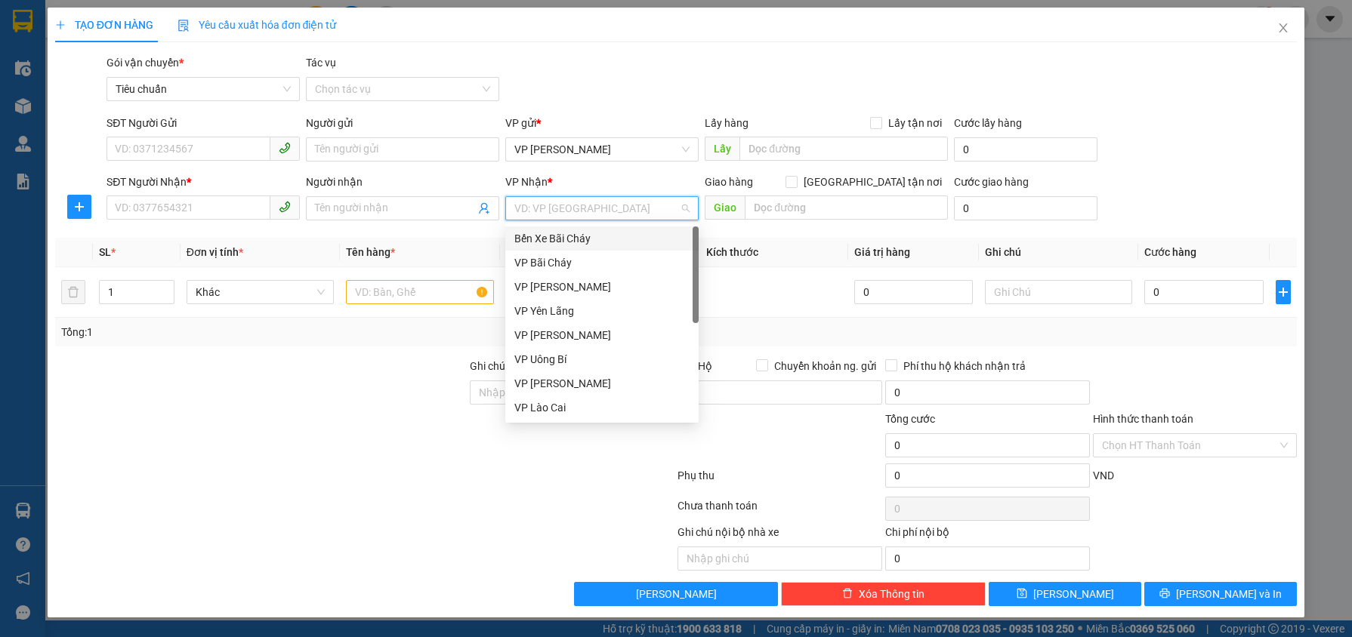
type input "d"
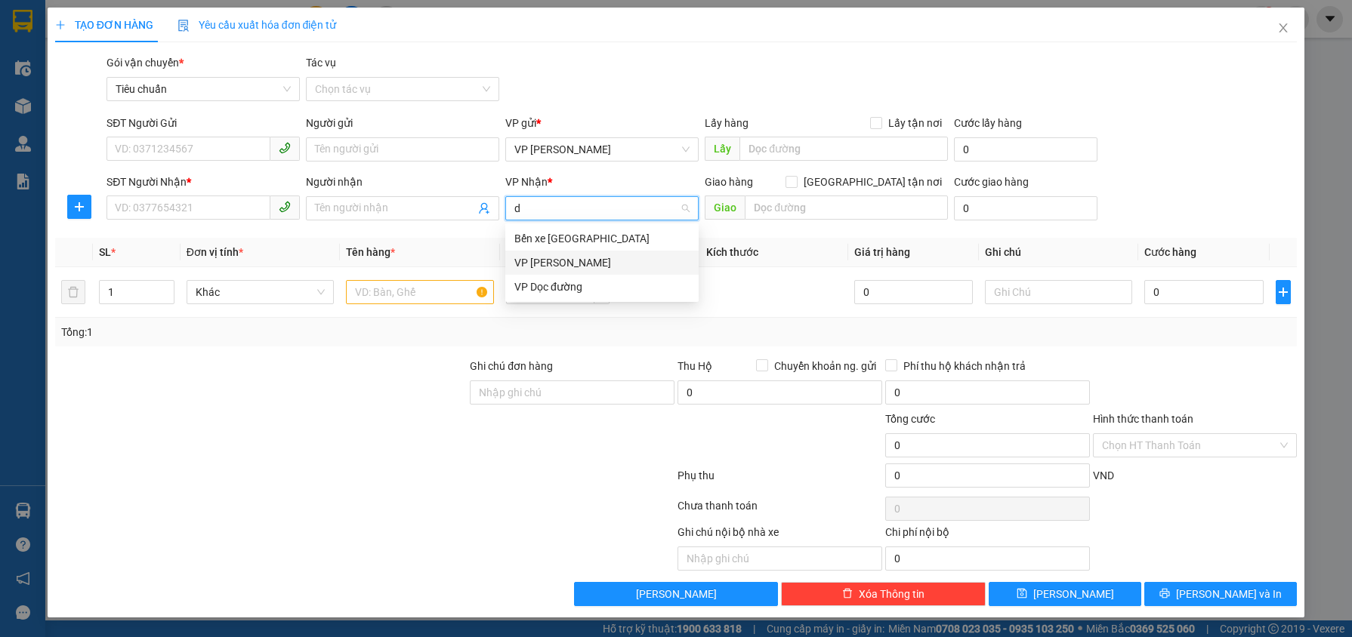
click at [590, 263] on div "VP [PERSON_NAME]" at bounding box center [601, 263] width 175 height 17
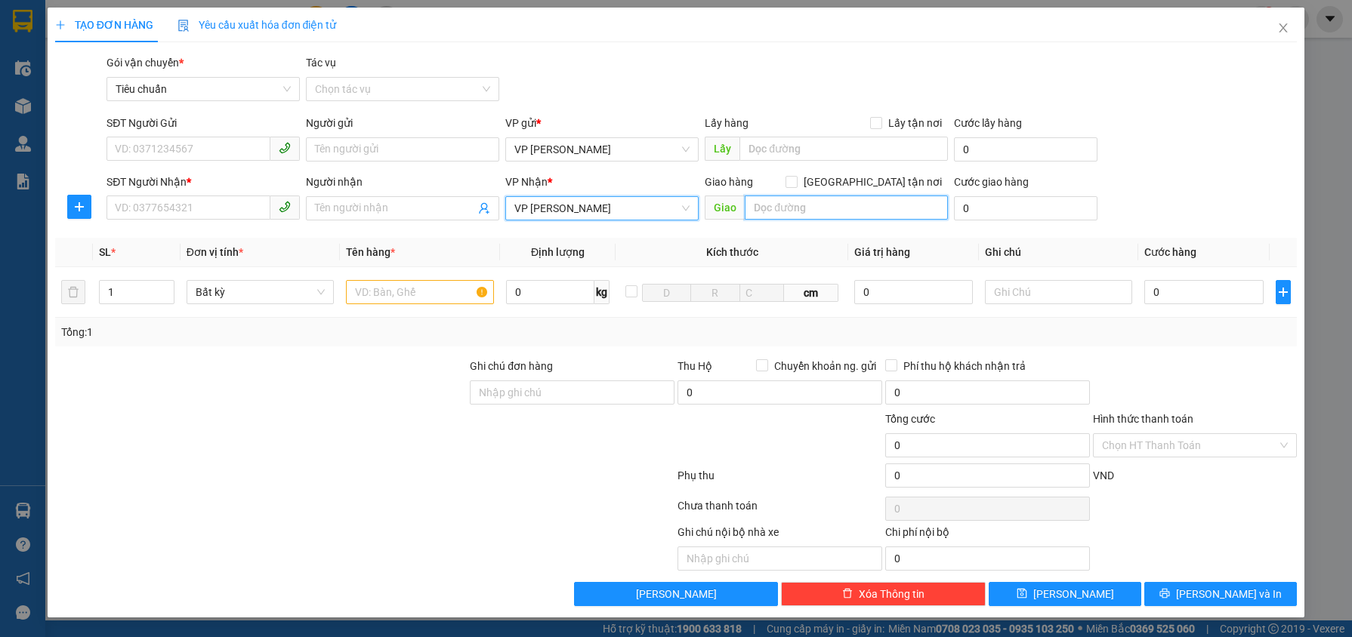
drag, startPoint x: 749, startPoint y: 206, endPoint x: 782, endPoint y: 200, distance: 33.0
click at [750, 205] on input "text" at bounding box center [846, 208] width 203 height 24
click at [895, 184] on span "[GEOGRAPHIC_DATA] tận nơi" at bounding box center [873, 182] width 150 height 17
click at [796, 184] on input "[GEOGRAPHIC_DATA] tận nơi" at bounding box center [791, 181] width 11 height 11
checkbox input "true"
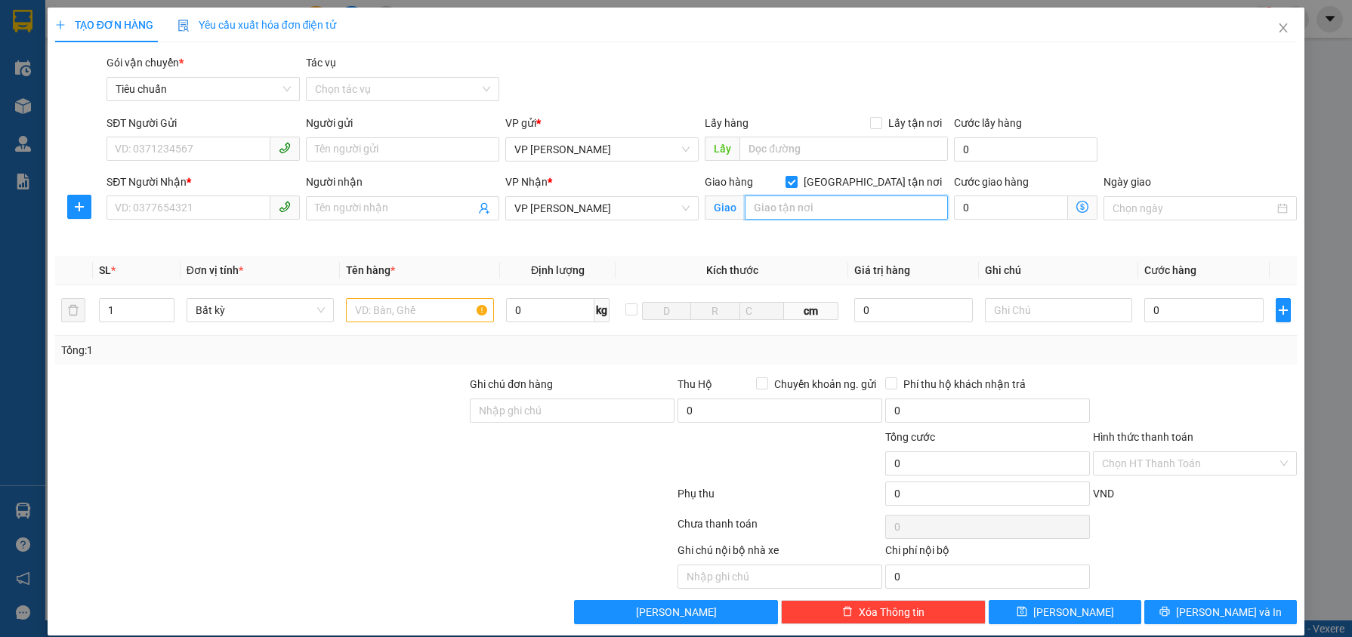
click at [841, 211] on input "text" at bounding box center [846, 208] width 203 height 24
paste input "47 [PERSON_NAME]. Mai Dịch, [GEOGRAPHIC_DATA], [GEOGRAPHIC_DATA]"
type input "47 [PERSON_NAME]. Mai Dịch, [GEOGRAPHIC_DATA], [GEOGRAPHIC_DATA]"
click at [1076, 202] on icon "dollar-circle" at bounding box center [1082, 207] width 12 height 12
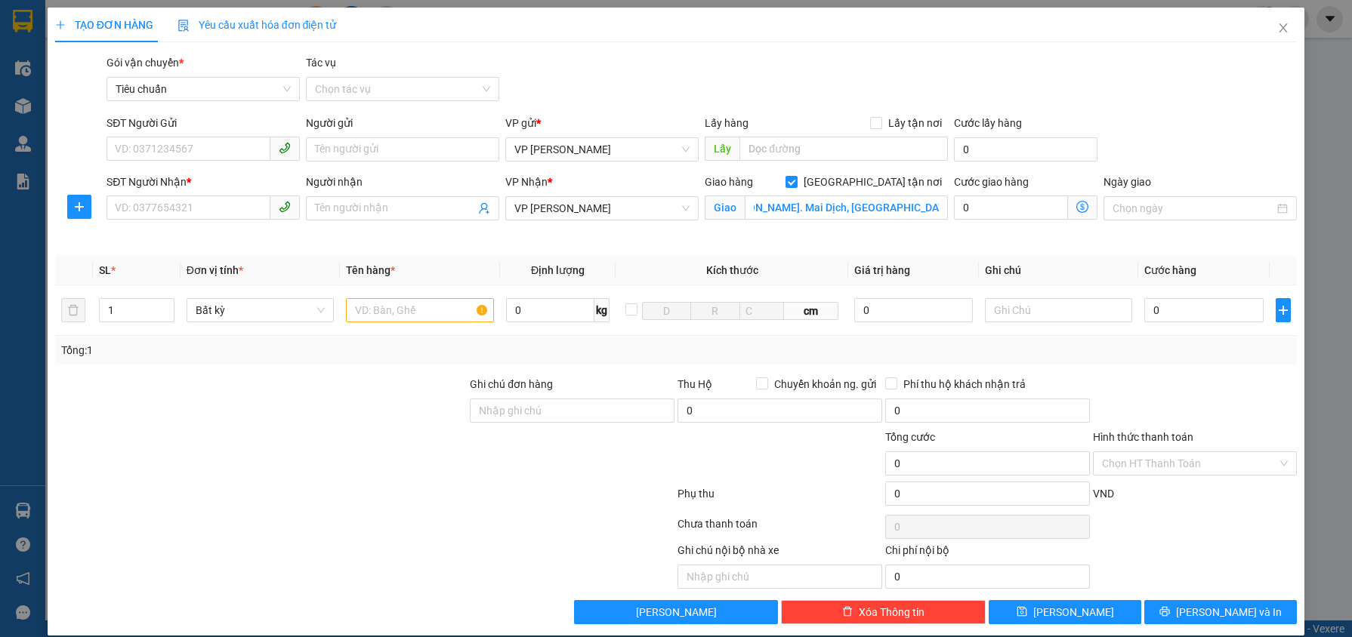
scroll to position [0, 0]
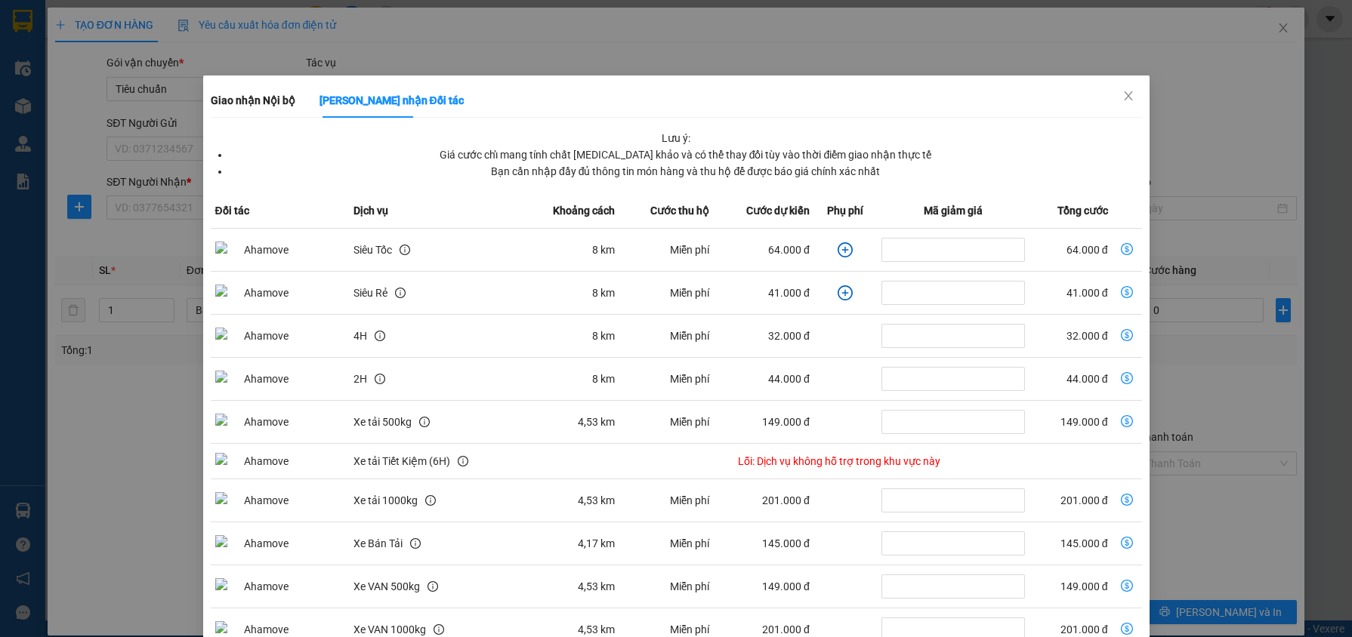
click at [585, 255] on td "8 km" at bounding box center [569, 250] width 98 height 43
drag, startPoint x: 756, startPoint y: 248, endPoint x: 798, endPoint y: 248, distance: 41.5
click at [798, 248] on td "64.000 đ" at bounding box center [764, 250] width 100 height 43
drag, startPoint x: 748, startPoint y: 248, endPoint x: 763, endPoint y: 248, distance: 15.1
click at [754, 248] on td "64.000 đ" at bounding box center [764, 250] width 100 height 43
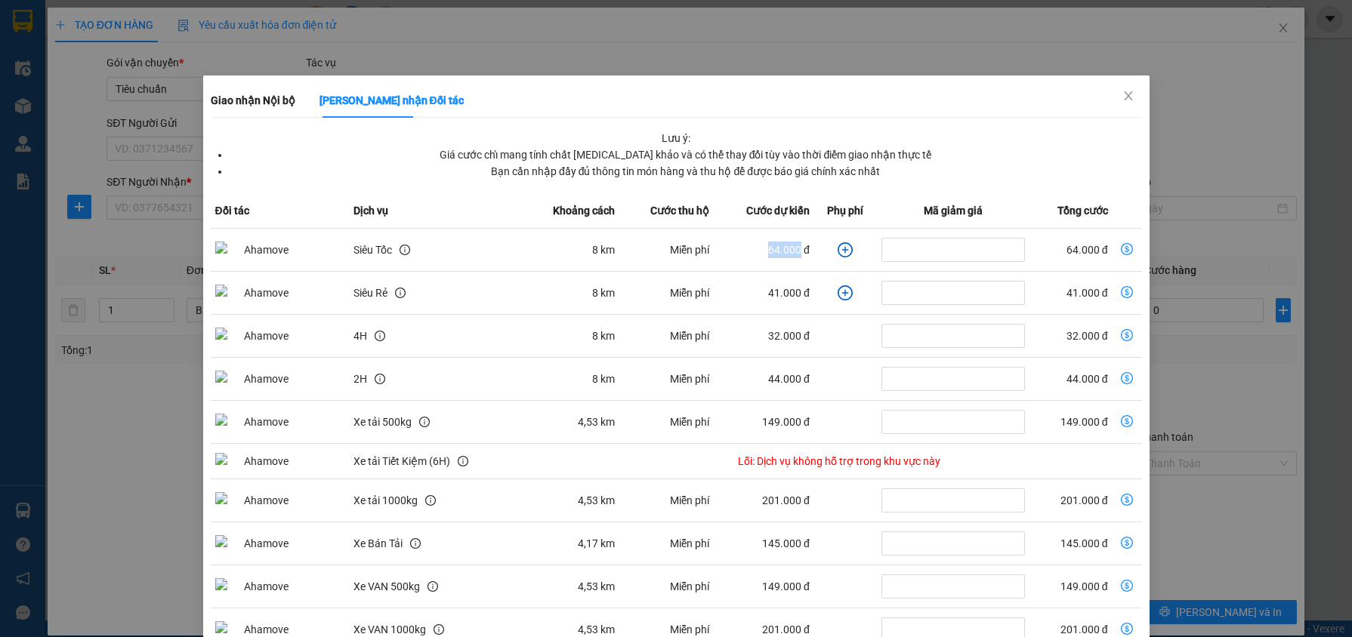
drag, startPoint x: 757, startPoint y: 250, endPoint x: 788, endPoint y: 249, distance: 31.0
click at [788, 249] on td "64.000 đ" at bounding box center [764, 250] width 100 height 43
click at [1122, 95] on icon "close" at bounding box center [1128, 96] width 12 height 12
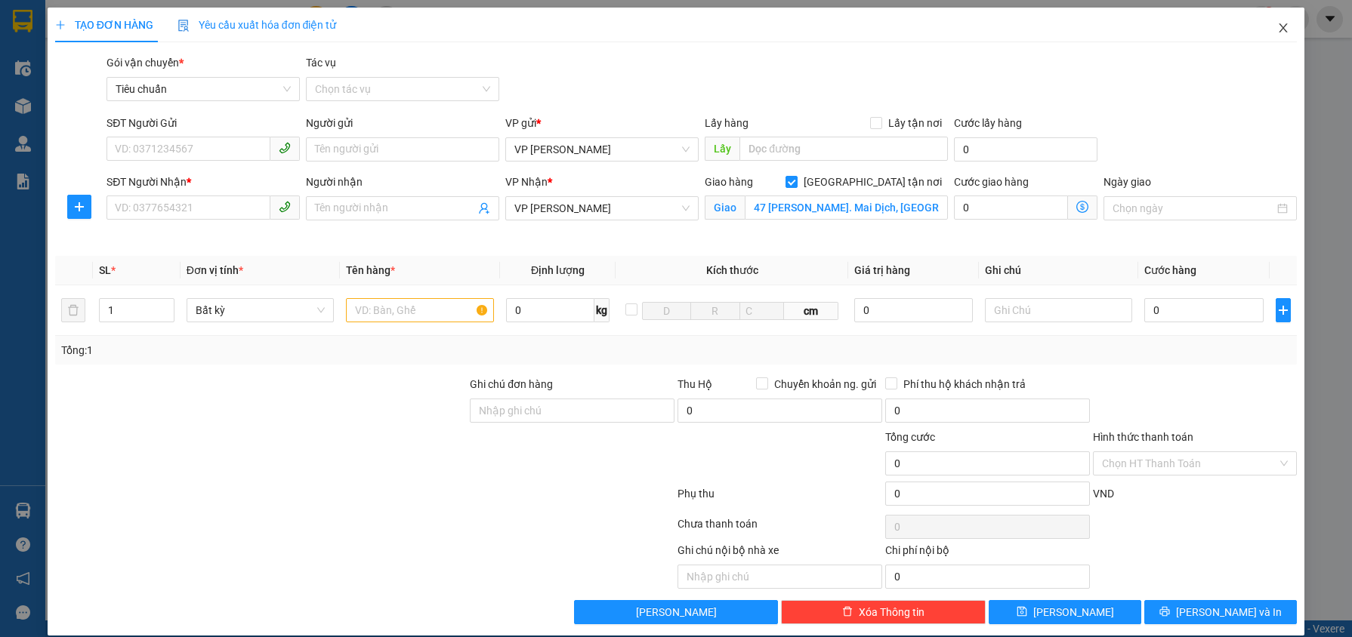
drag, startPoint x: 1260, startPoint y: 29, endPoint x: 1139, endPoint y: 10, distance: 122.3
click at [1262, 29] on span "Close" at bounding box center [1283, 29] width 42 height 42
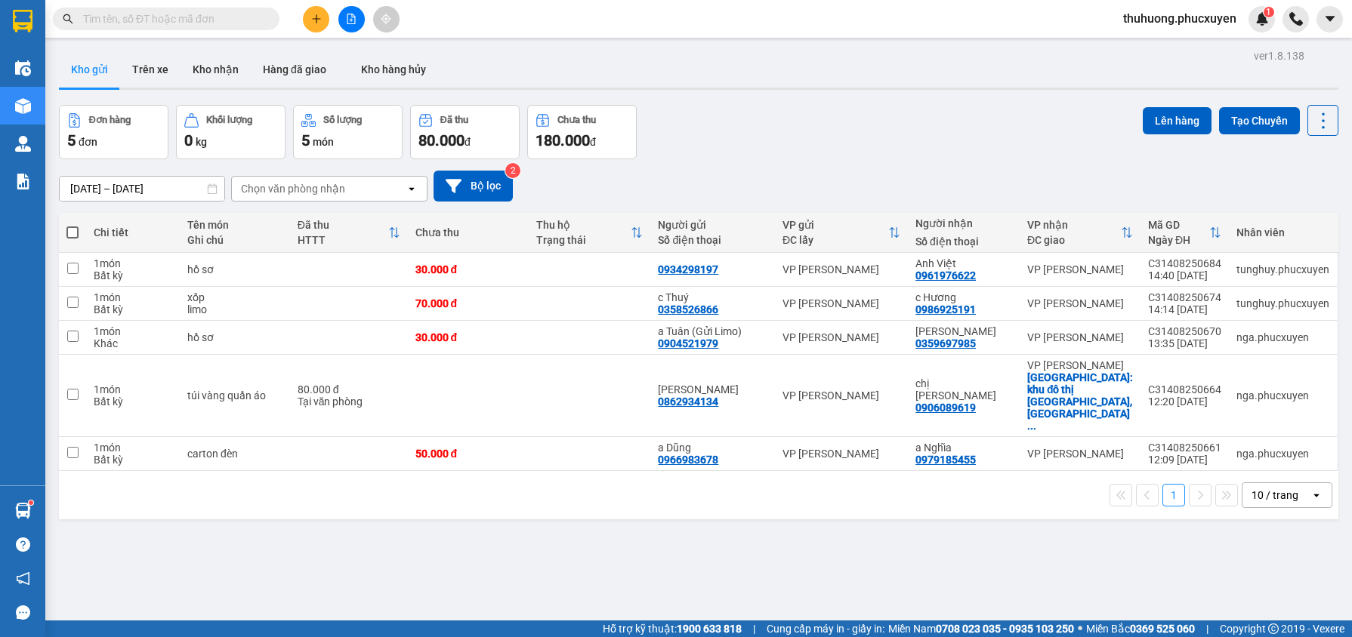
click at [725, 114] on div "Đơn hàng 5 đơn Khối lượng 0 kg Số lượng 5 món Đã thu 80.000 đ Chưa thu 180.000 …" at bounding box center [698, 132] width 1279 height 54
